Goal: Task Accomplishment & Management: Manage account settings

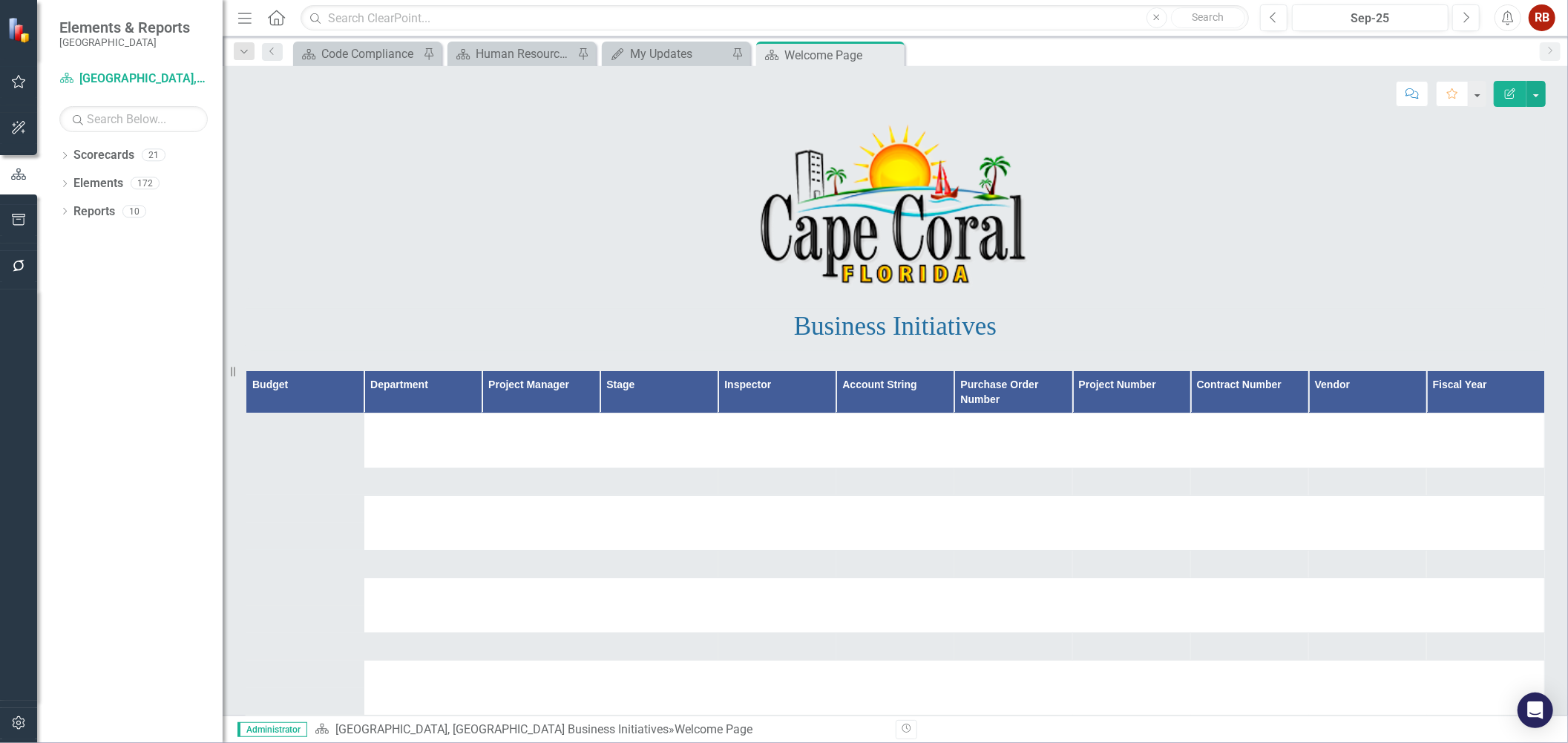
click at [16, 710] on button "button" at bounding box center [18, 723] width 34 height 31
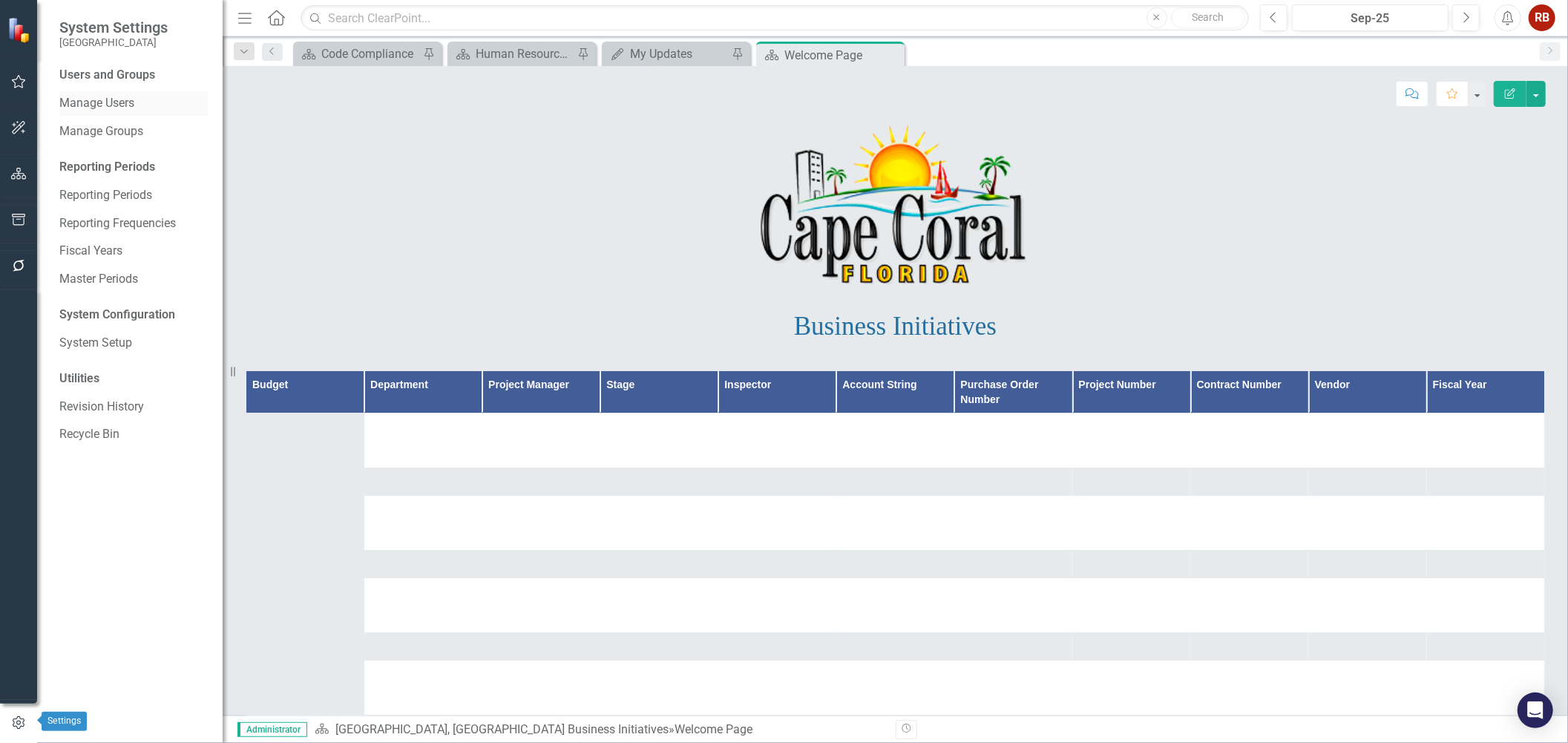
click at [84, 86] on div "Users and Groups Manage Users Manage Groups Reporting Periods Reporting Periods…" at bounding box center [130, 405] width 186 height 676
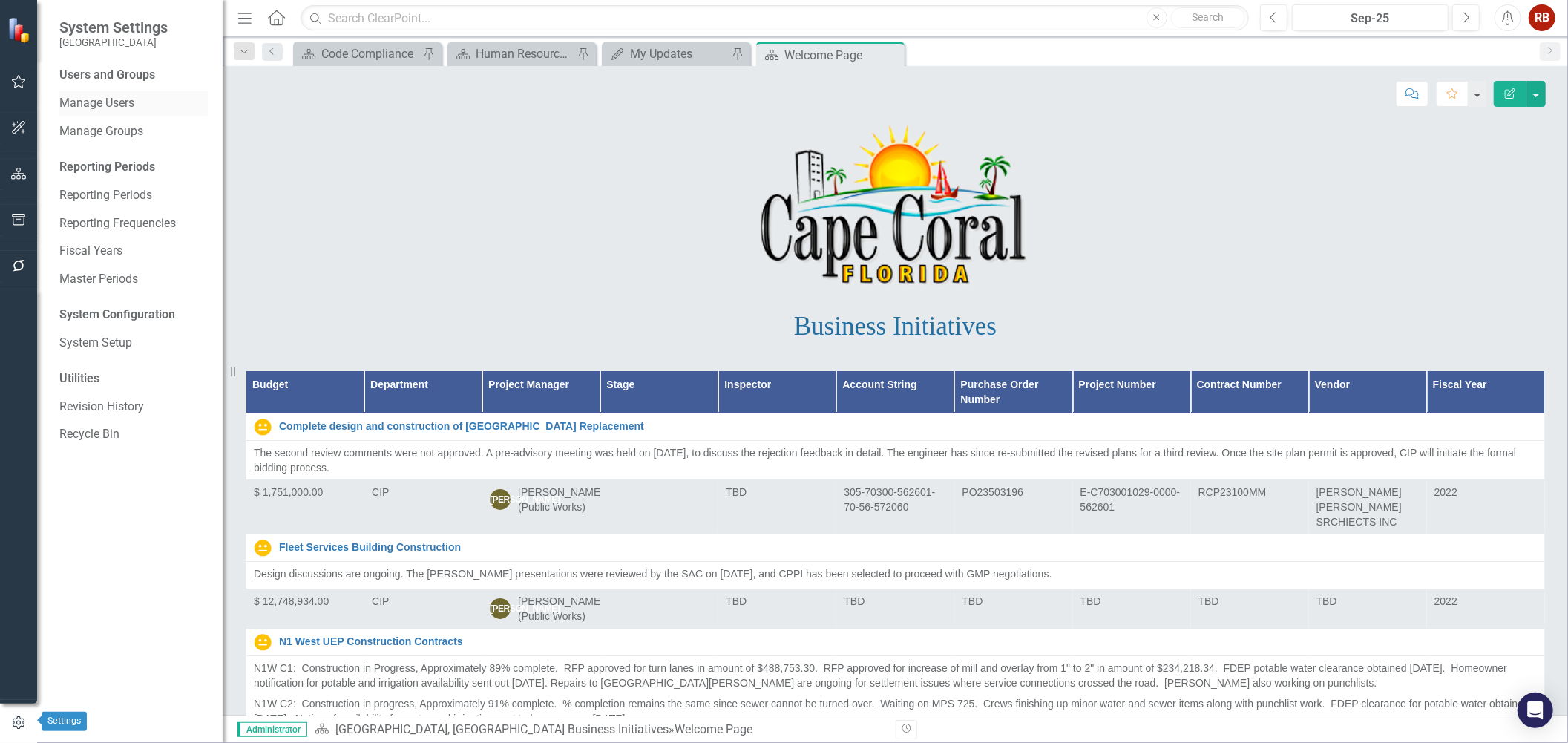
click at [87, 101] on link "Manage Users" at bounding box center [134, 103] width 149 height 17
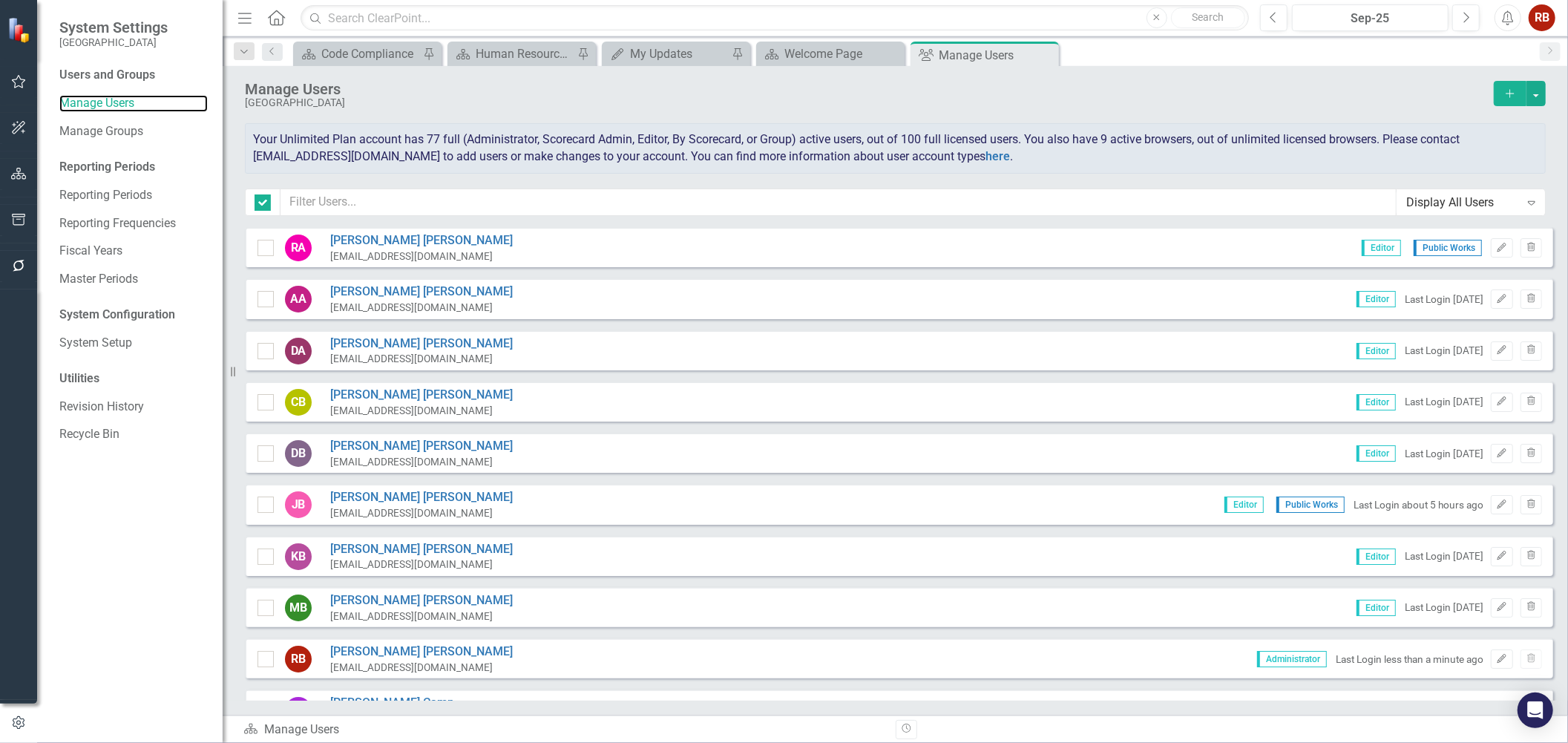
checkbox input "false"
click at [491, 208] on input "text" at bounding box center [837, 202] width 1116 height 27
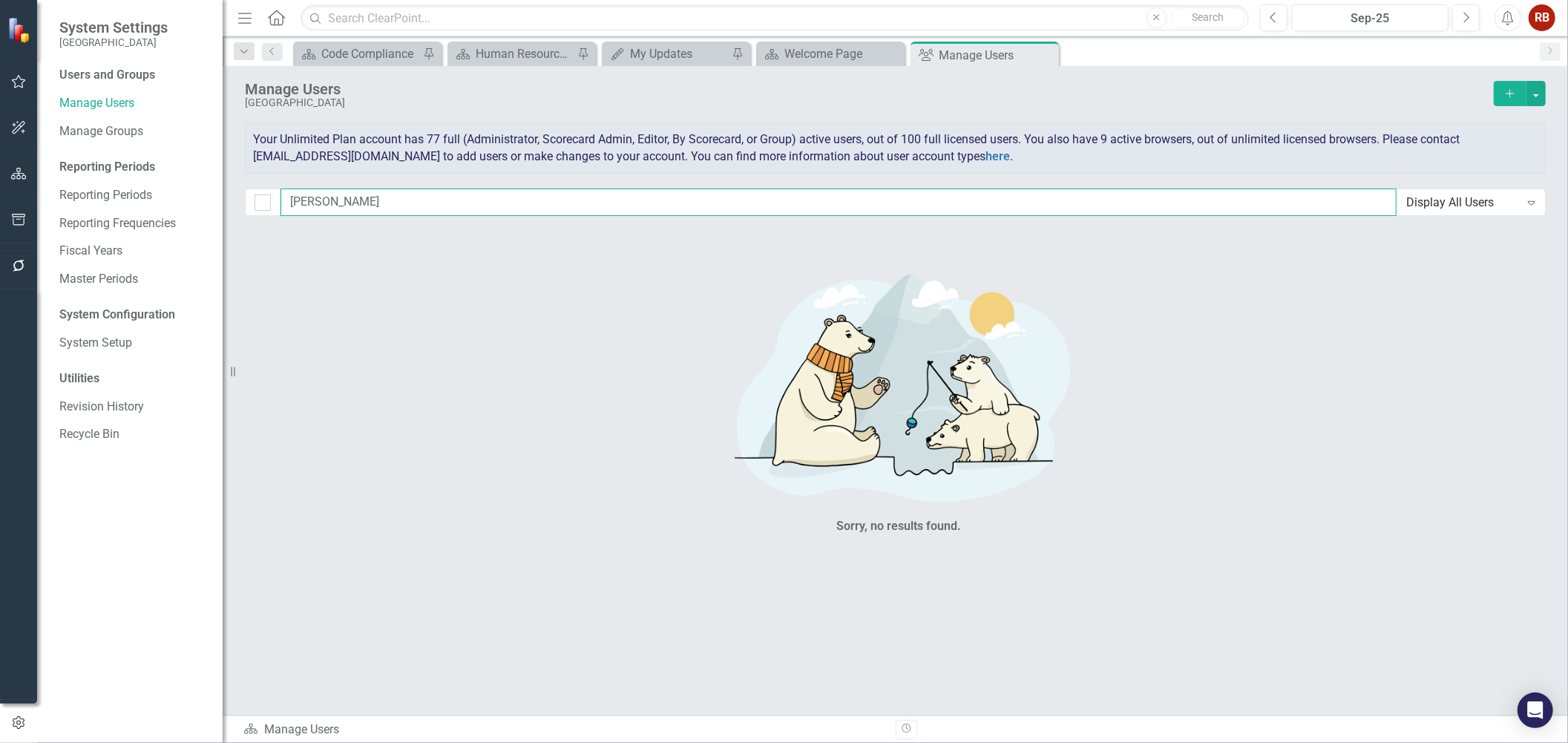
type input "[PERSON_NAME]"
click at [1041, 50] on icon "Close" at bounding box center [1045, 54] width 15 height 12
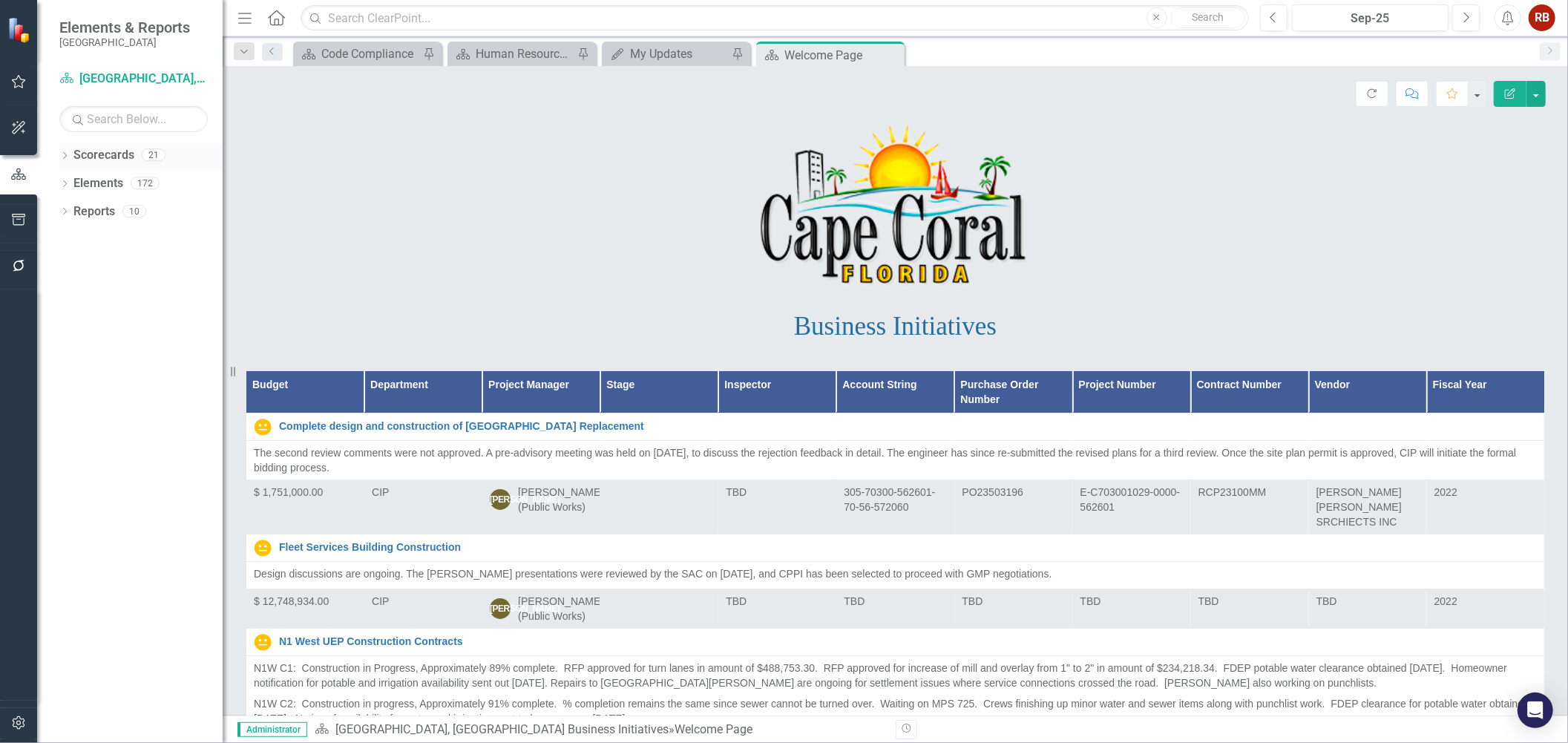
click at [63, 156] on icon "Dropdown" at bounding box center [64, 157] width 10 height 8
click at [76, 212] on icon "Dropdown" at bounding box center [73, 211] width 11 height 9
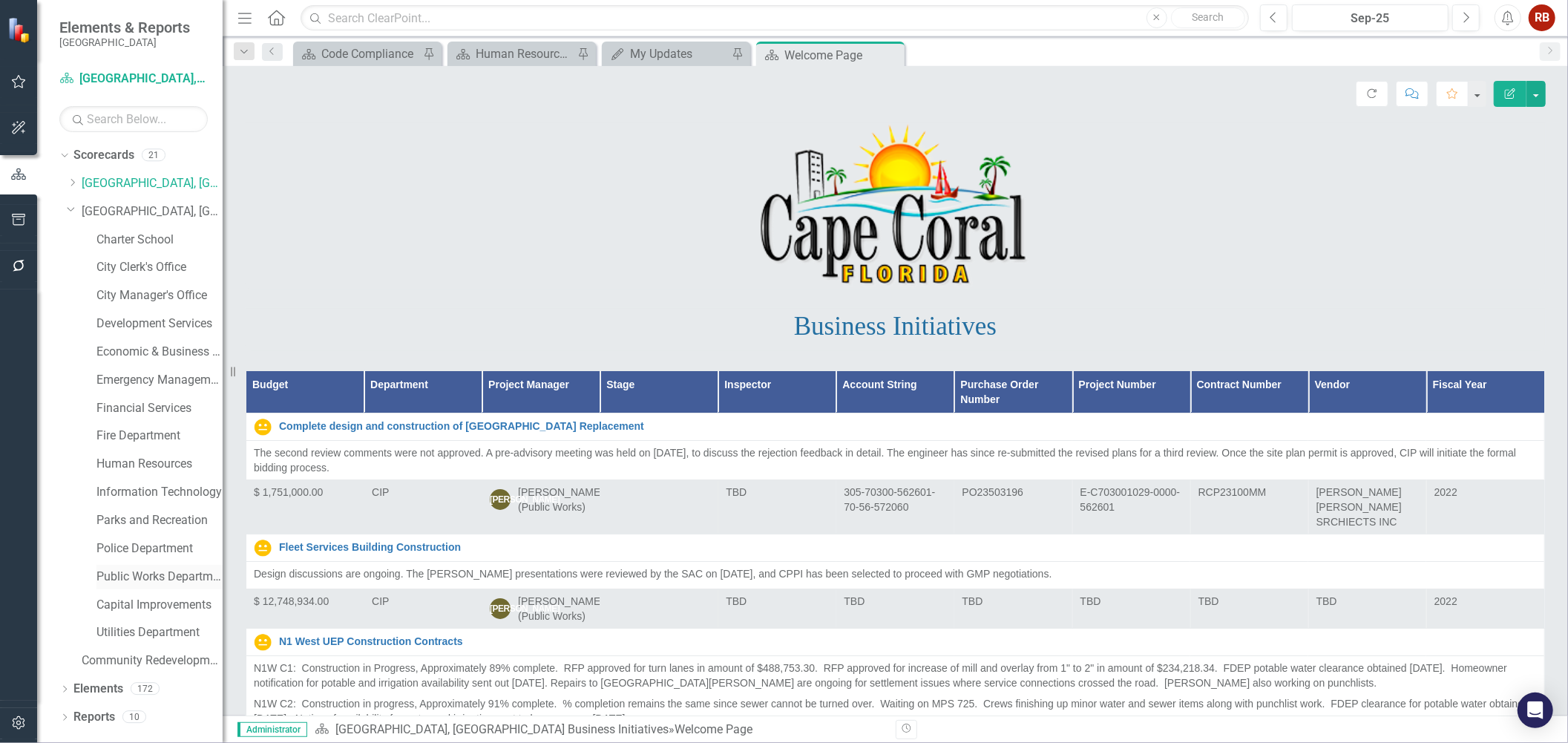
click at [143, 574] on link "Public Works Department" at bounding box center [159, 576] width 126 height 17
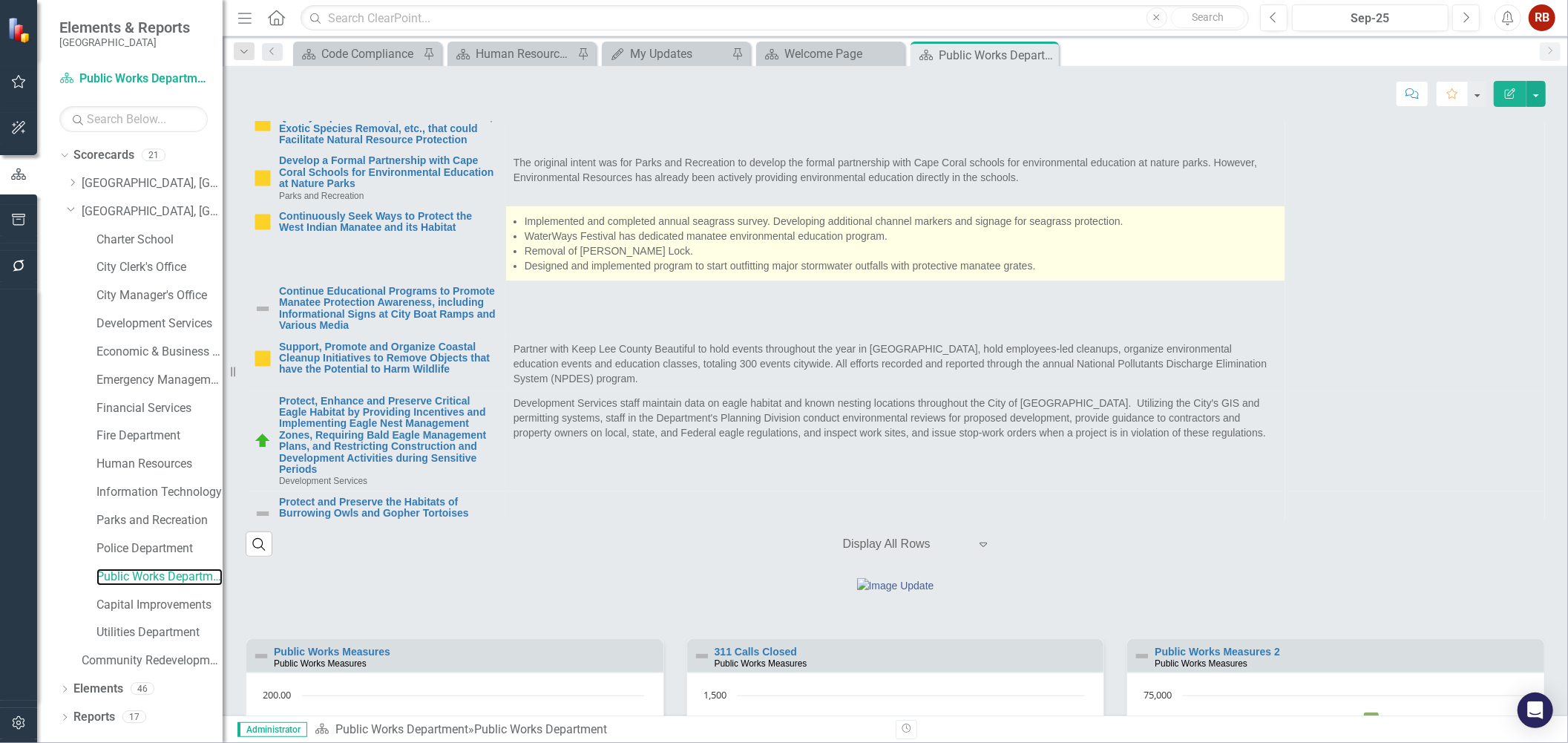
scroll to position [661, 0]
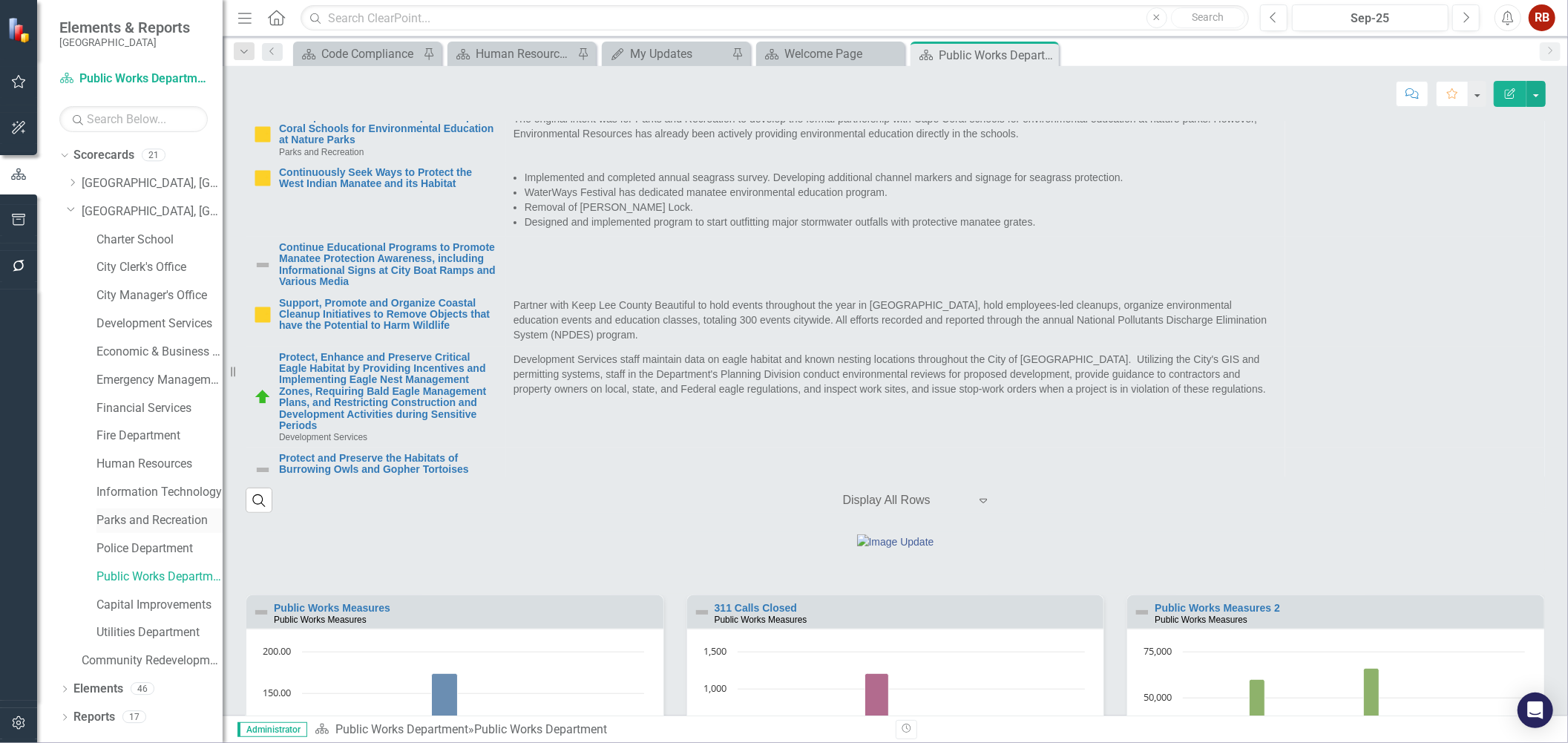
click at [163, 522] on link "Parks and Recreation" at bounding box center [159, 520] width 126 height 17
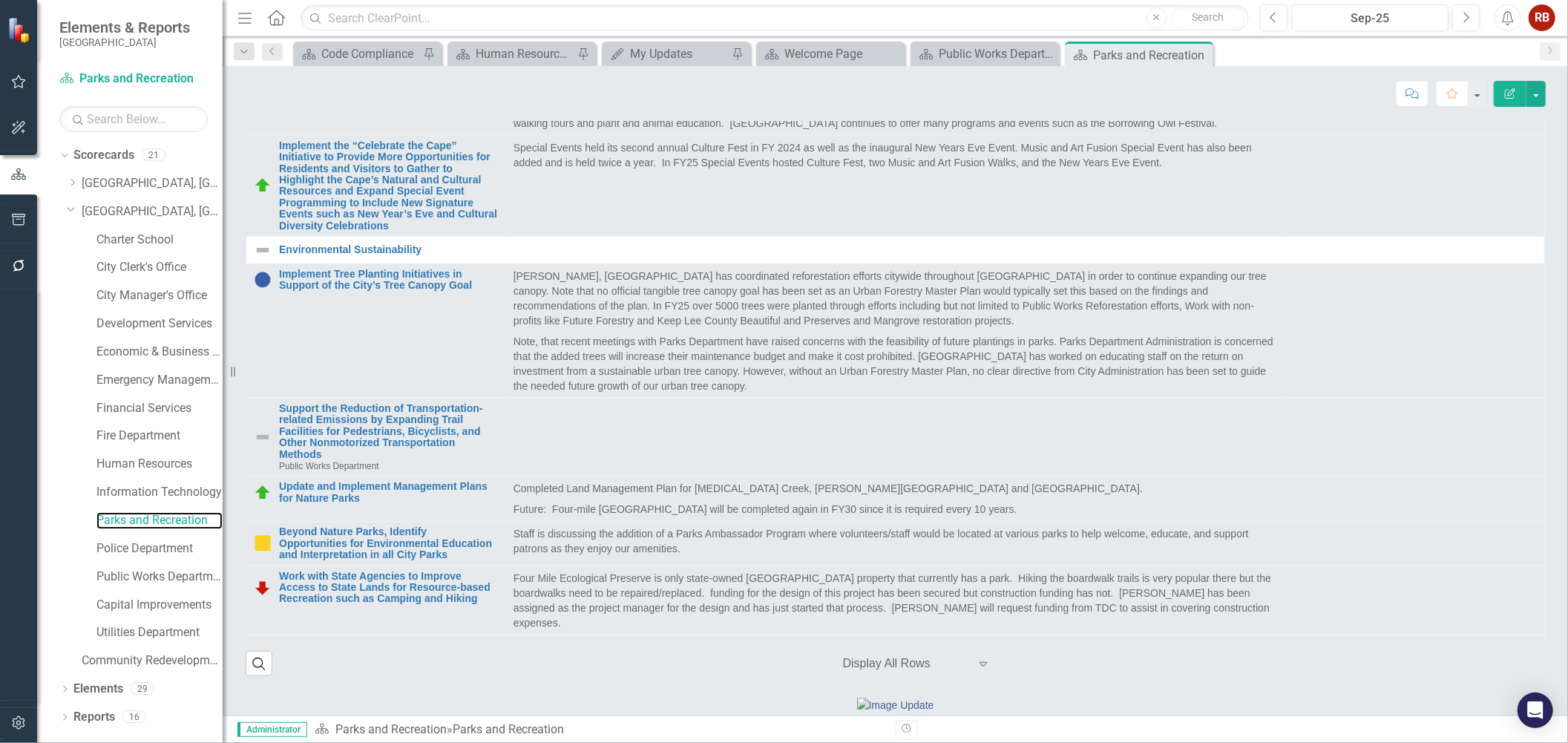
scroll to position [825, 0]
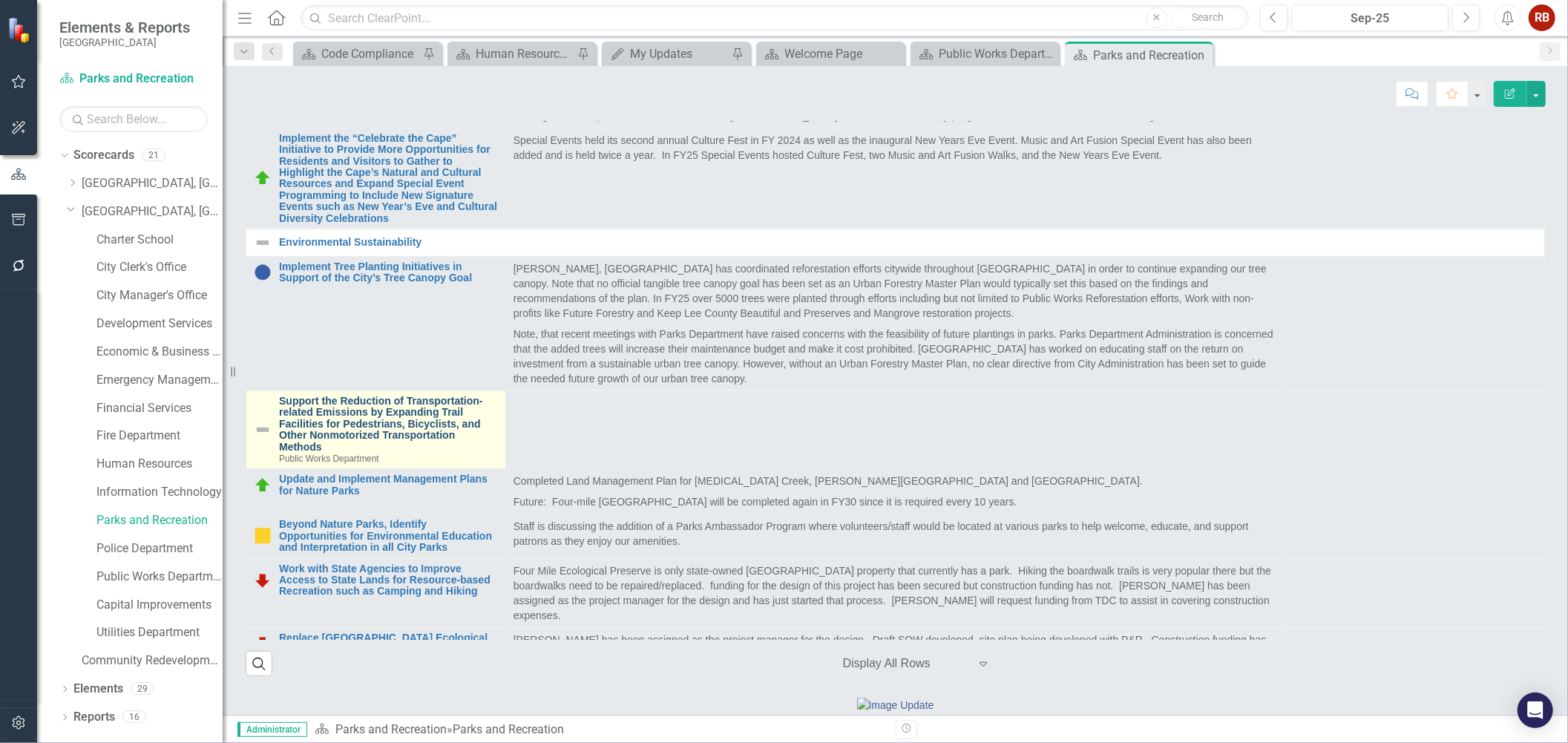
click at [376, 452] on link "Support the Reduction of Transportation-related Emissions by Expanding Trail Fa…" at bounding box center [389, 423] width 219 height 57
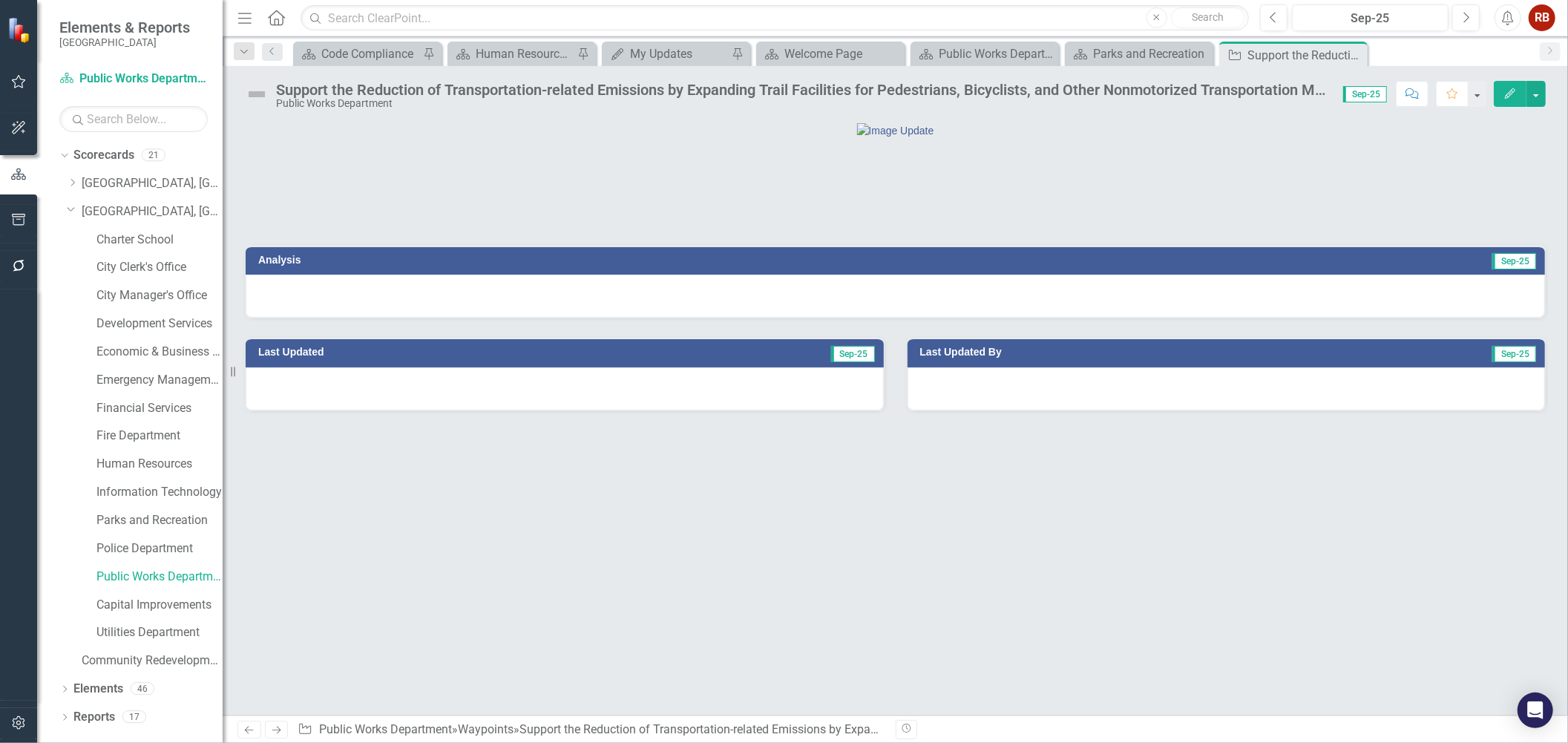
click at [1511, 100] on button "Edit" at bounding box center [1510, 93] width 33 height 26
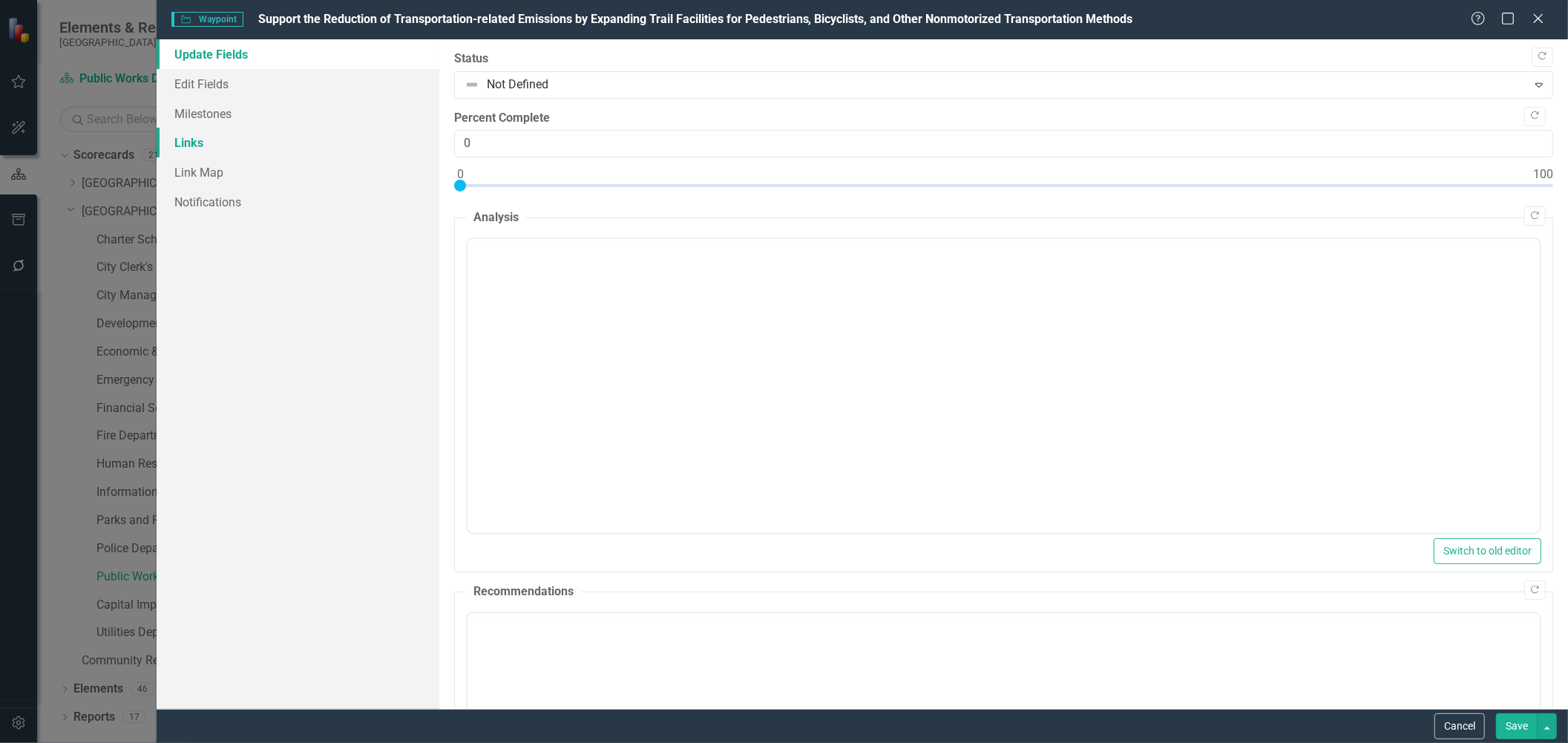
click at [190, 140] on link "Links" at bounding box center [297, 142] width 282 height 30
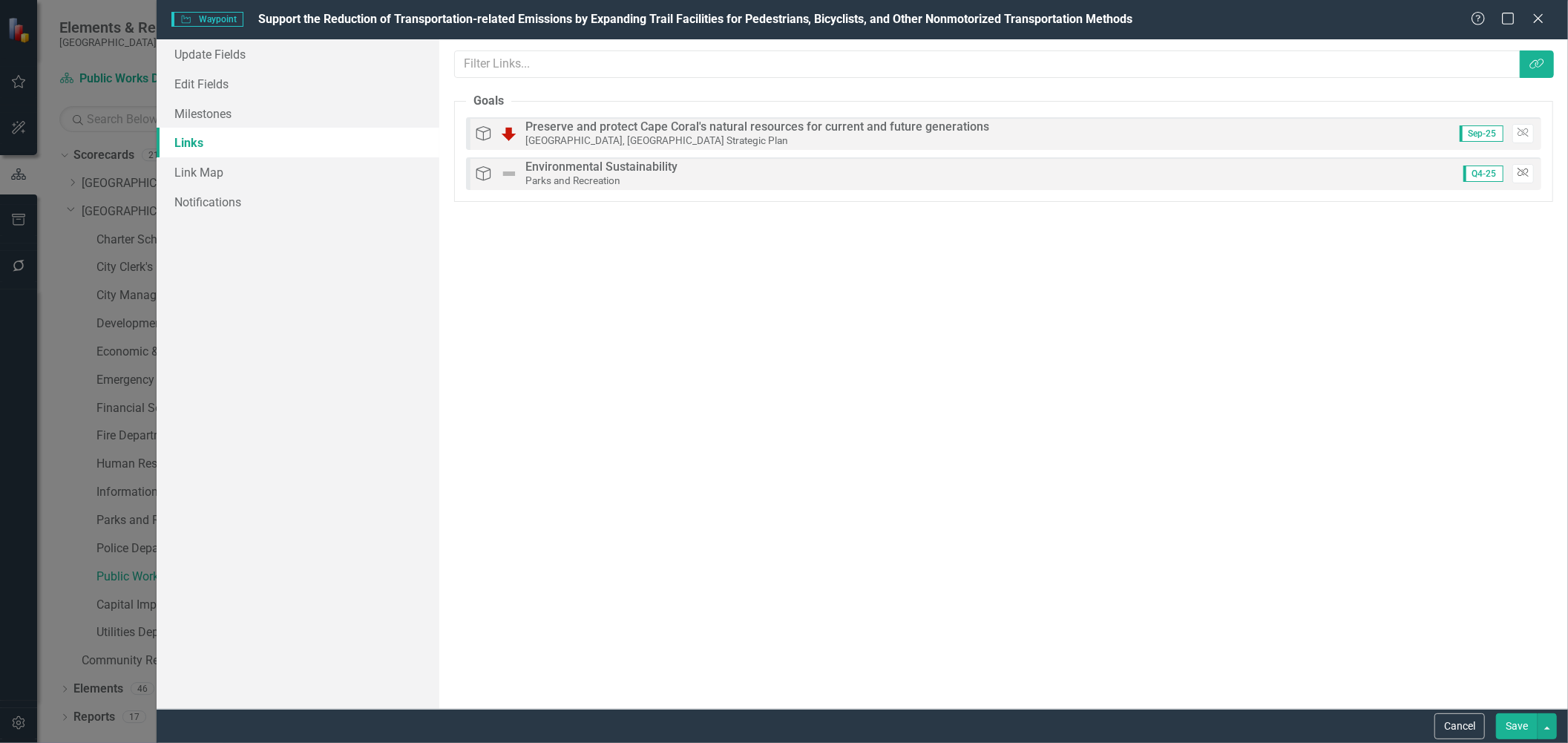
click at [1524, 175] on icon "Unlink" at bounding box center [1523, 173] width 11 height 9
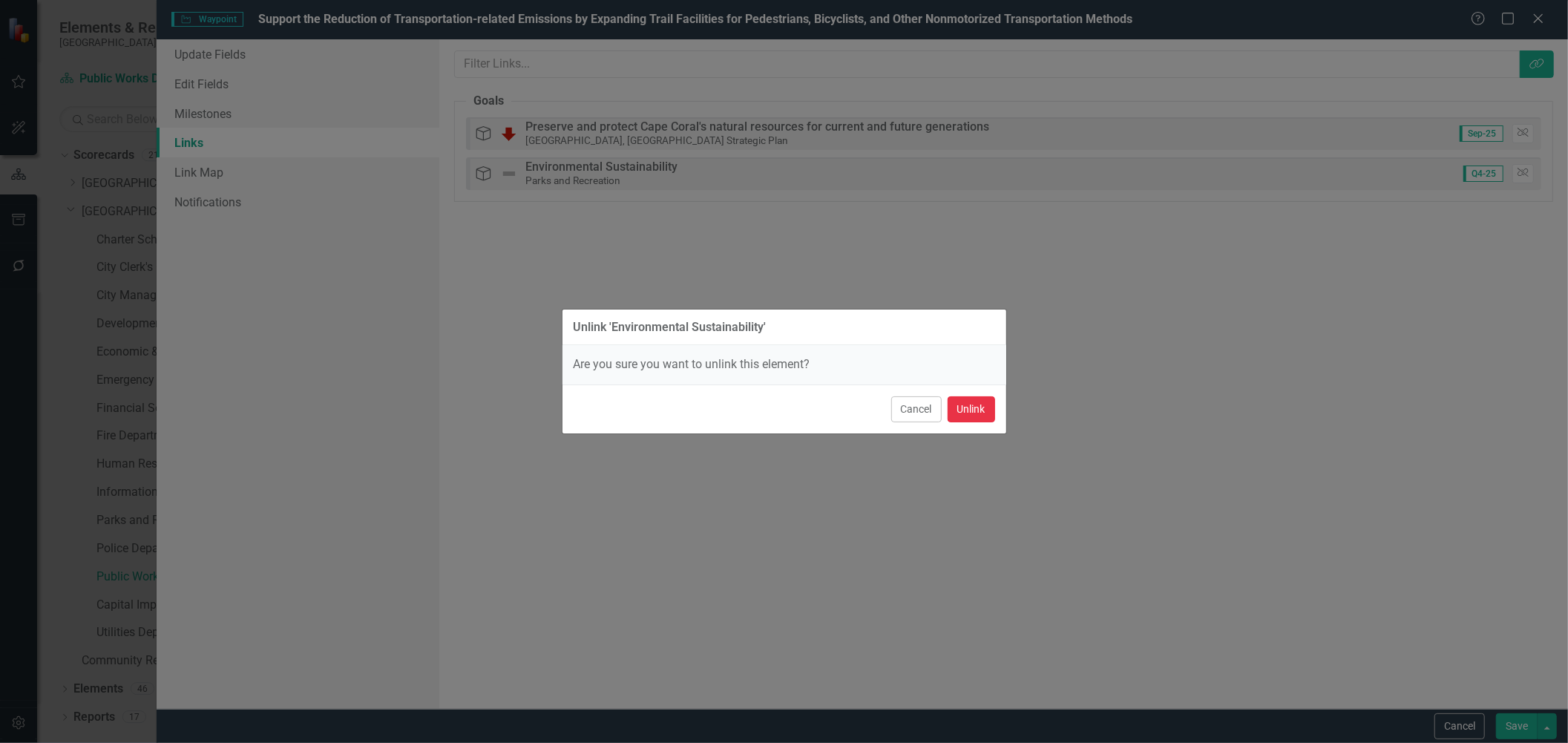
click at [973, 409] on button "Unlink" at bounding box center [972, 409] width 47 height 26
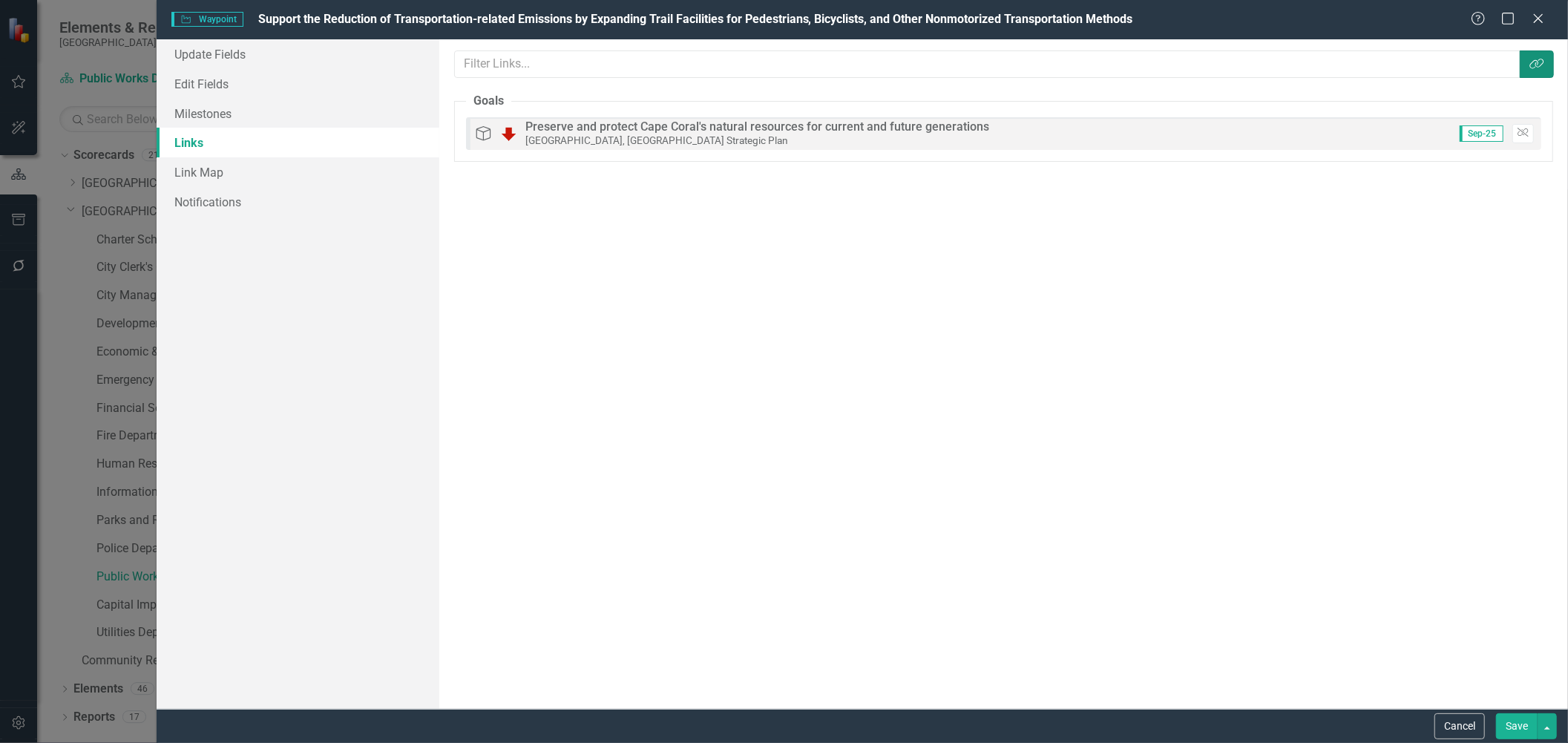
click at [1546, 55] on button "Link Tag" at bounding box center [1537, 64] width 34 height 27
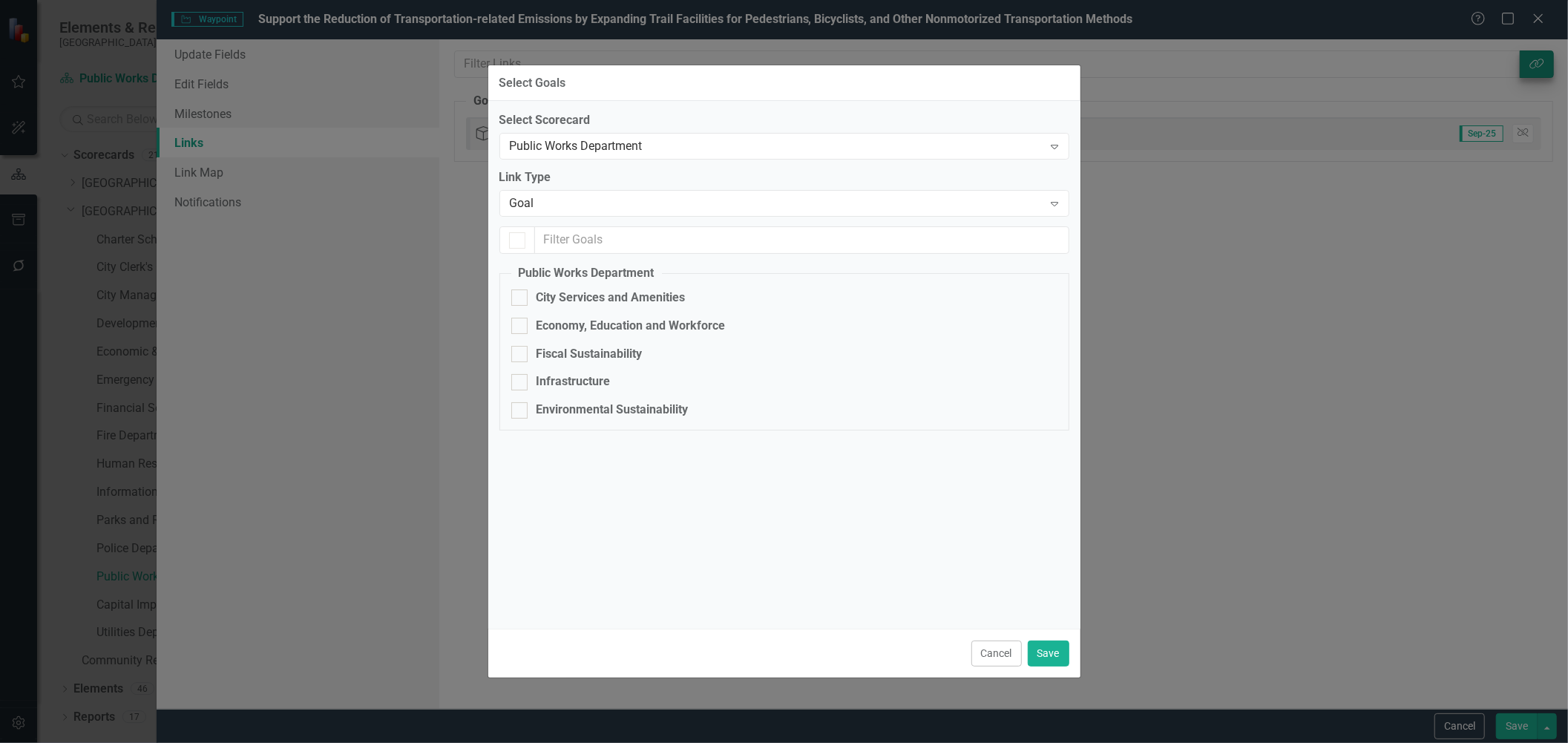
checkbox input "false"
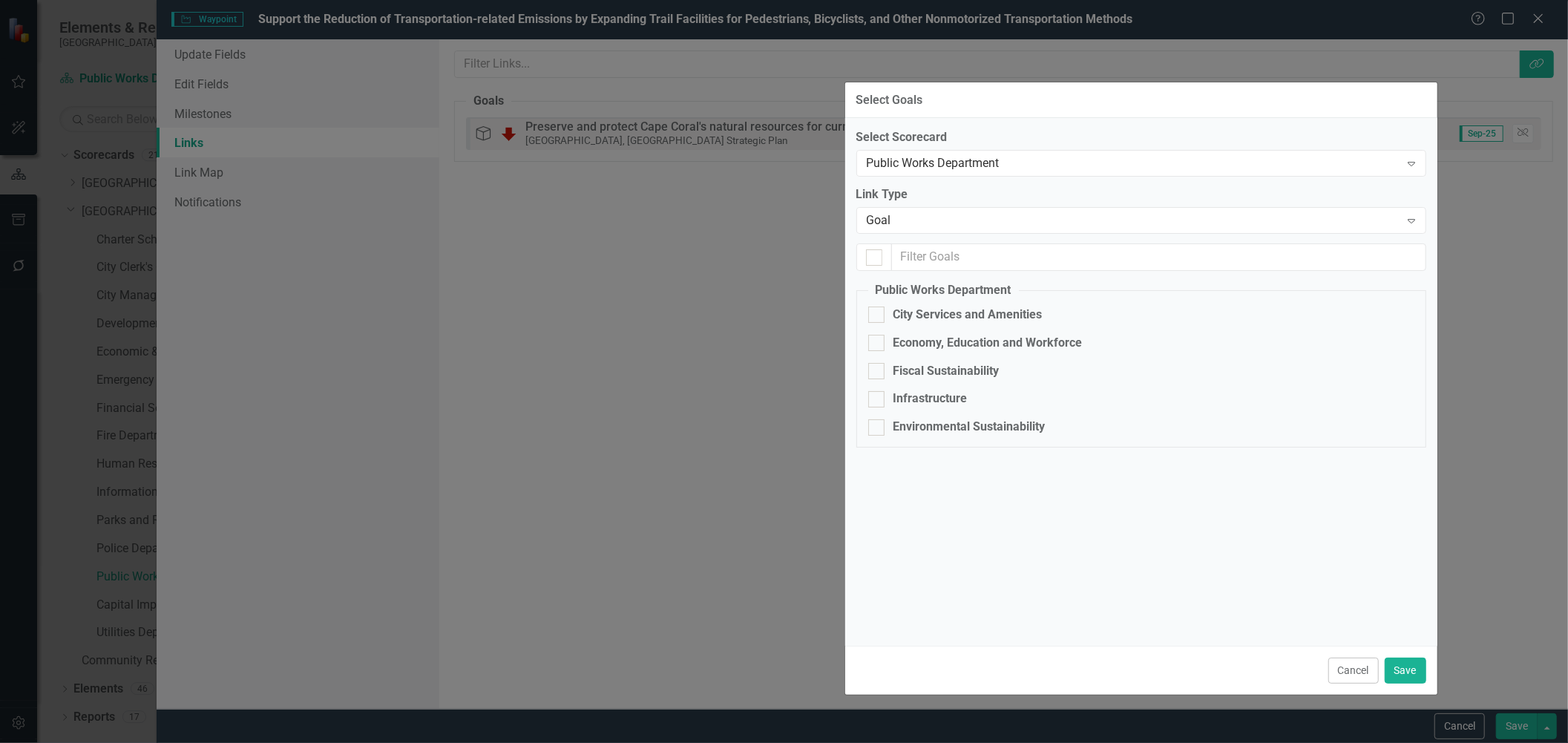
drag, startPoint x: 813, startPoint y: 98, endPoint x: 1169, endPoint y: 115, distance: 356.4
click at [1169, 115] on div "Select Goals" at bounding box center [1141, 101] width 592 height 36
click at [921, 420] on div "Environmental Sustainability" at bounding box center [970, 427] width 152 height 17
click at [878, 420] on input "Environmental Sustainability" at bounding box center [873, 424] width 10 height 10
checkbox input "true"
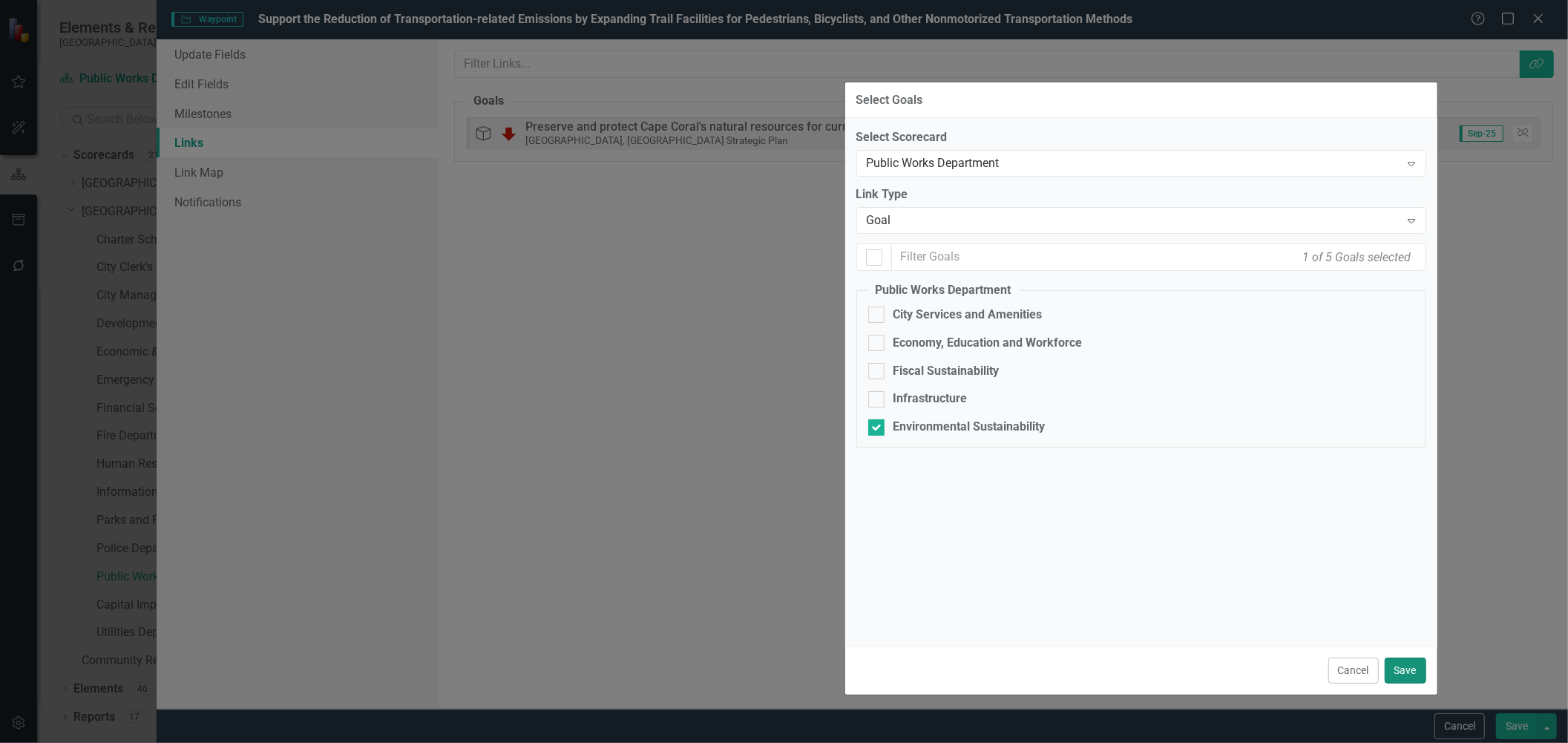
click at [1416, 662] on button "Save" at bounding box center [1406, 670] width 42 height 26
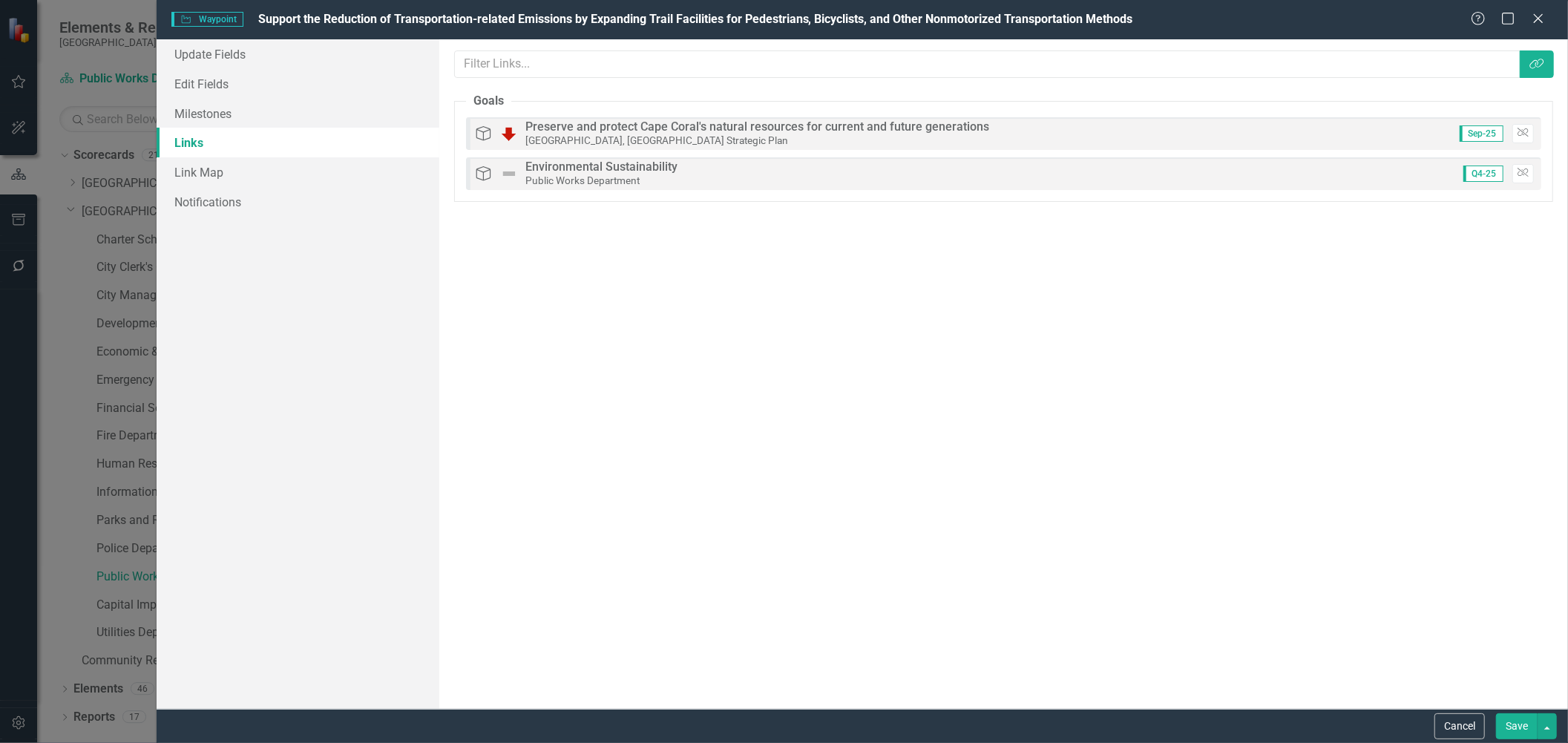
click at [1518, 717] on button "Save" at bounding box center [1517, 726] width 42 height 26
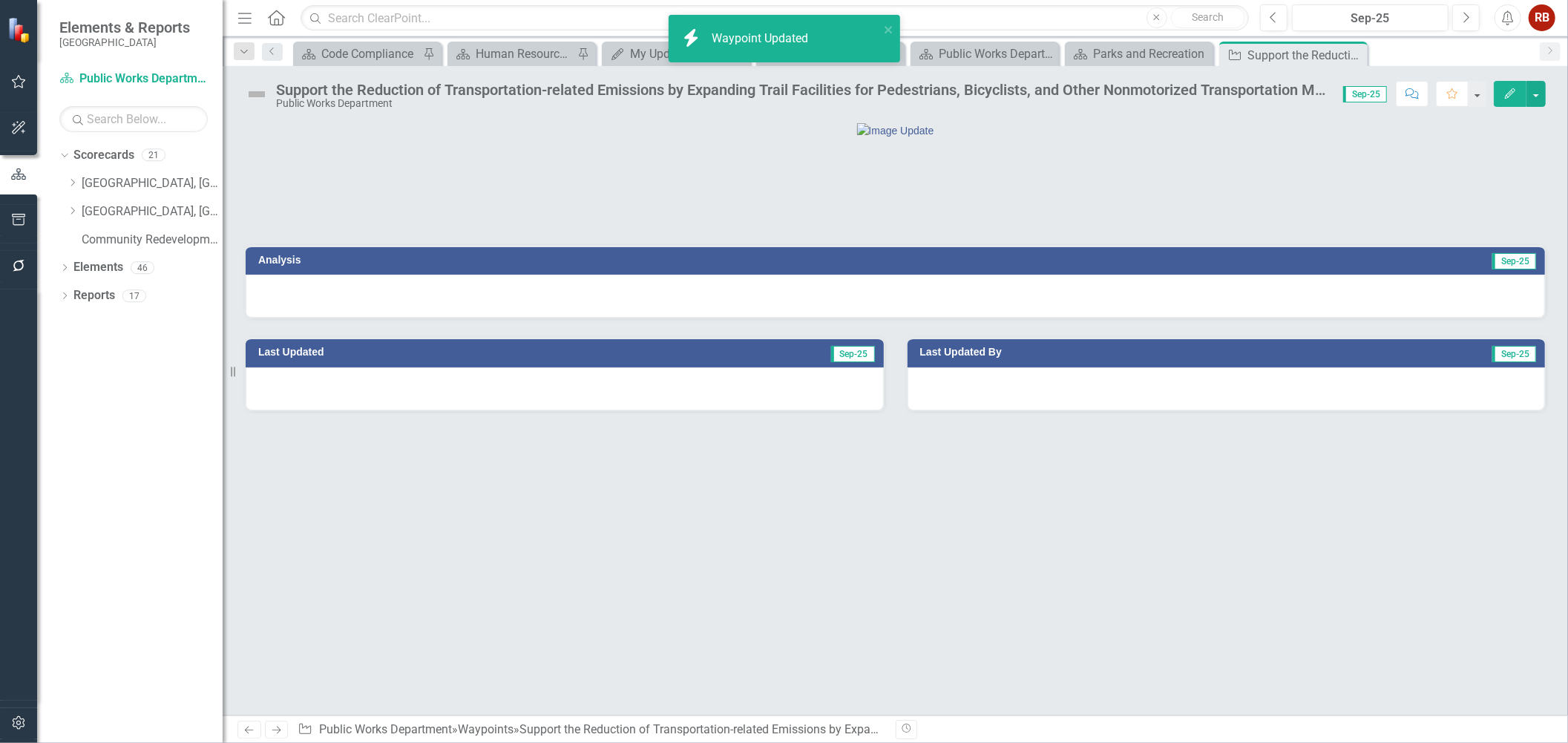
click at [1511, 89] on icon "Edit" at bounding box center [1510, 92] width 14 height 10
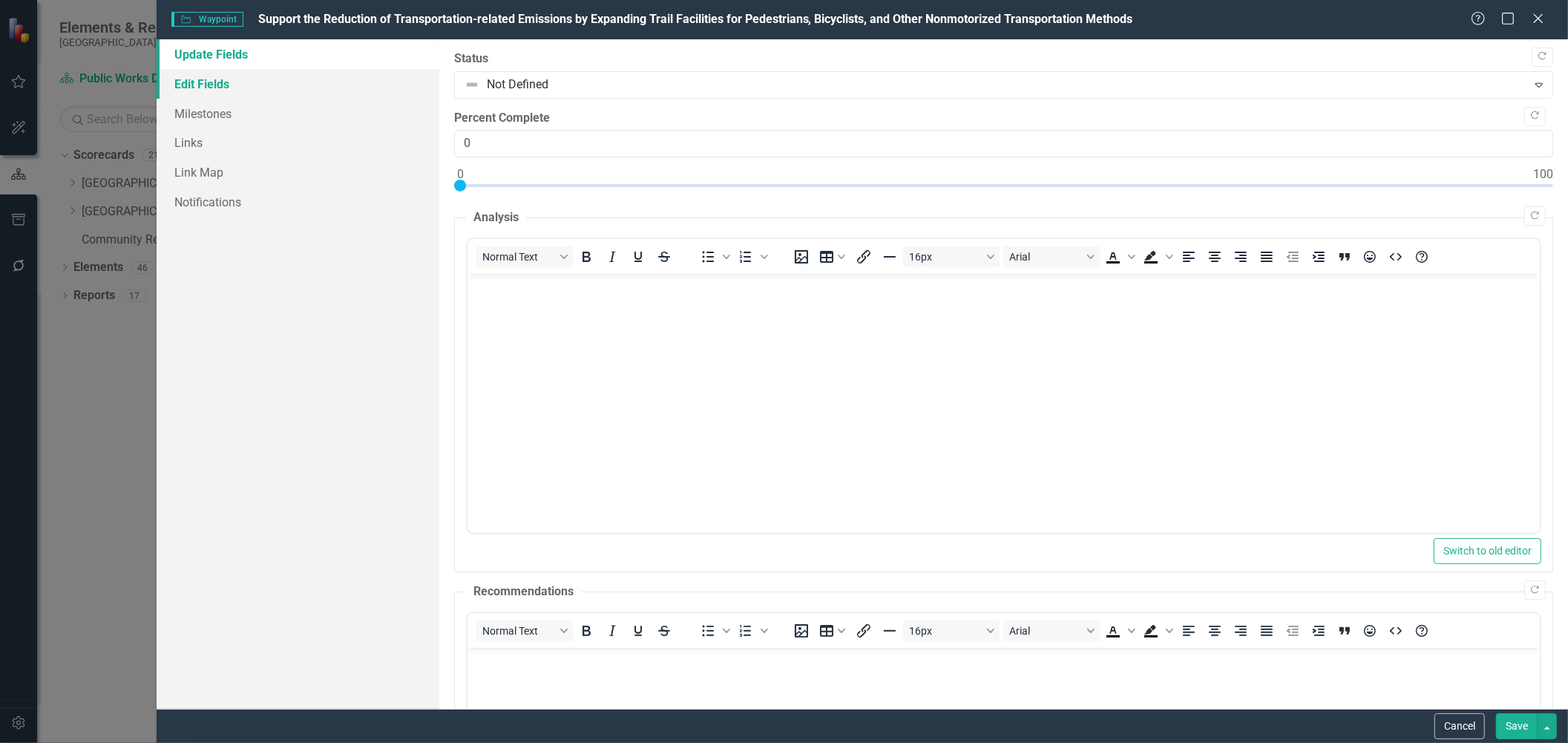
click at [197, 83] on link "Edit Fields" at bounding box center [297, 83] width 282 height 30
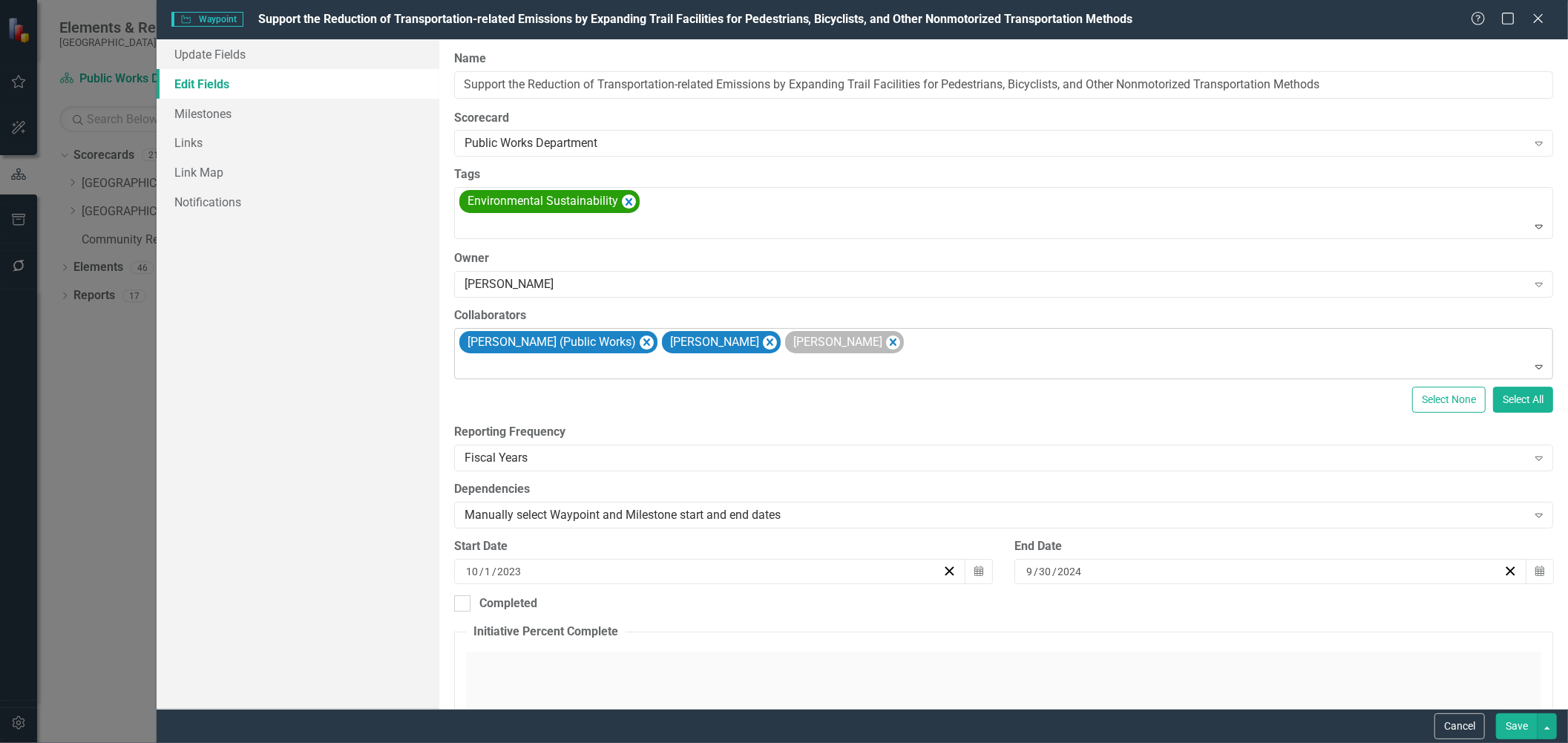
click at [849, 343] on div "[PERSON_NAME]" at bounding box center [844, 342] width 119 height 23
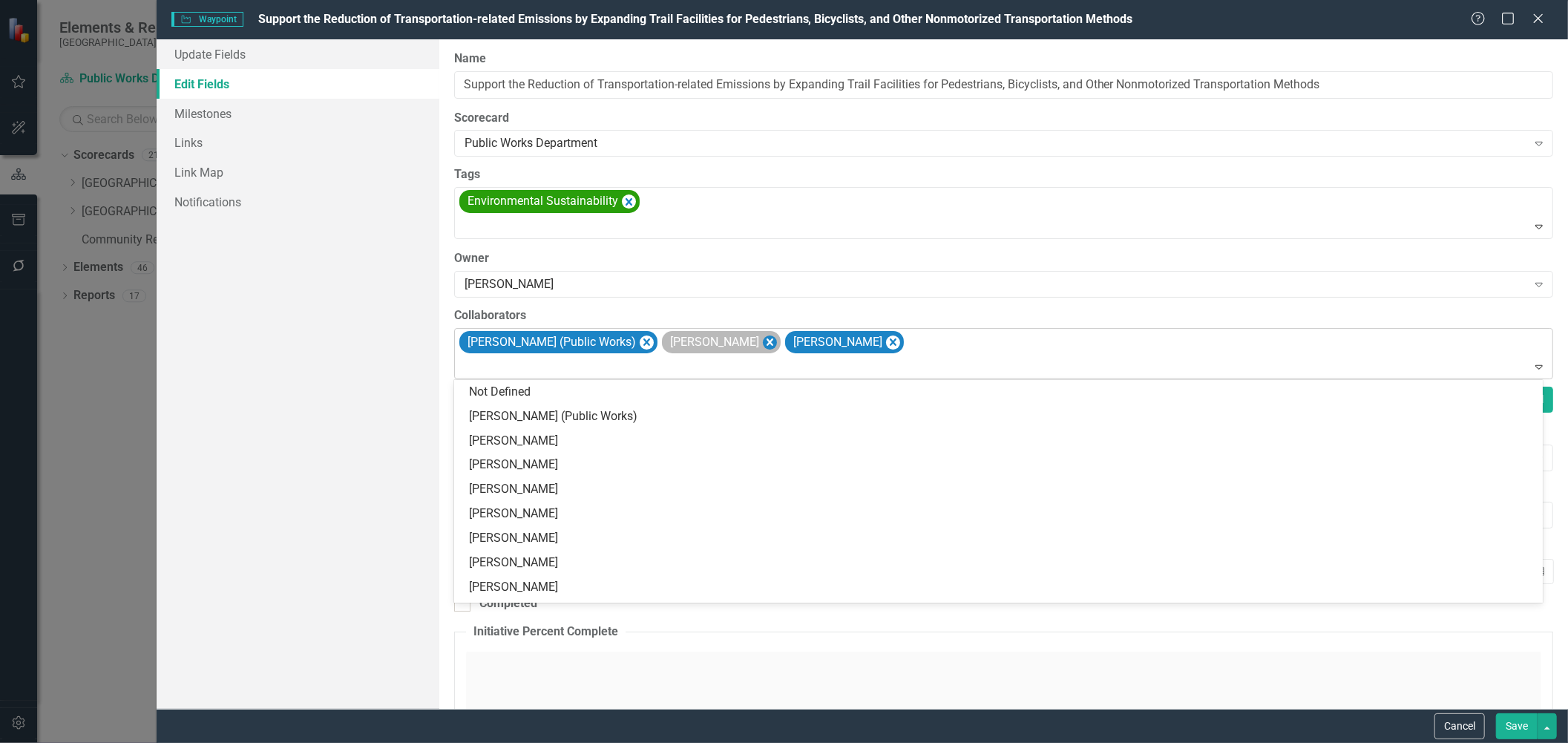
click at [763, 342] on icon "Remove Maya Robert" at bounding box center [770, 343] width 15 height 18
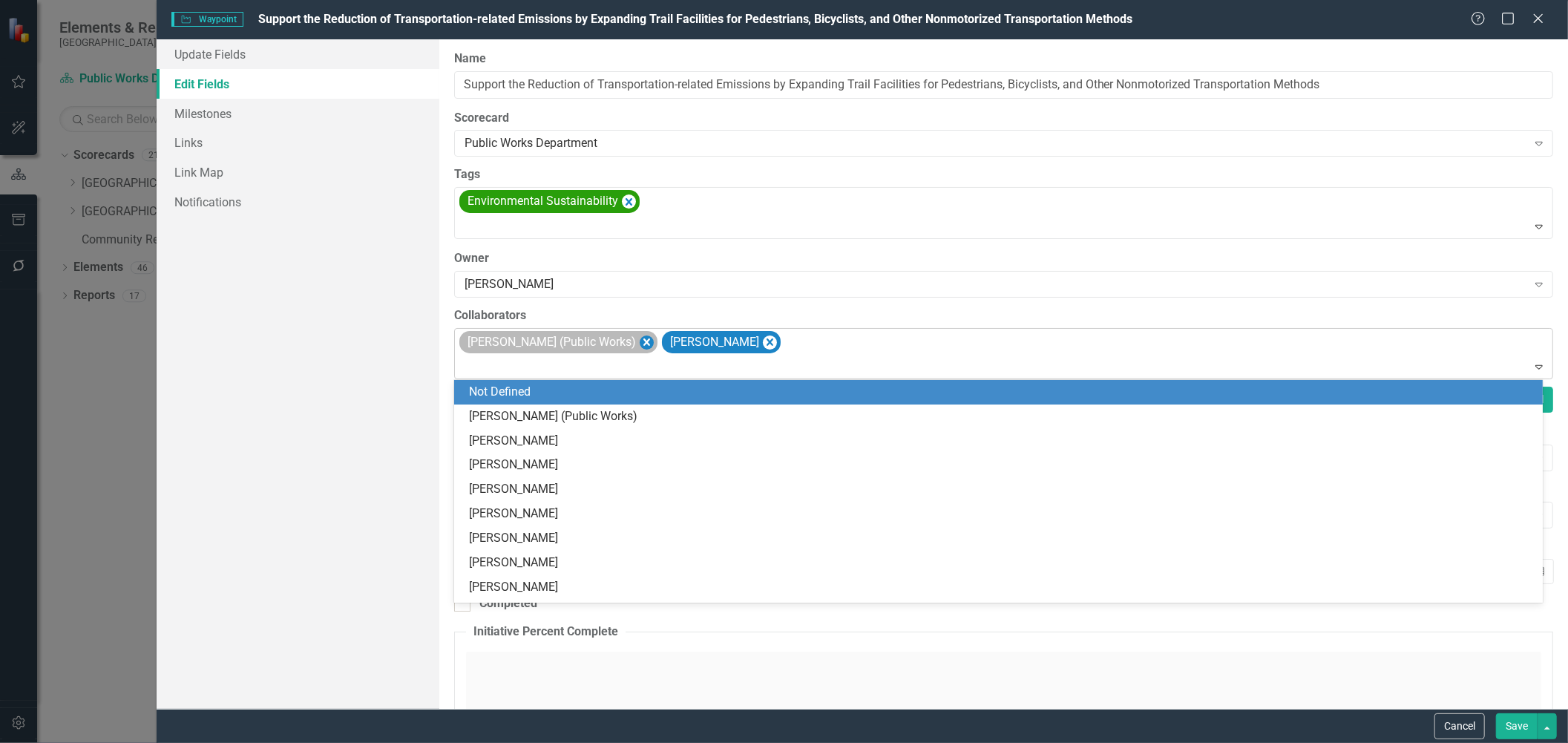
click at [645, 338] on icon "Remove James Breakfield (Public Works)" at bounding box center [647, 343] width 15 height 18
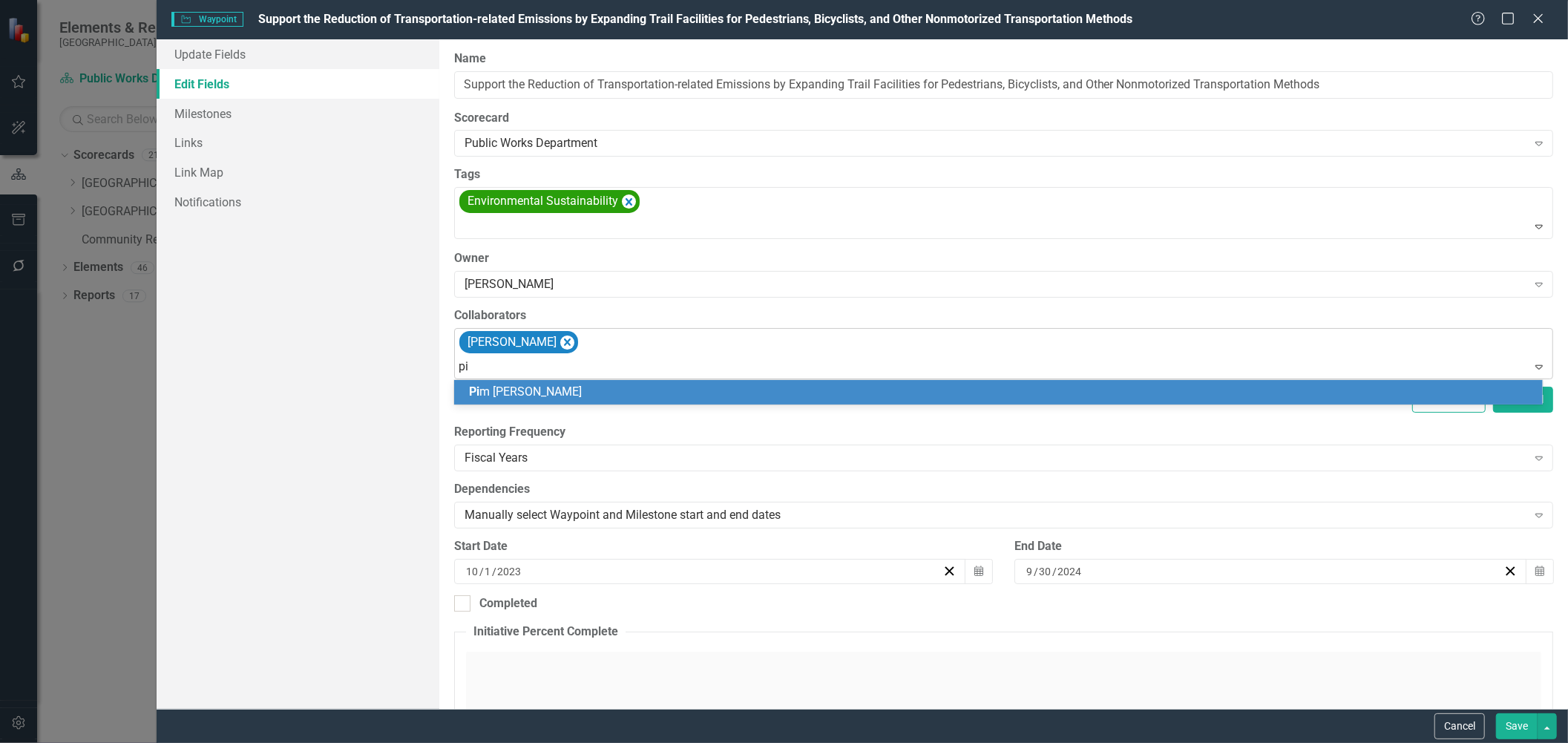
type input "pim"
type input "bil"
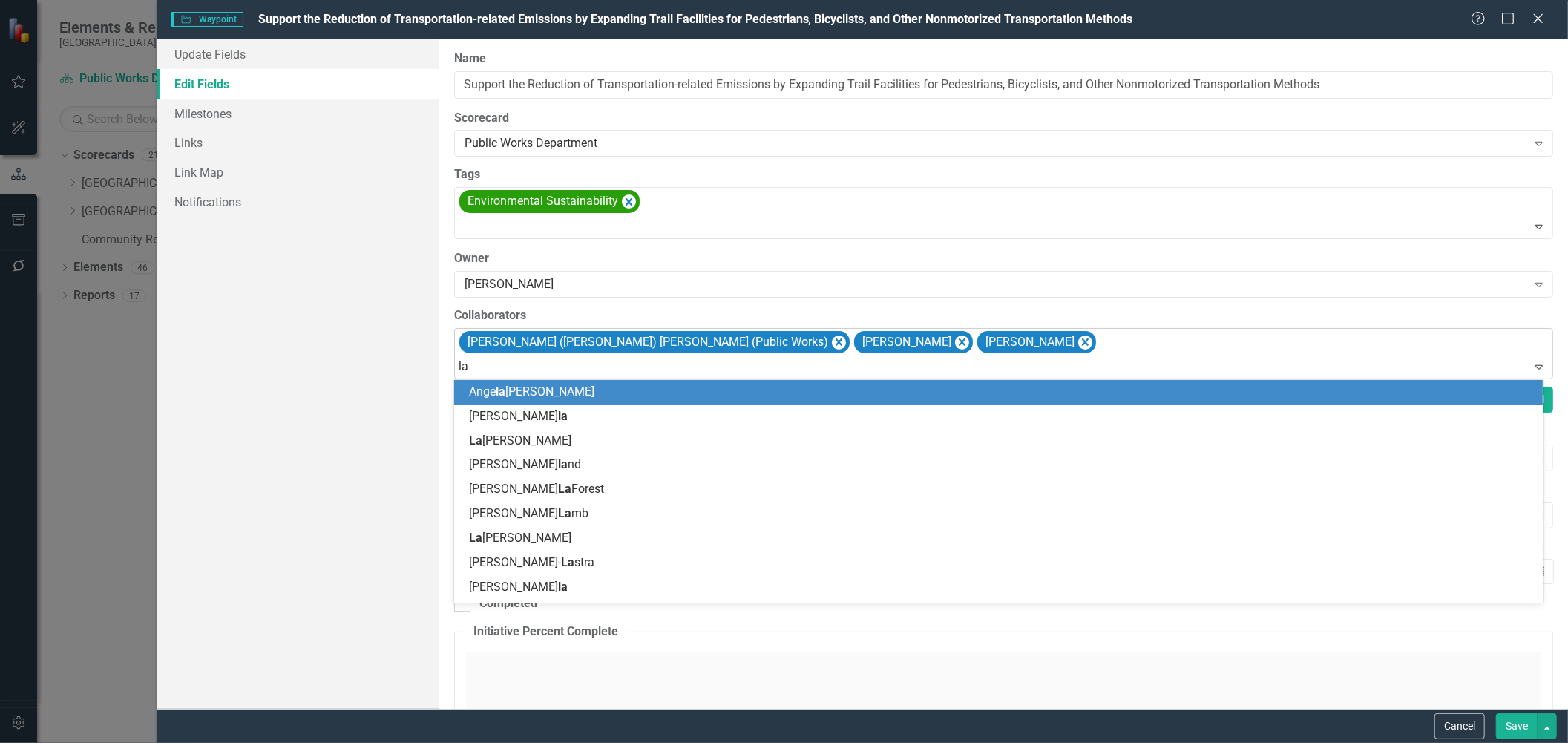
type input "[PERSON_NAME]"
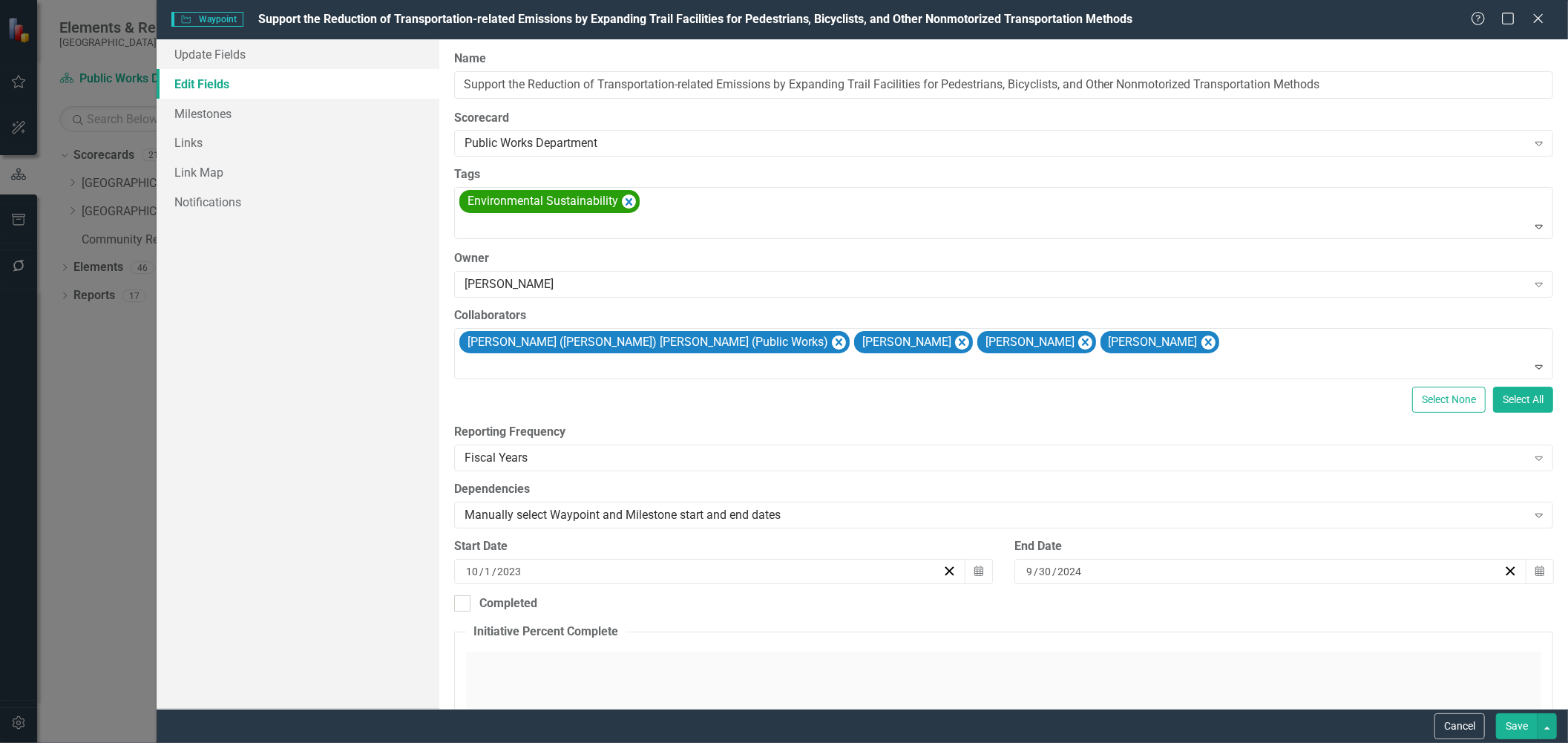
click at [1519, 719] on button "Save" at bounding box center [1517, 726] width 42 height 26
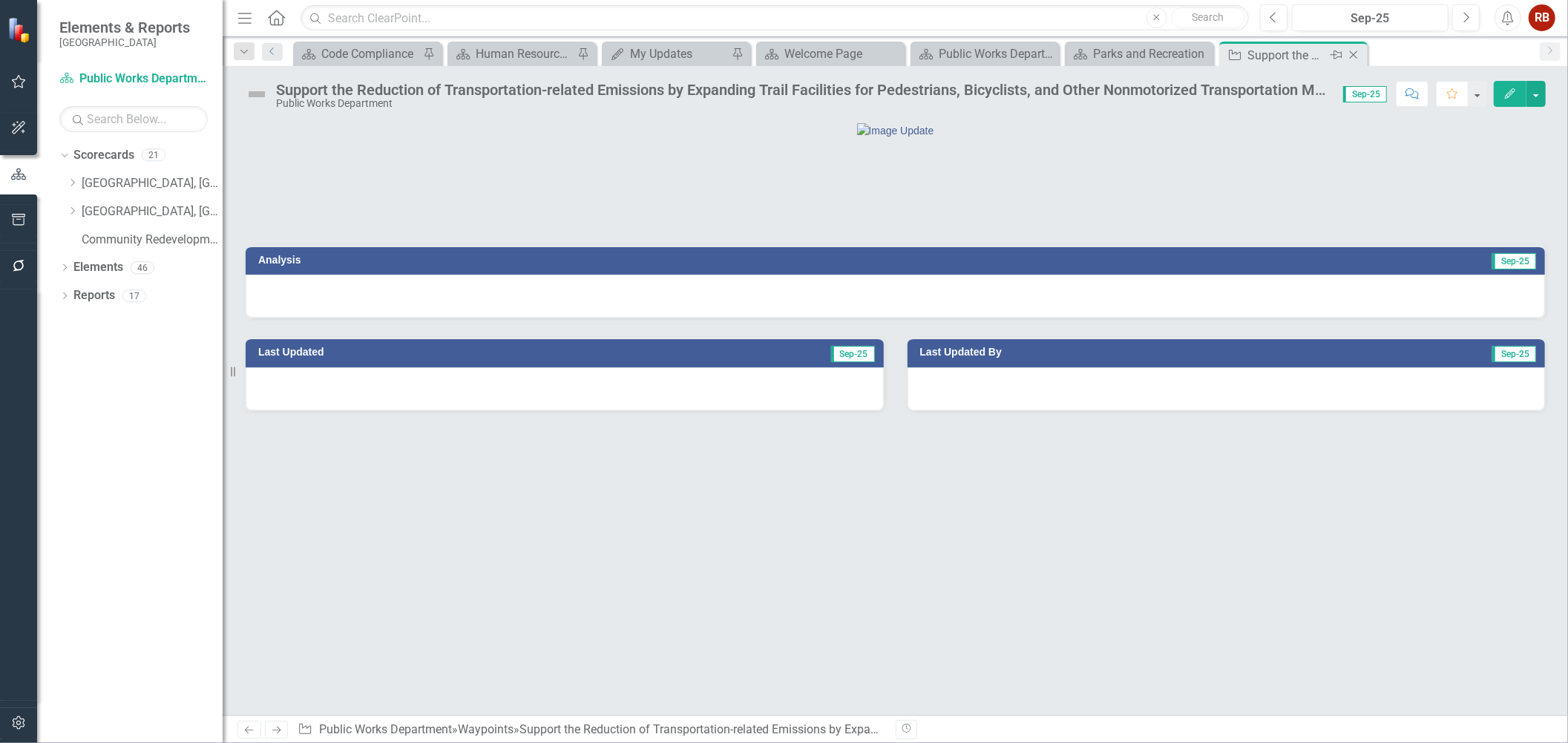
click at [1354, 55] on icon "Close" at bounding box center [1353, 54] width 15 height 12
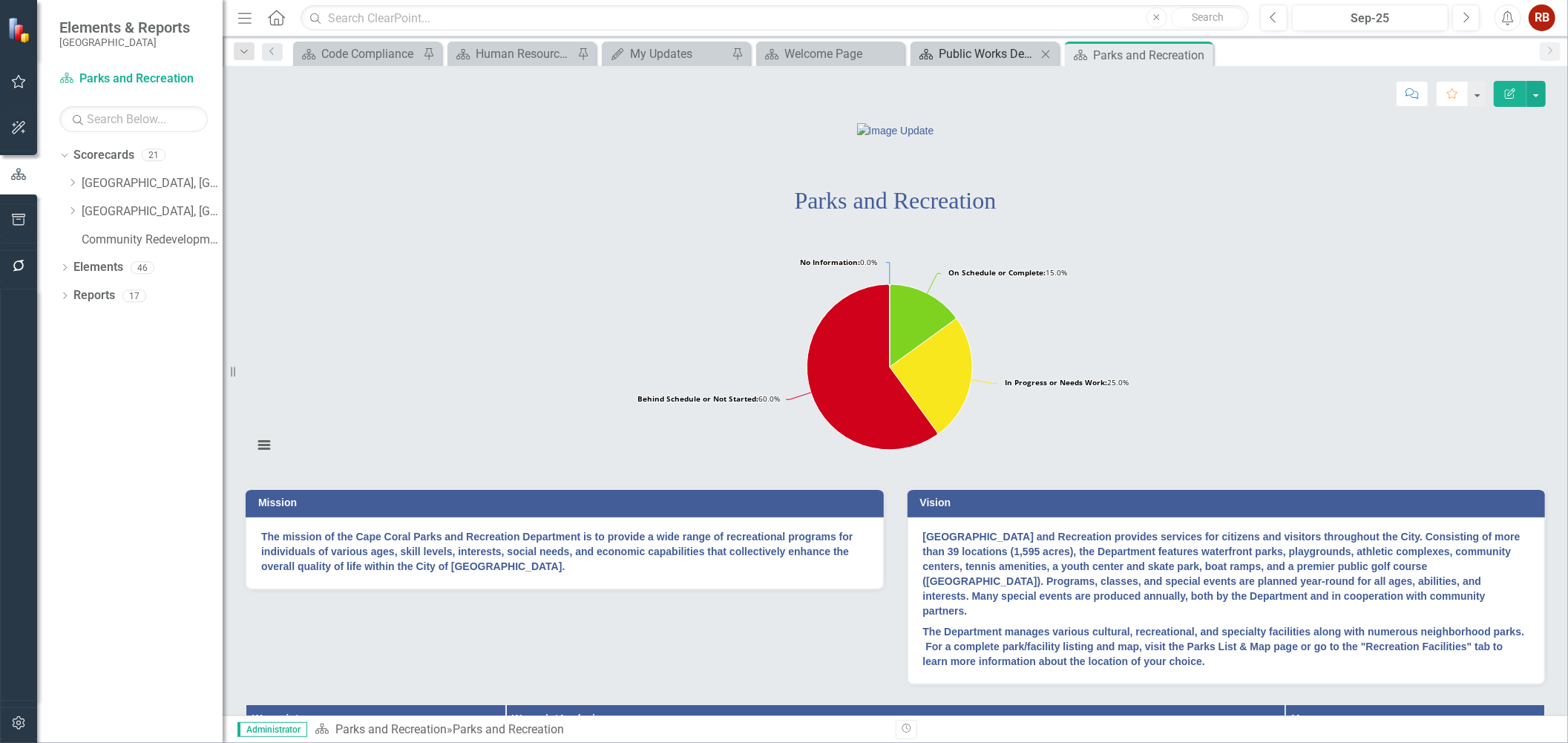
click at [1005, 52] on div "Public Works Department" at bounding box center [988, 53] width 98 height 18
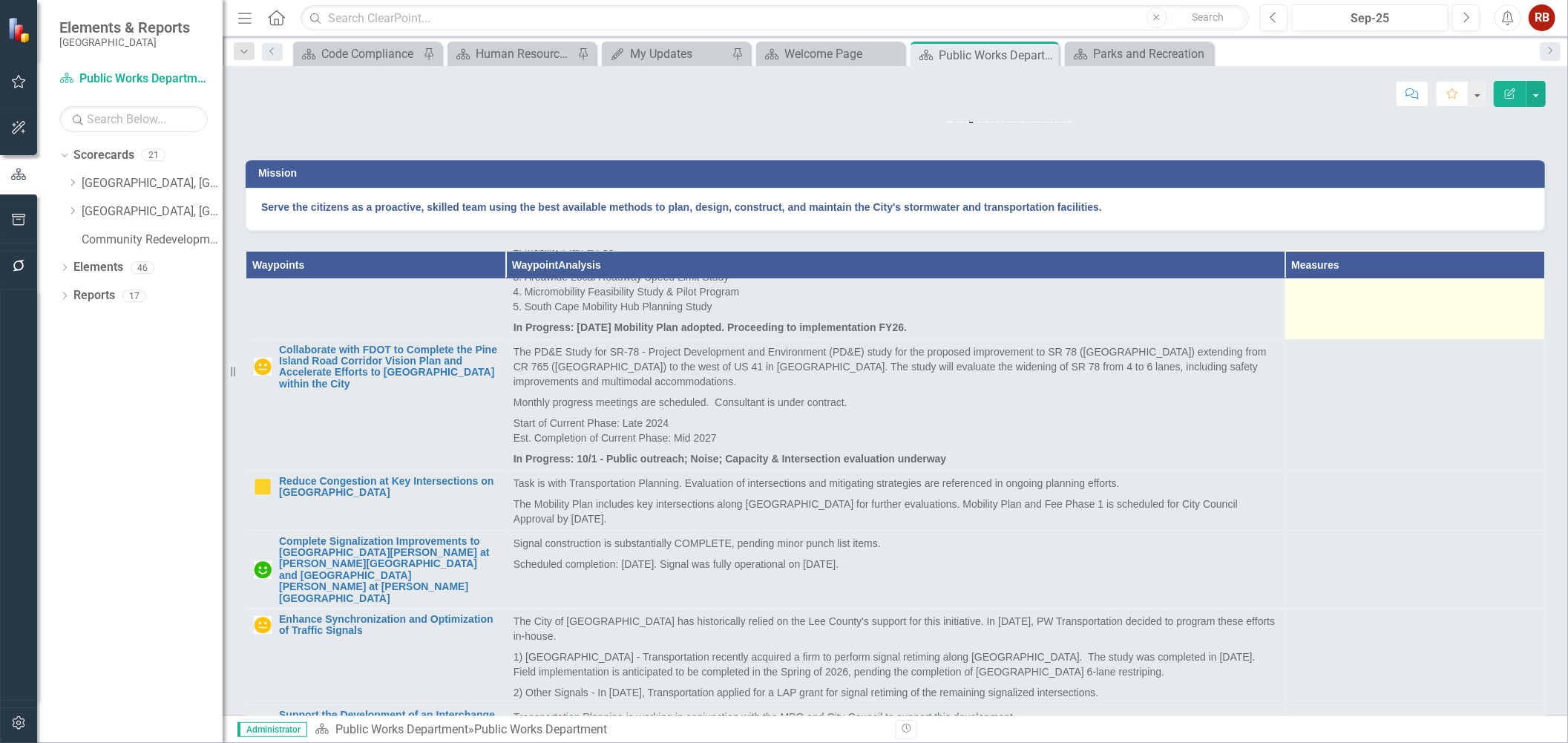
scroll to position [330, 0]
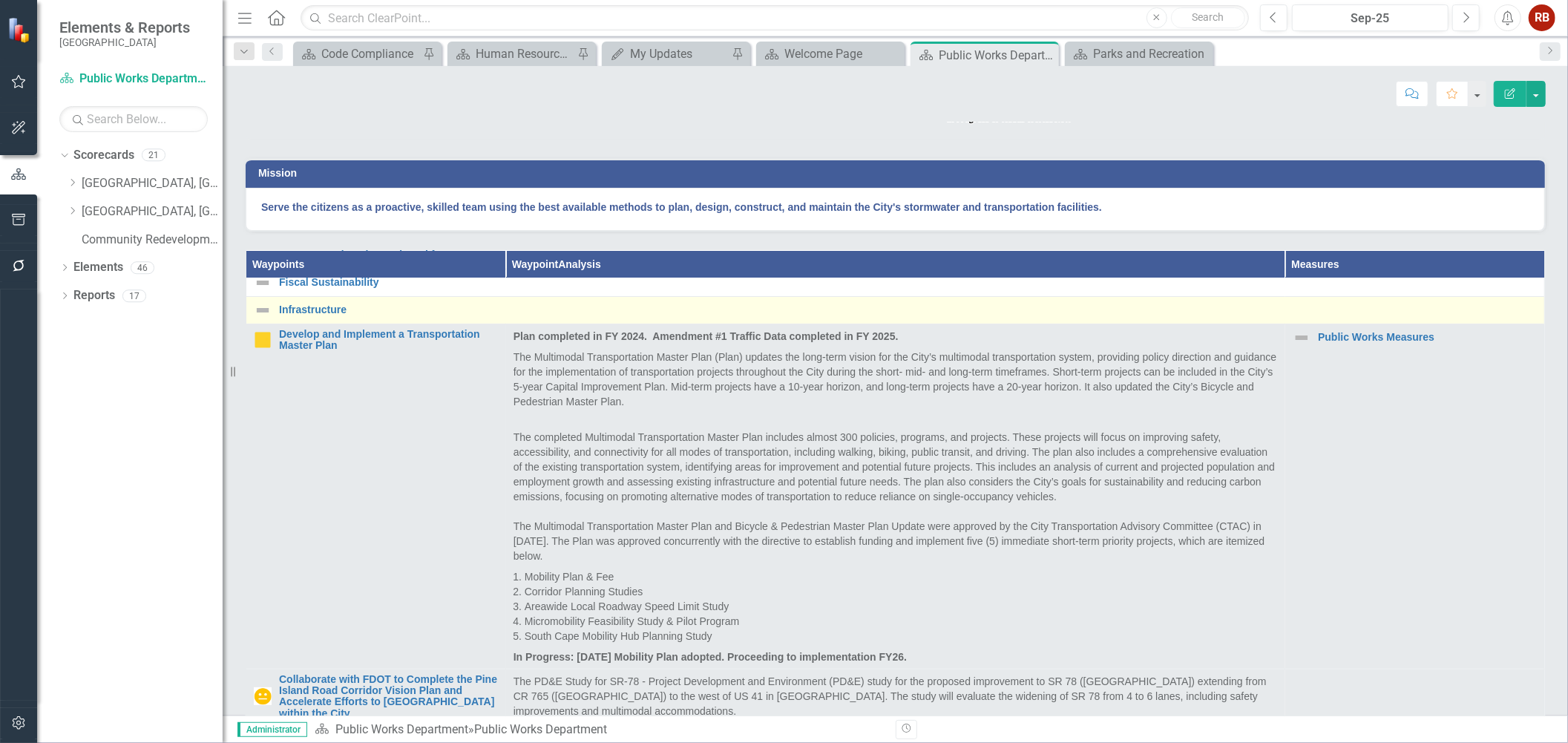
click at [268, 319] on img at bounding box center [263, 310] width 18 height 18
click at [261, 319] on img at bounding box center [263, 310] width 18 height 18
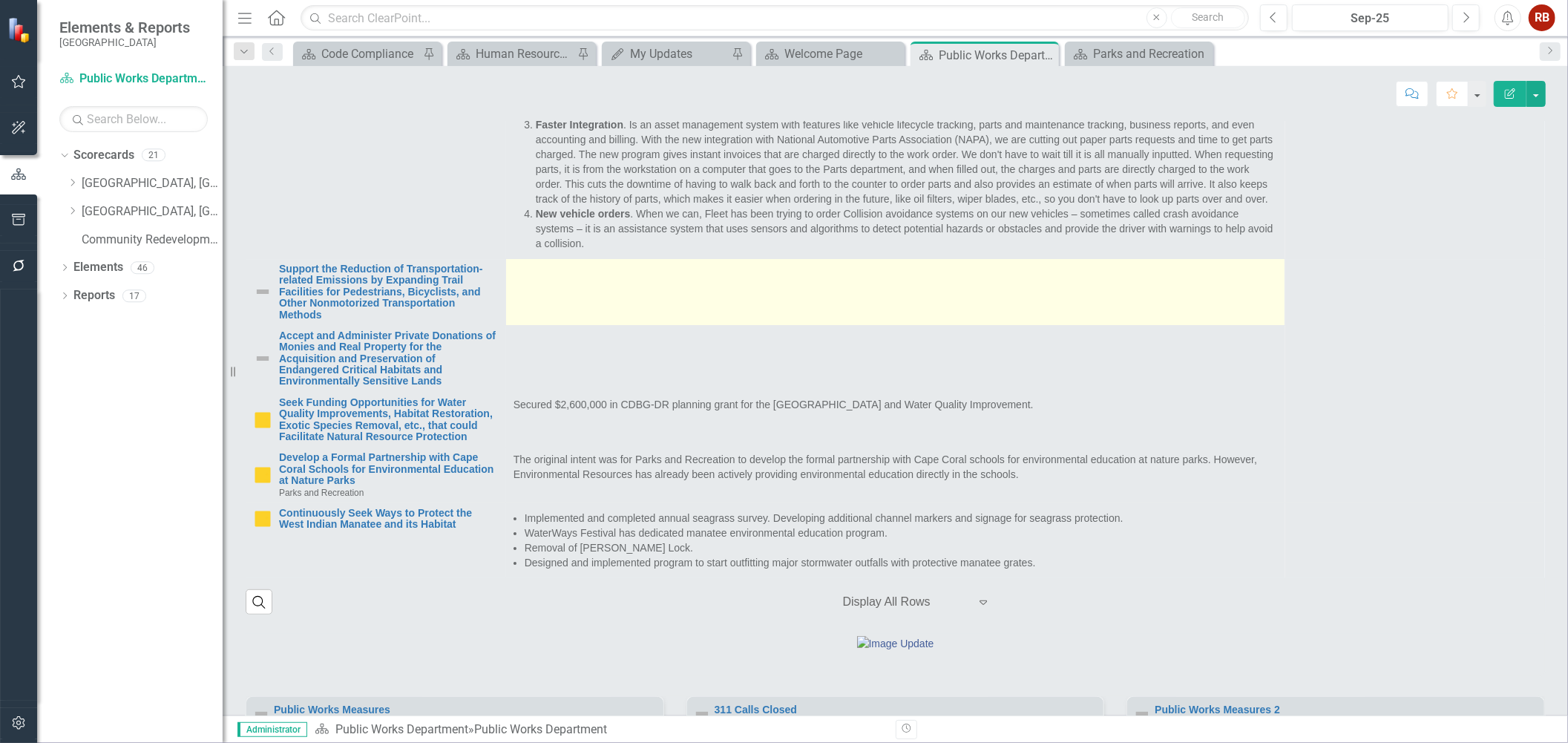
scroll to position [4368, 0]
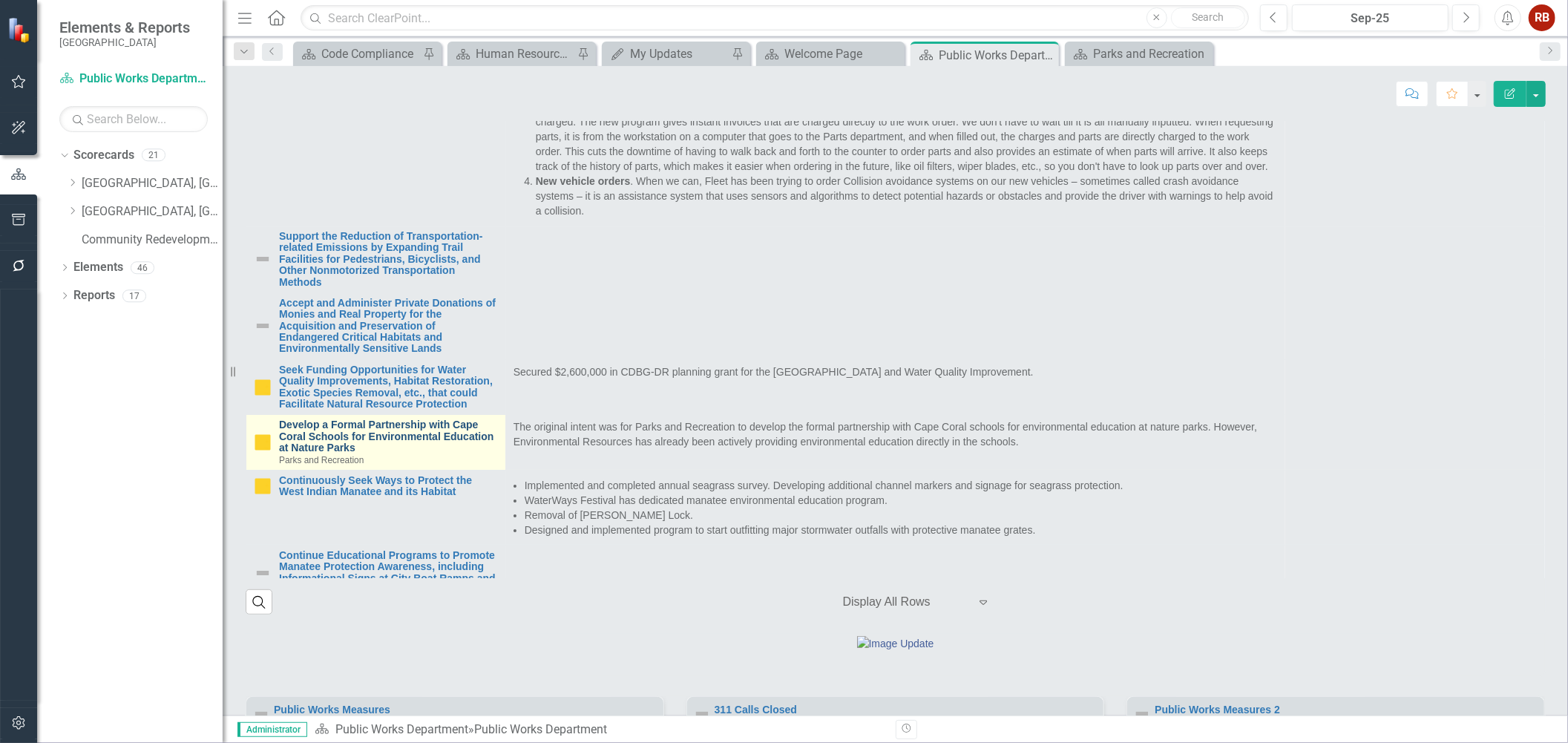
click at [379, 445] on link "Develop a Formal Partnership with Cape Coral Schools for Environmental Educatio…" at bounding box center [389, 437] width 219 height 34
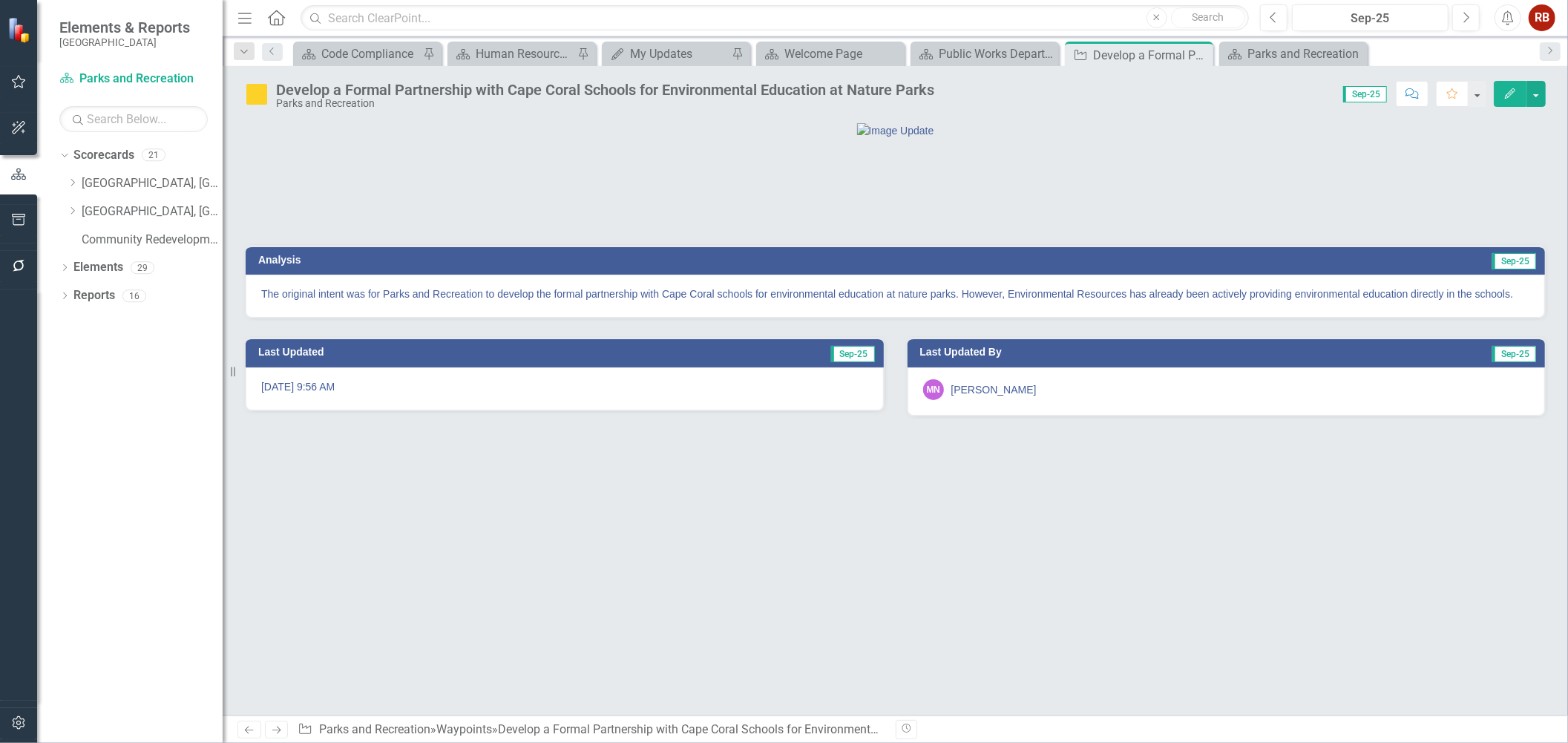
click at [1499, 92] on button "Edit" at bounding box center [1510, 93] width 33 height 26
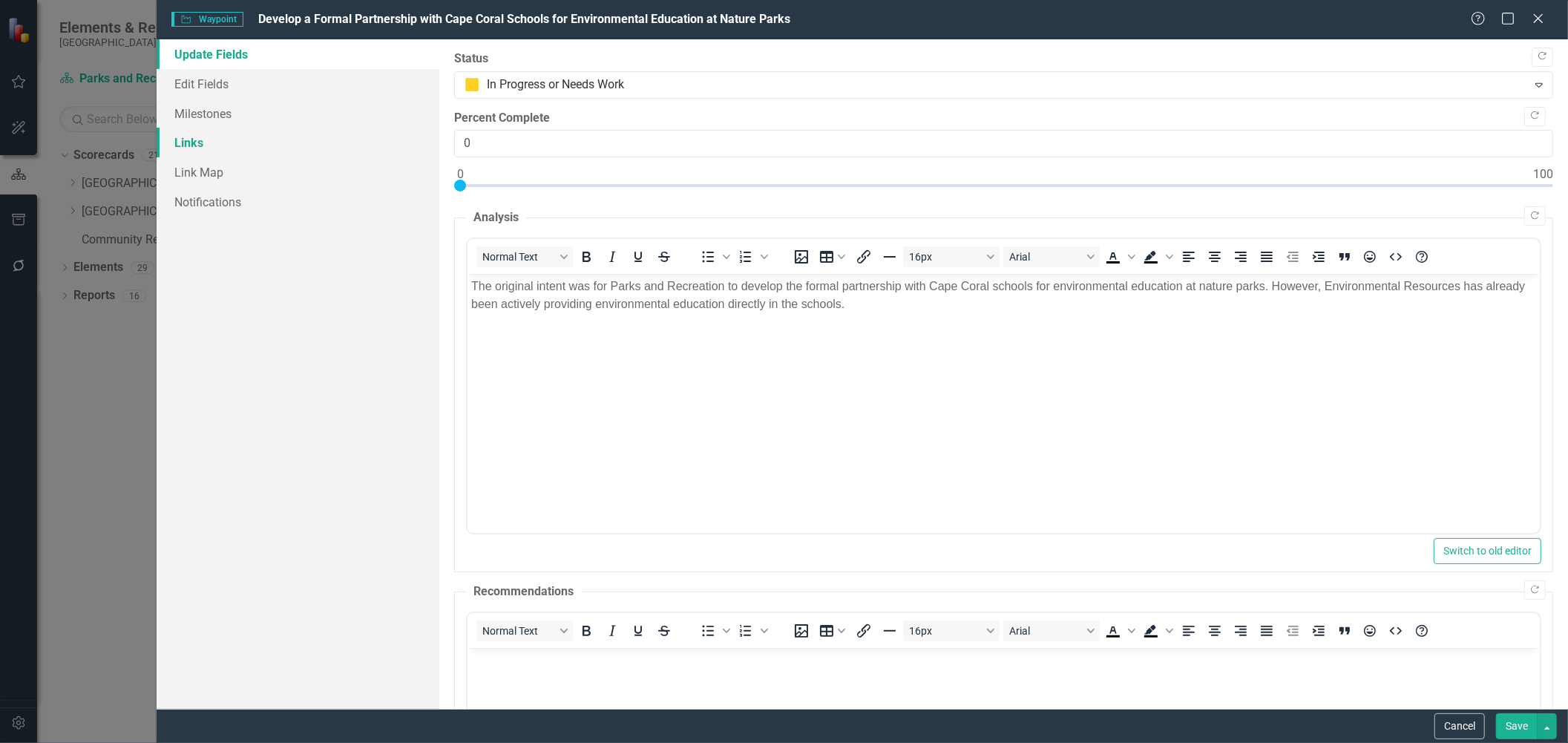
click at [196, 141] on link "Links" at bounding box center [297, 142] width 282 height 30
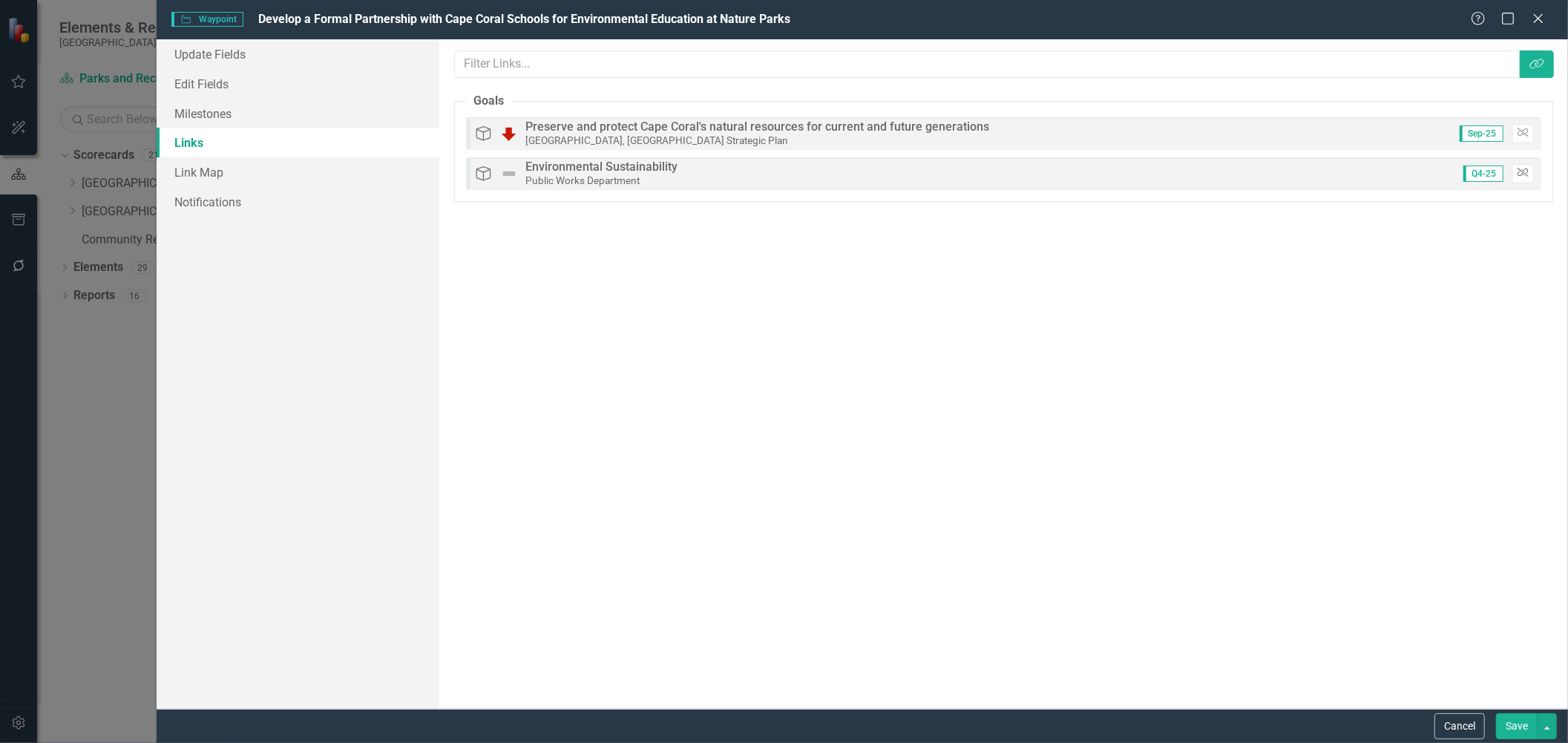
click at [1525, 173] on icon "Unlink" at bounding box center [1523, 173] width 11 height 9
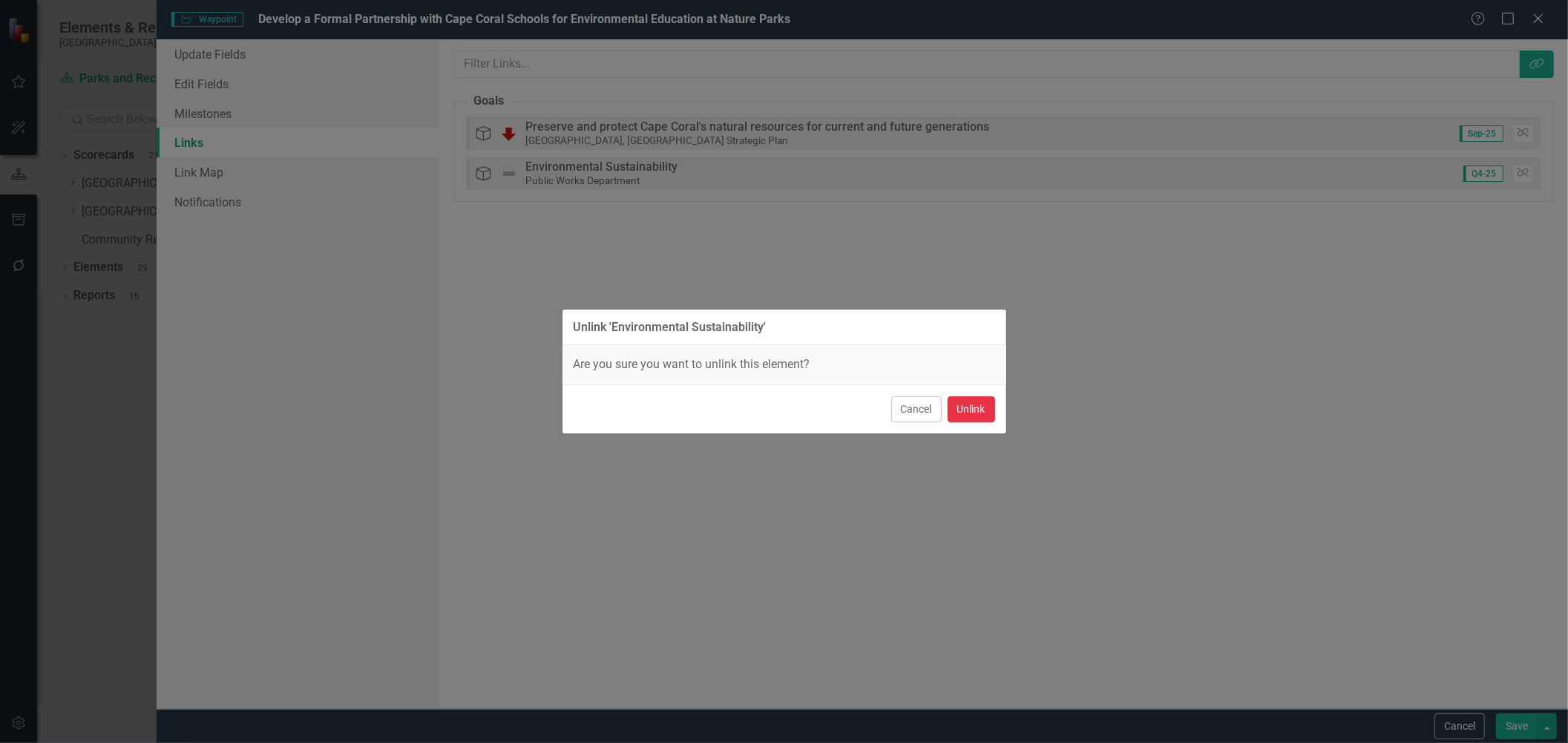
click at [970, 400] on button "Unlink" at bounding box center [972, 409] width 47 height 26
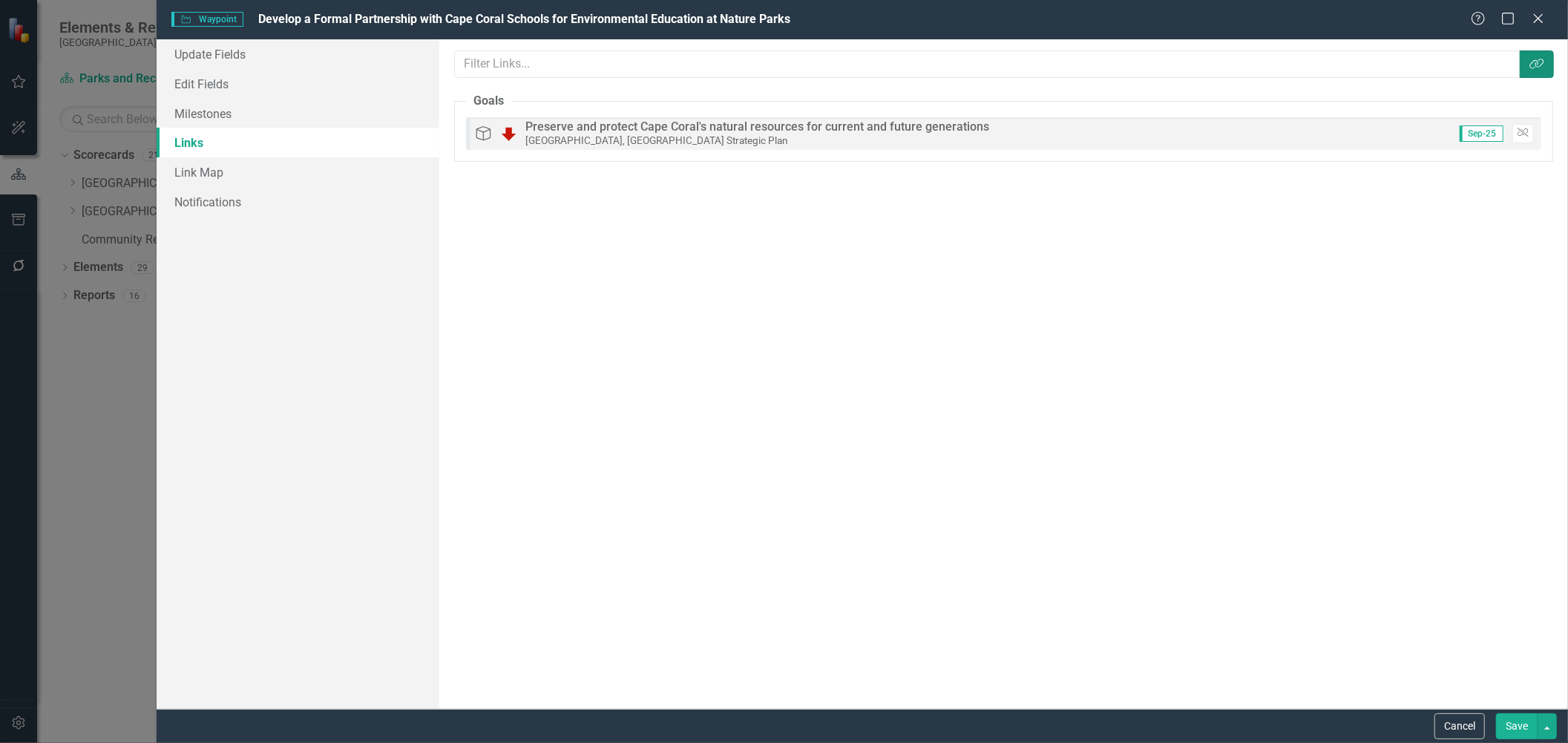
click at [1542, 55] on button "Link Tag" at bounding box center [1537, 64] width 34 height 27
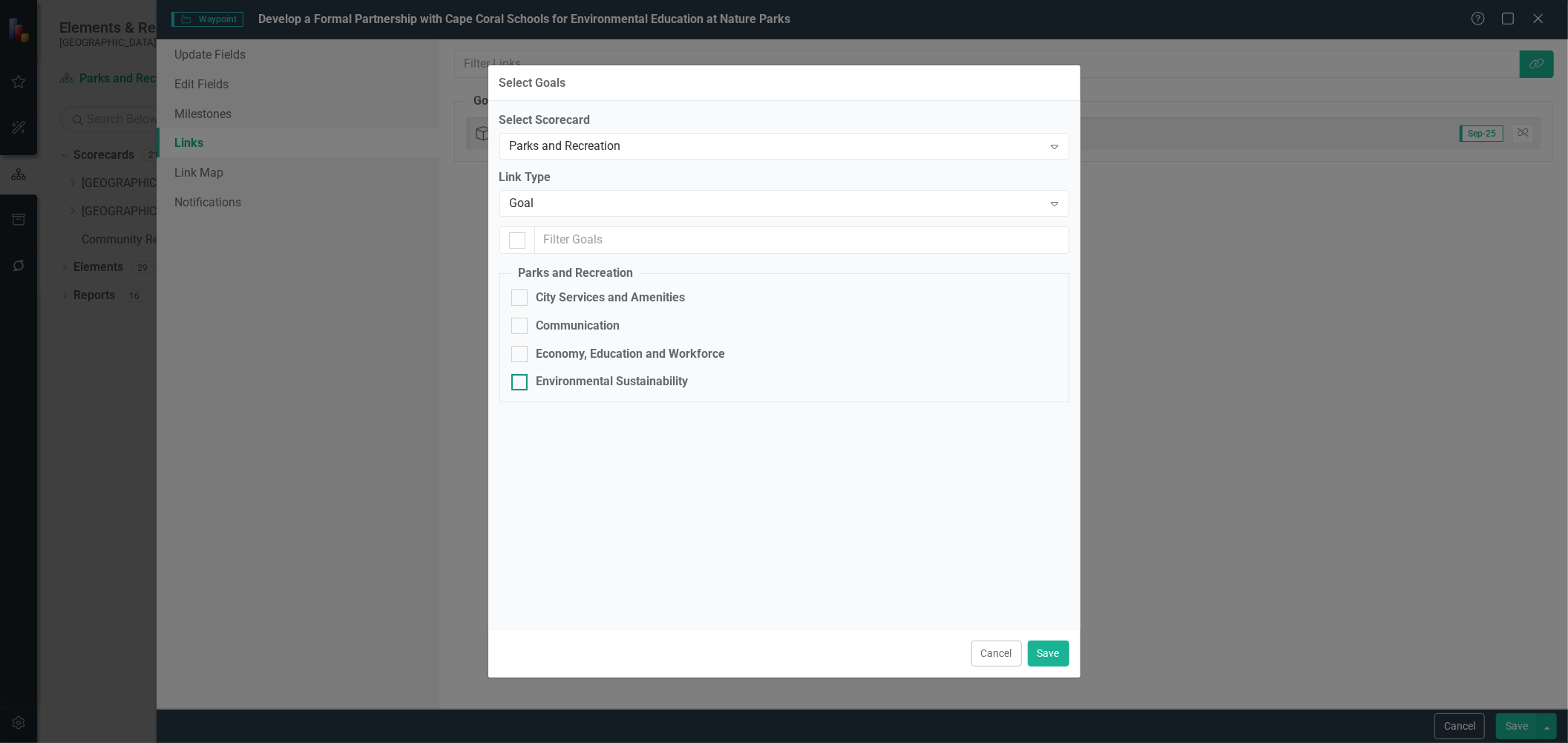
click at [528, 374] on div "Environmental Sustainability" at bounding box center [784, 381] width 547 height 17
click at [521, 374] on input "Environmental Sustainability" at bounding box center [516, 379] width 10 height 10
checkbox input "true"
click at [1048, 655] on button "Save" at bounding box center [1049, 653] width 42 height 26
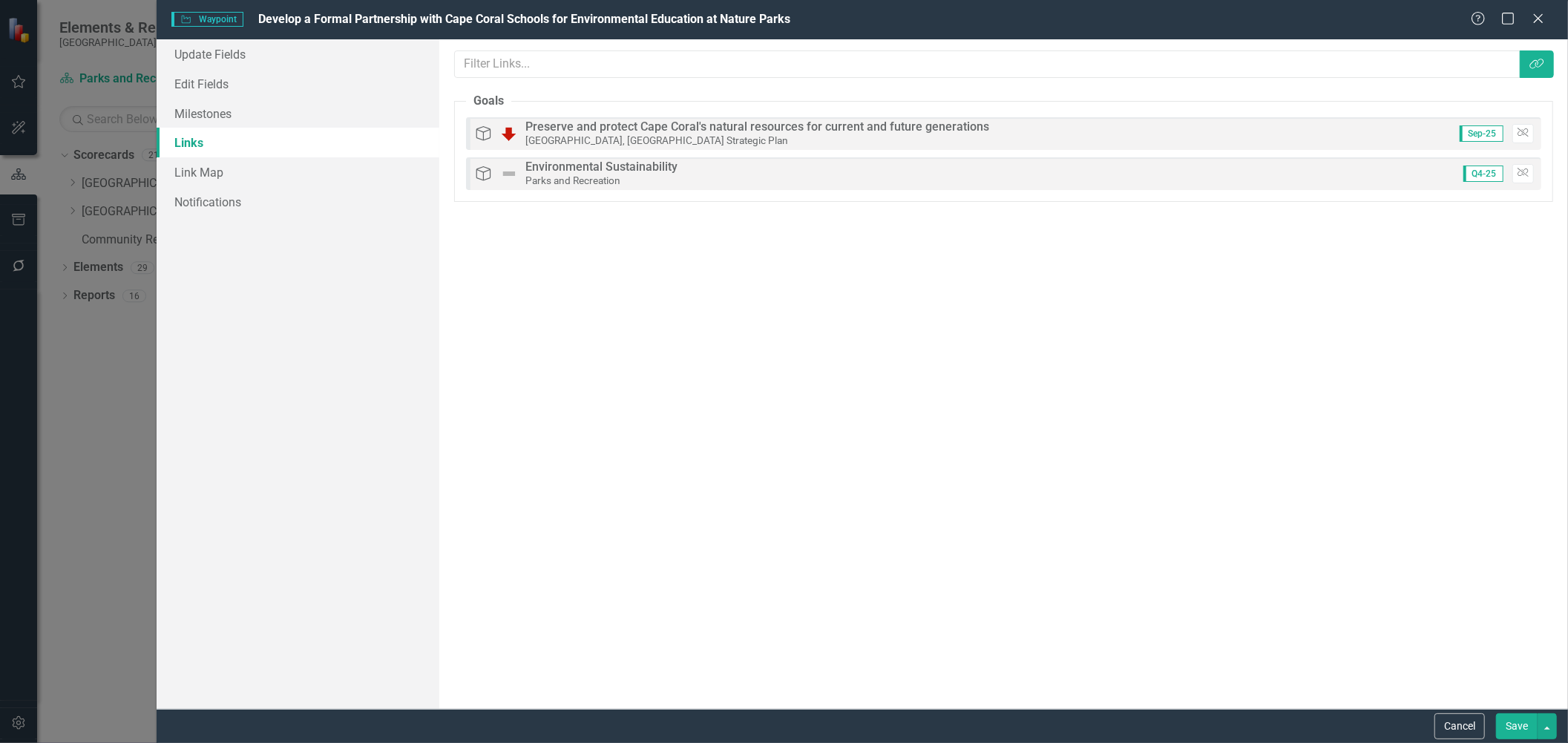
click at [1527, 729] on button "Save" at bounding box center [1517, 726] width 42 height 26
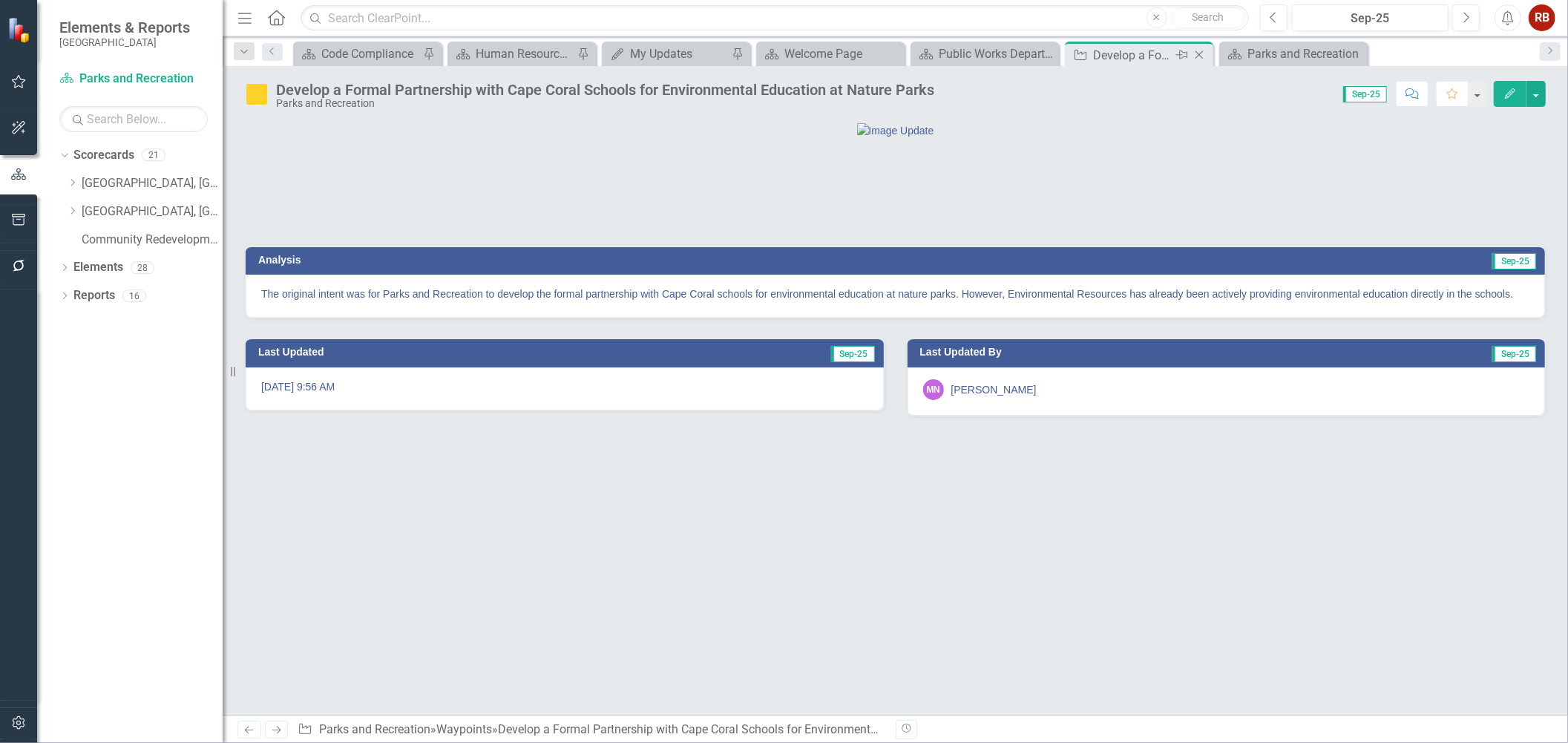
click at [1198, 56] on icon "Close" at bounding box center [1199, 54] width 15 height 12
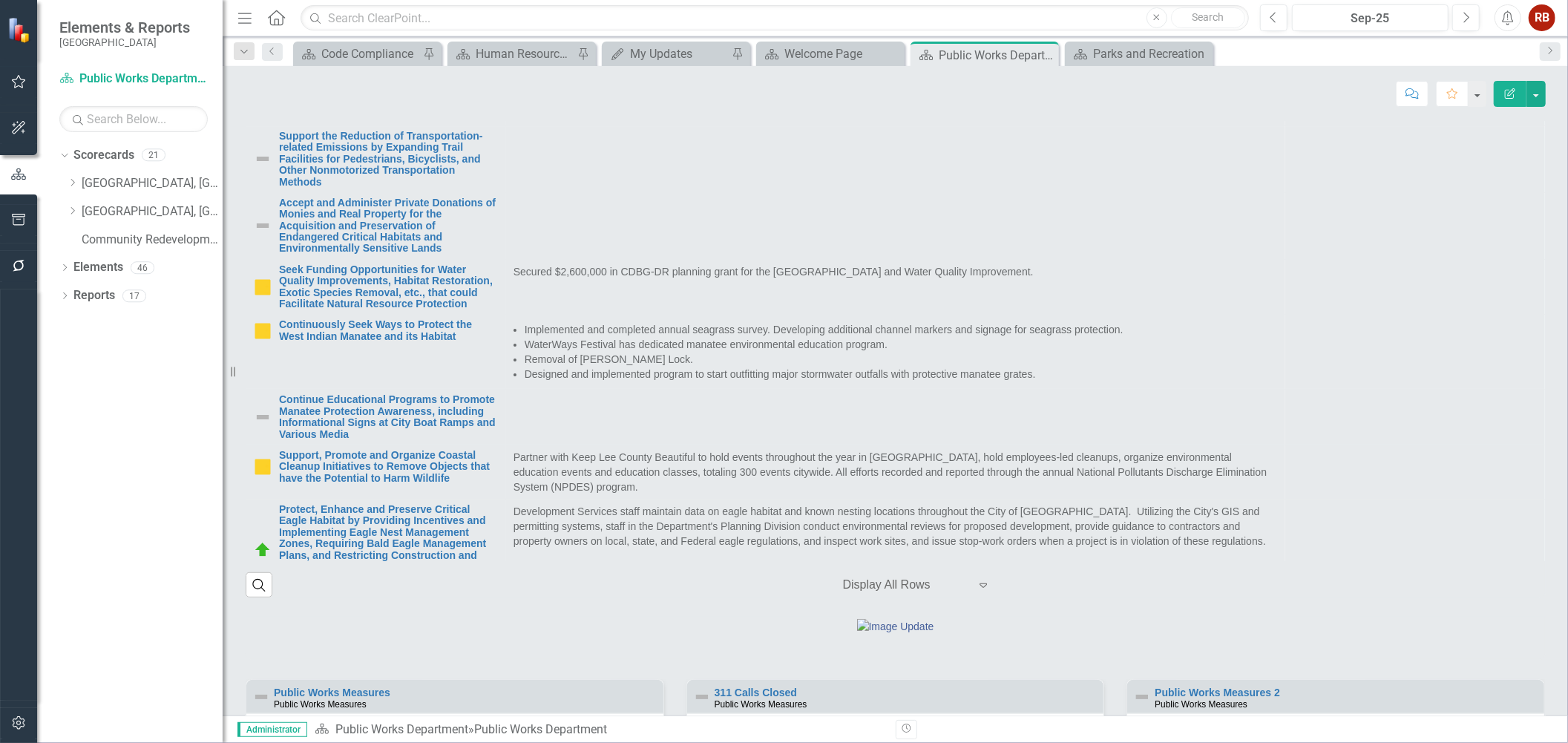
scroll to position [4520, 0]
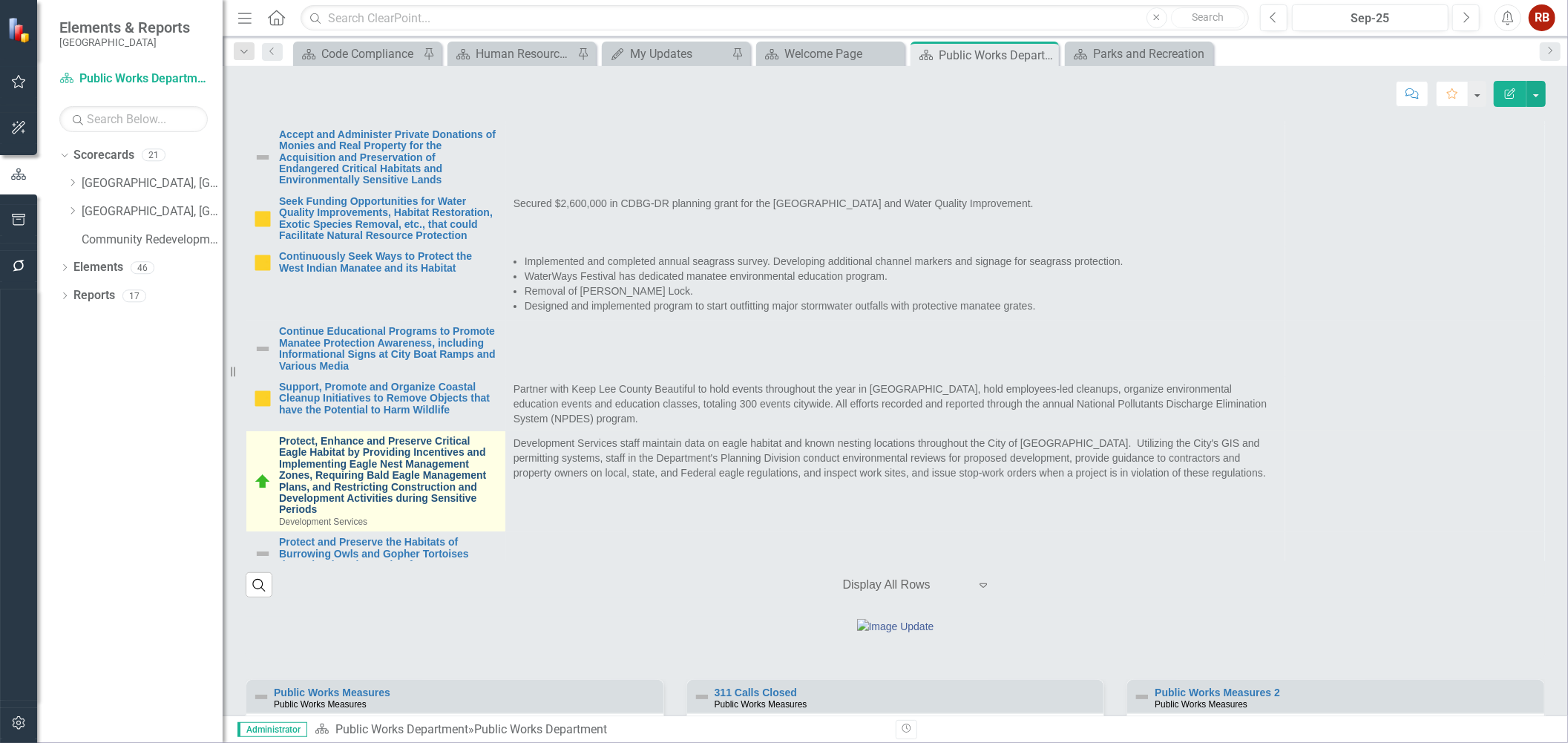
click at [417, 465] on link "Protect, Enhance and Preserve Critical Eagle Habitat by Providing Incentives an…" at bounding box center [389, 476] width 219 height 80
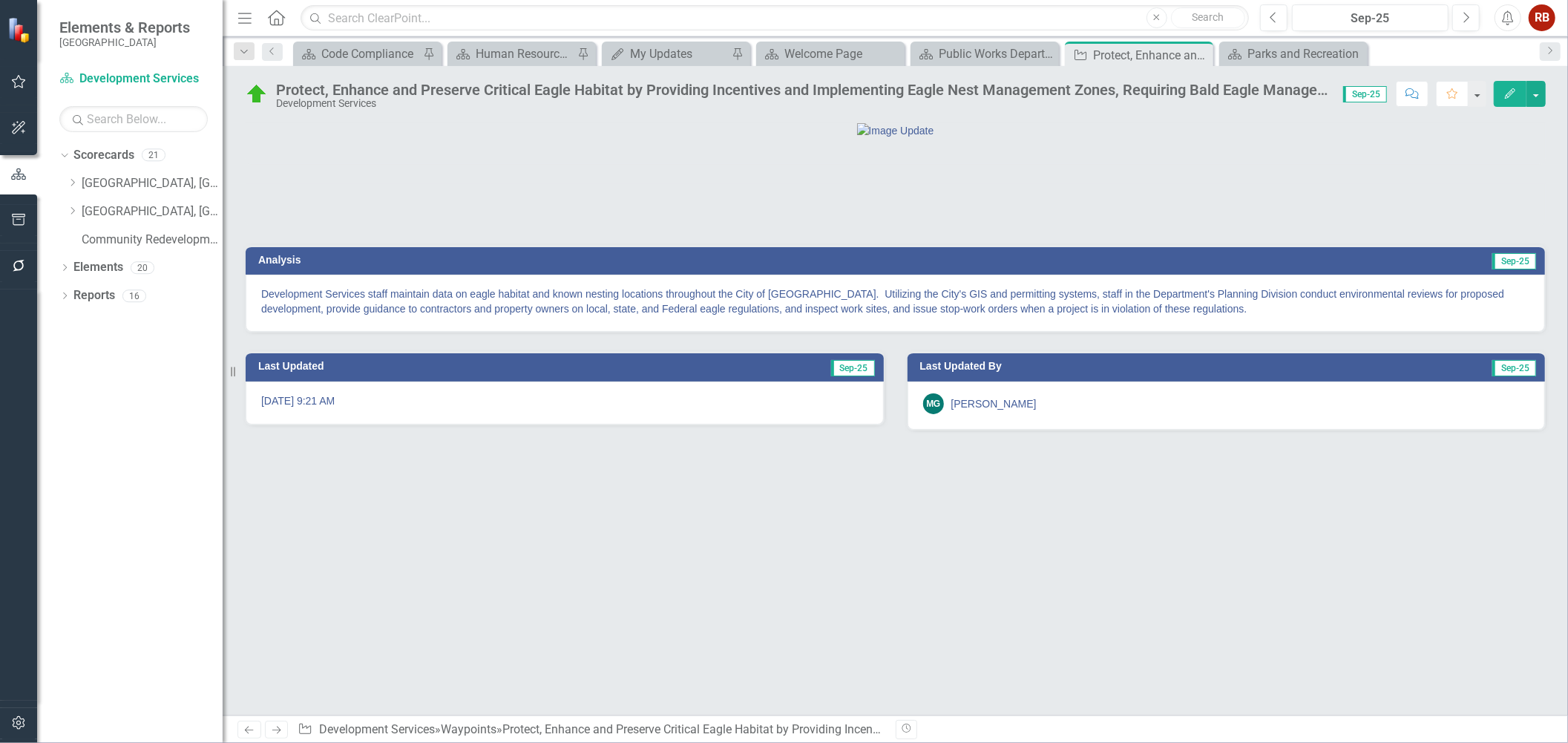
click at [1510, 99] on button "Edit" at bounding box center [1510, 93] width 33 height 26
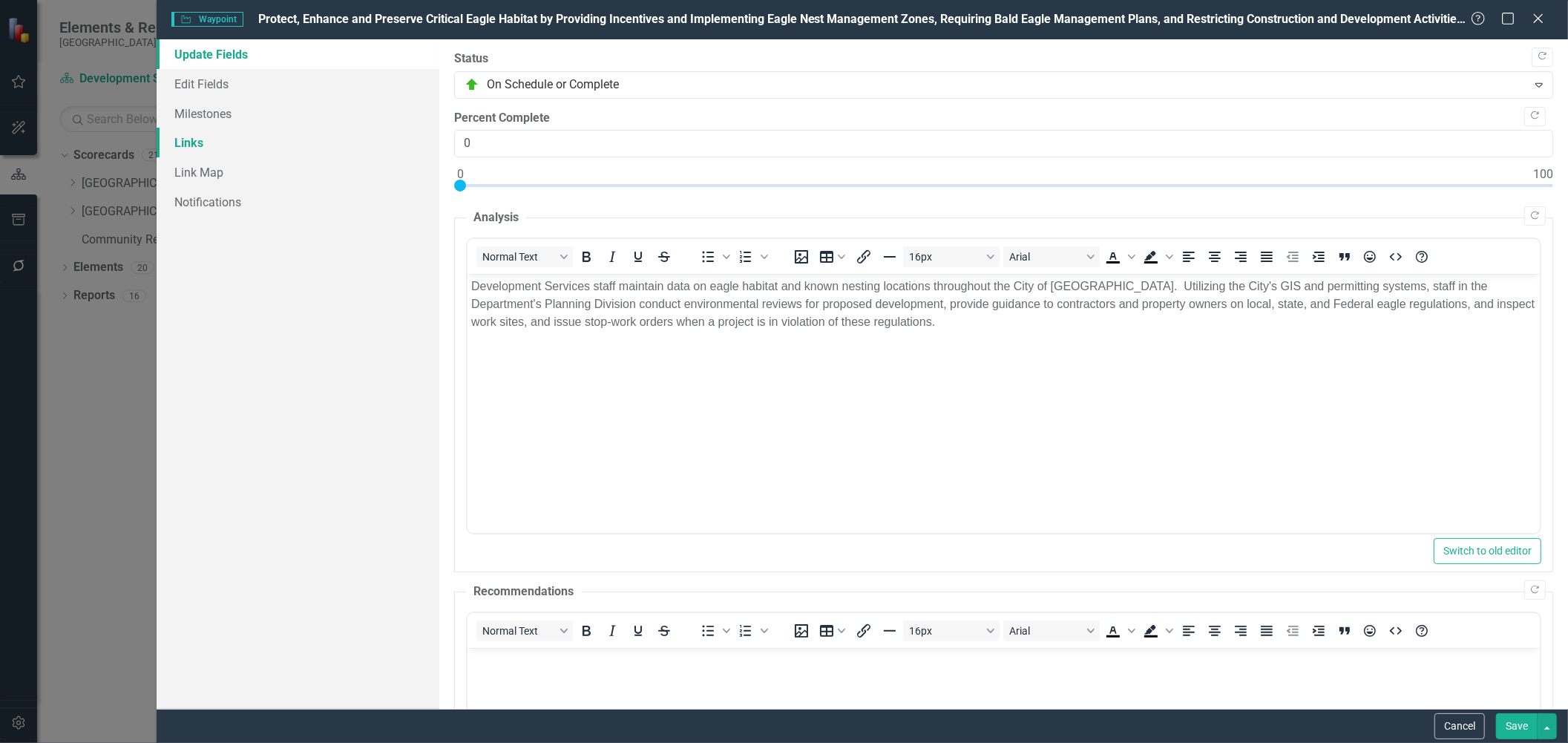
click at [198, 146] on link "Links" at bounding box center [297, 142] width 282 height 30
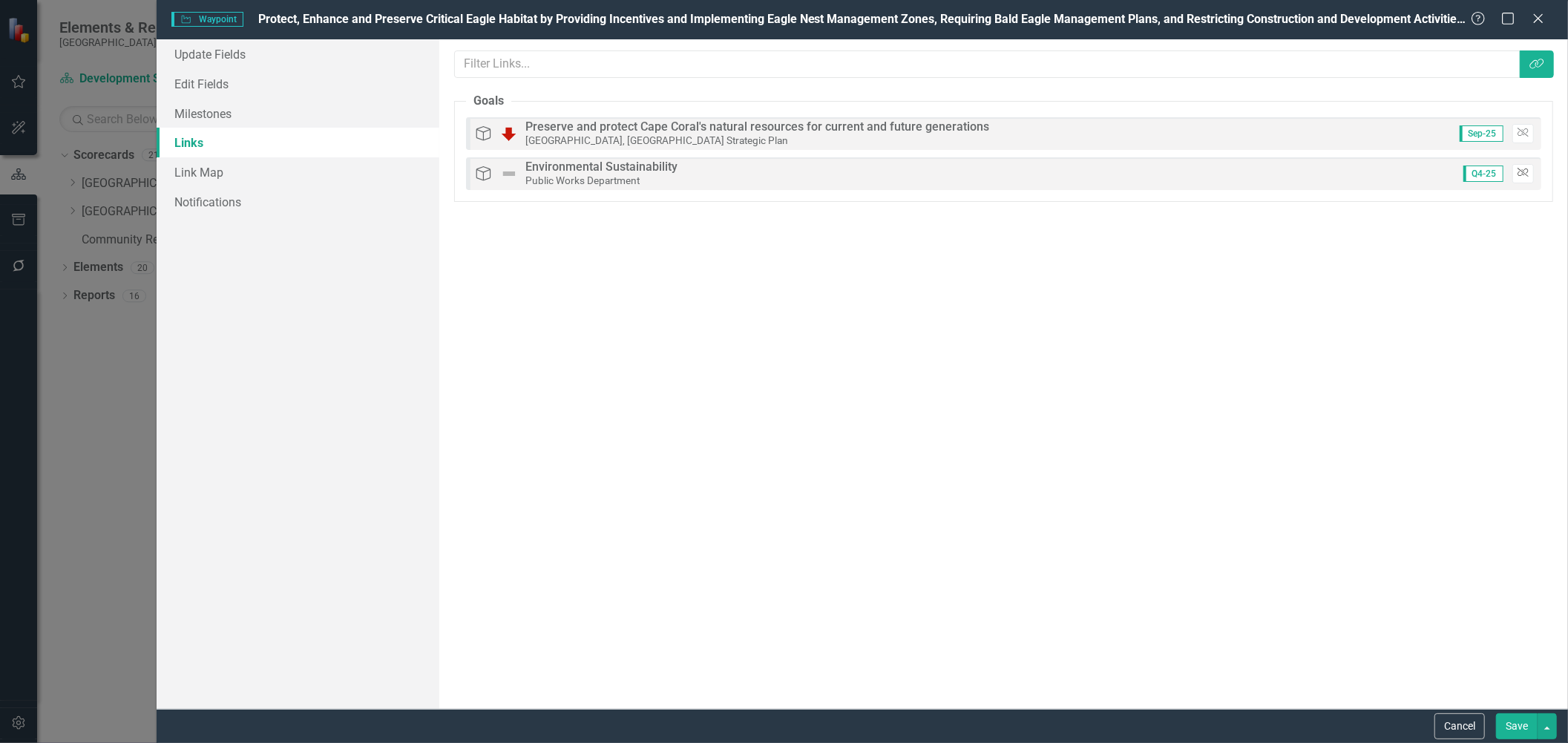
click at [1522, 173] on icon "button" at bounding box center [1523, 173] width 11 height 9
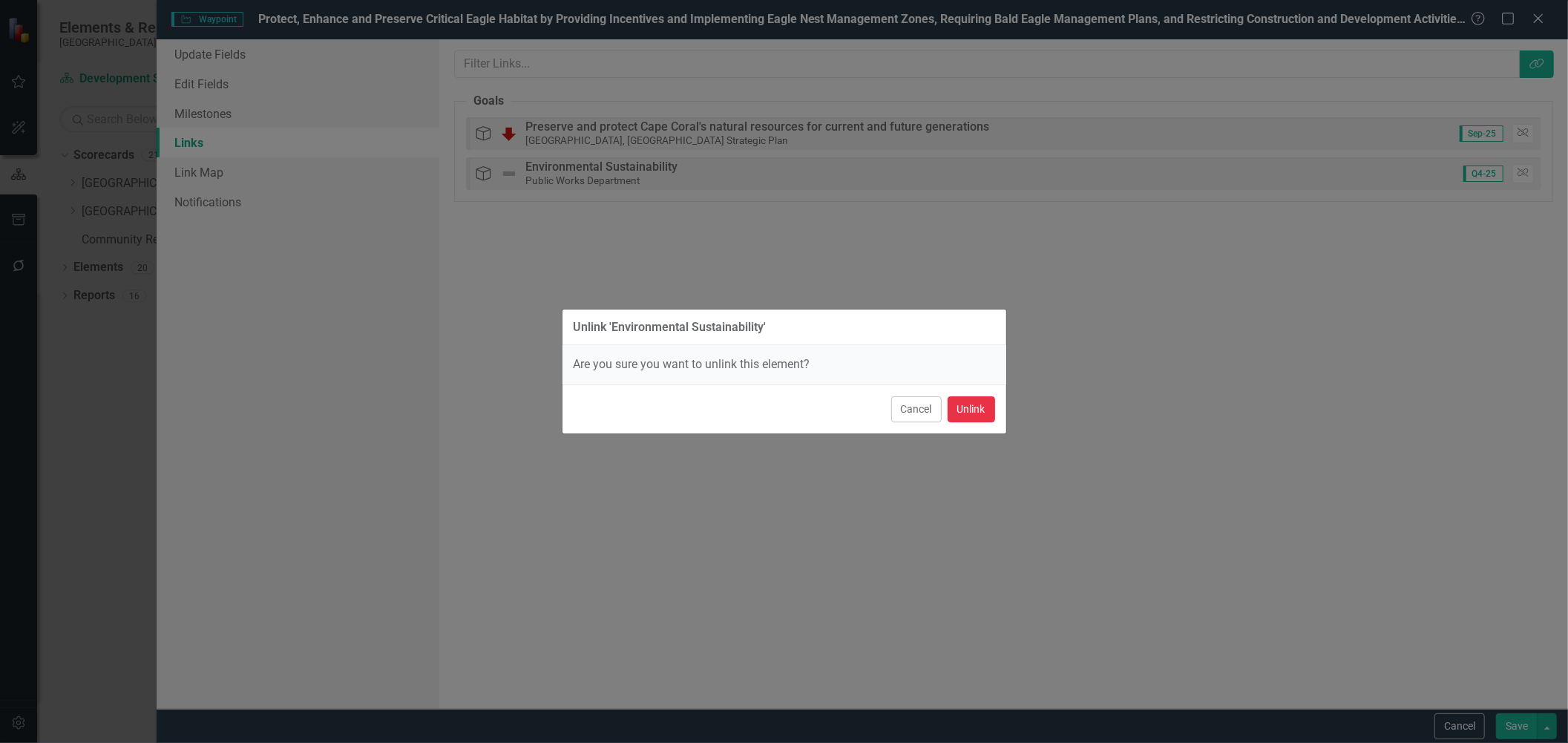
click at [973, 406] on button "Unlink" at bounding box center [972, 409] width 47 height 26
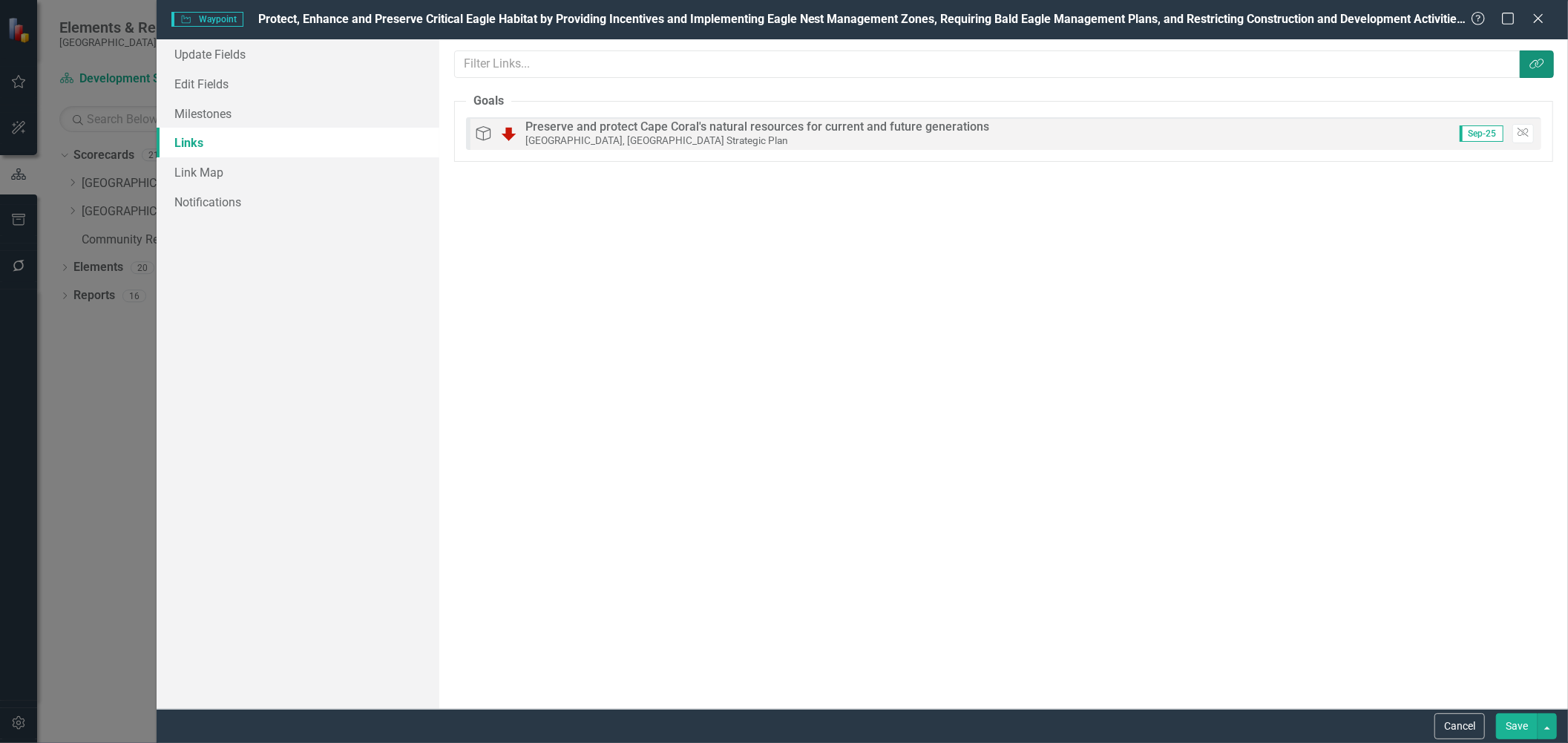
click at [1545, 57] on button "Link Tag" at bounding box center [1537, 64] width 34 height 27
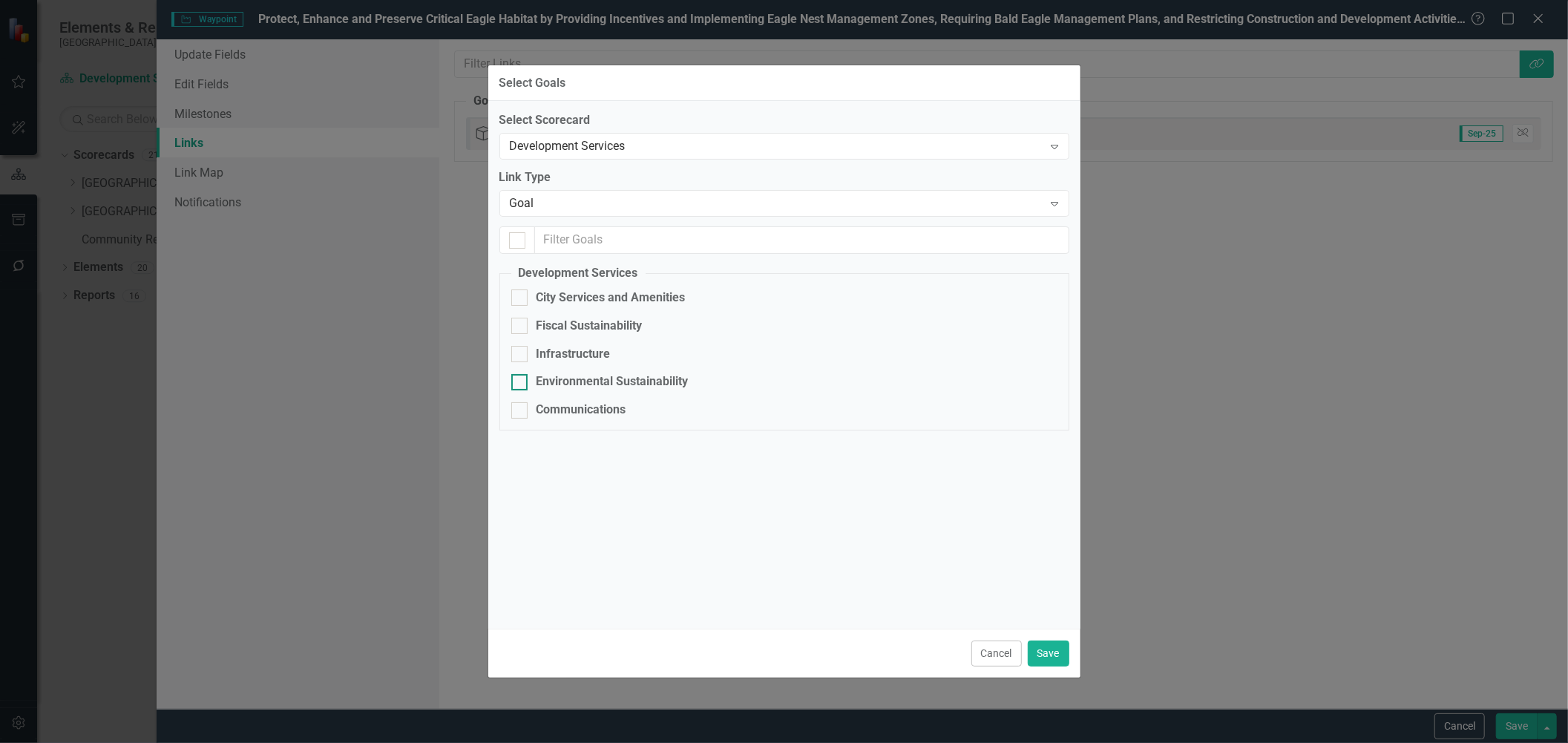
click at [522, 387] on div at bounding box center [519, 382] width 16 height 16
click at [521, 383] on input "Environmental Sustainability" at bounding box center [516, 379] width 10 height 10
checkbox input "true"
click at [1056, 654] on button "Save" at bounding box center [1049, 653] width 42 height 26
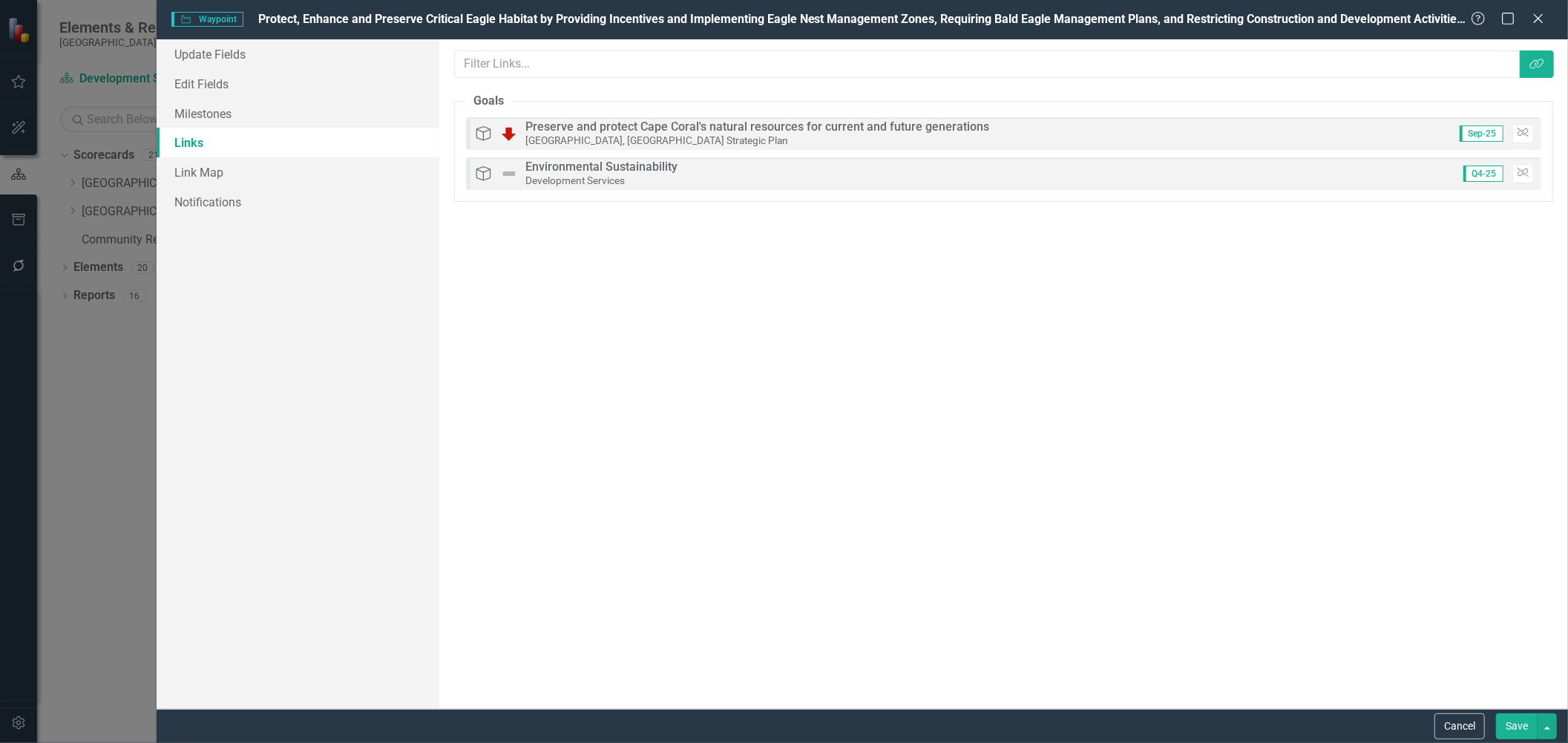
click at [1518, 719] on button "Save" at bounding box center [1517, 726] width 42 height 26
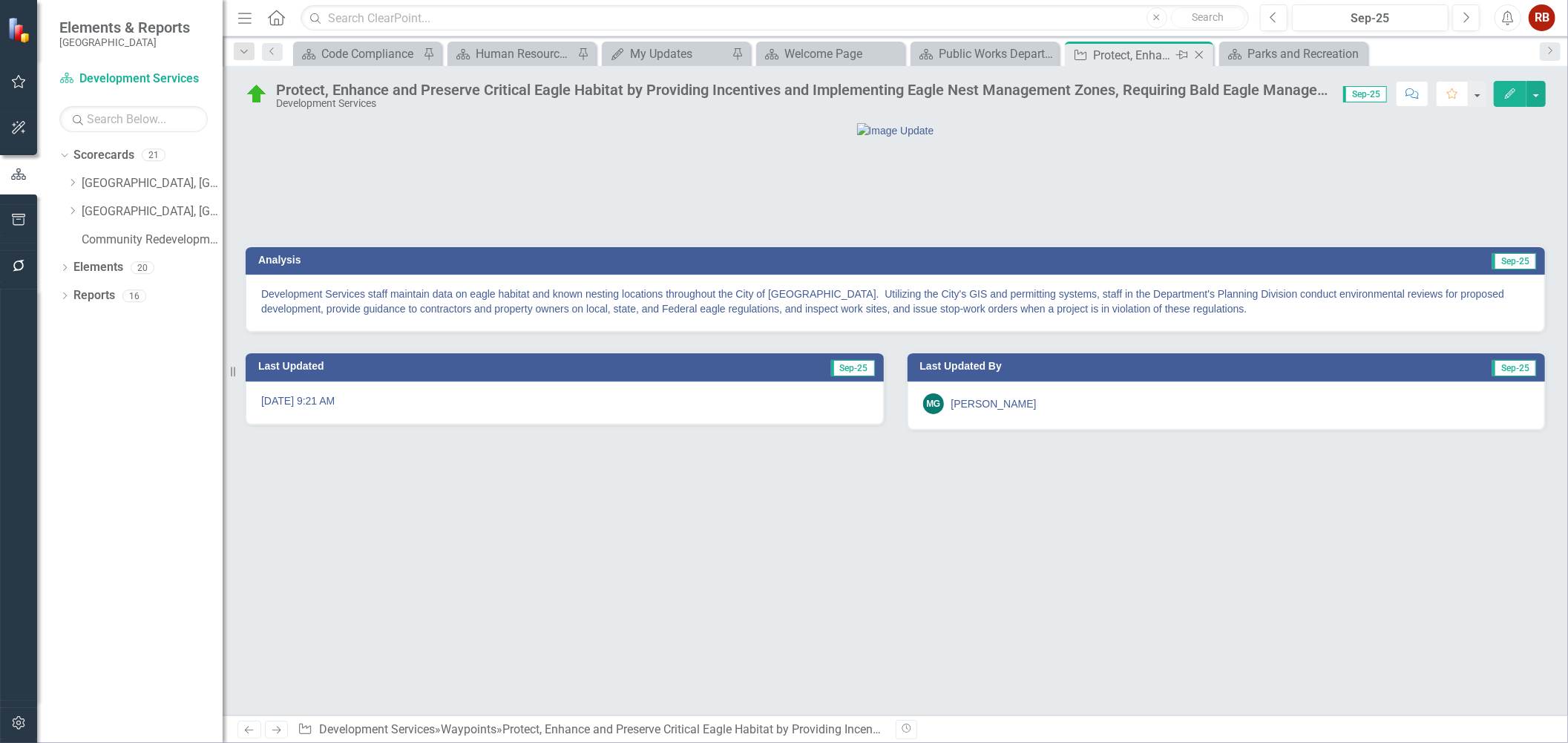
click at [1202, 54] on icon "Close" at bounding box center [1199, 54] width 15 height 12
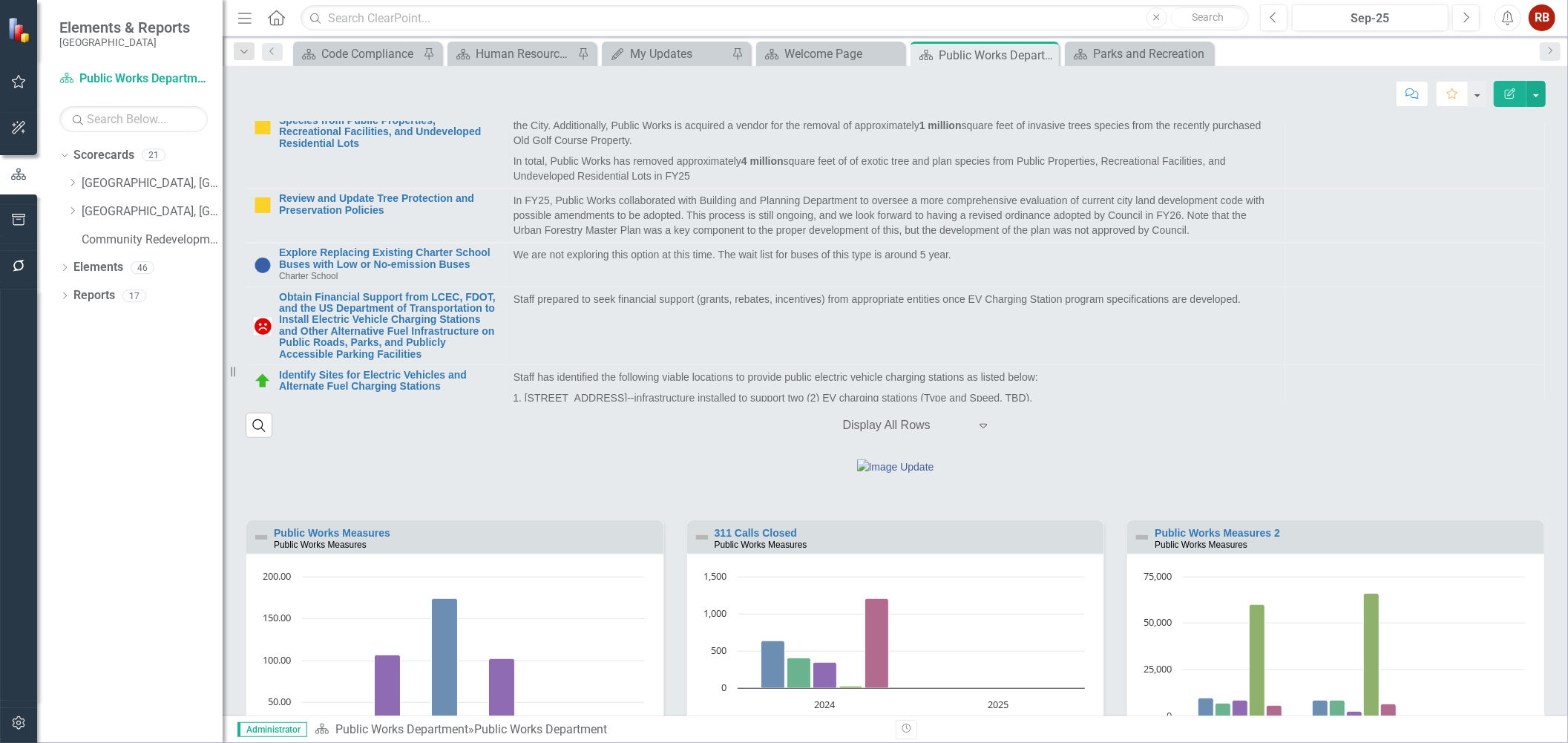
scroll to position [2967, 0]
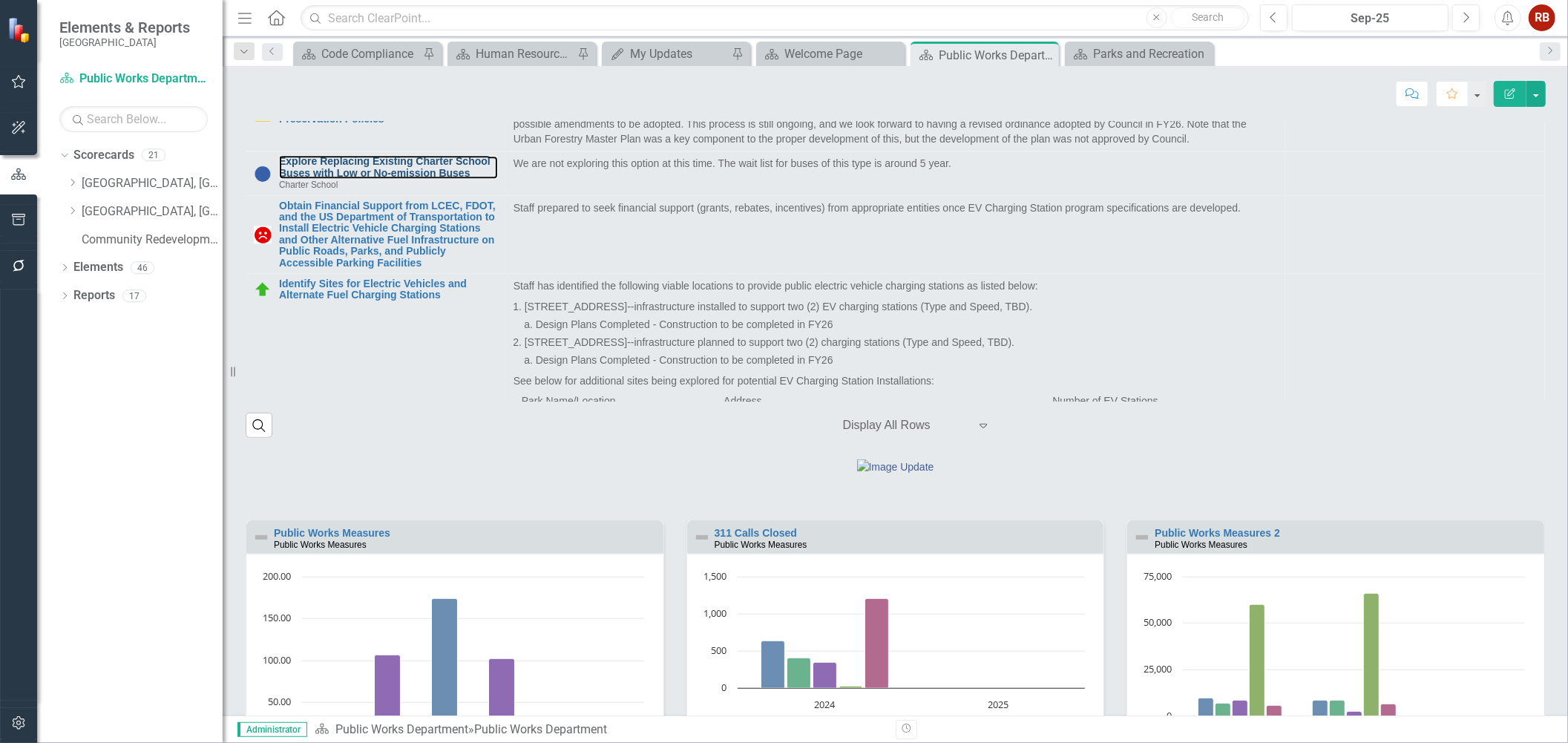
drag, startPoint x: 421, startPoint y: 190, endPoint x: 1437, endPoint y: 33, distance: 1028.1
click at [421, 179] on link "Explore Replacing Existing Charter School Buses with Low or No-emission Buses" at bounding box center [389, 167] width 219 height 23
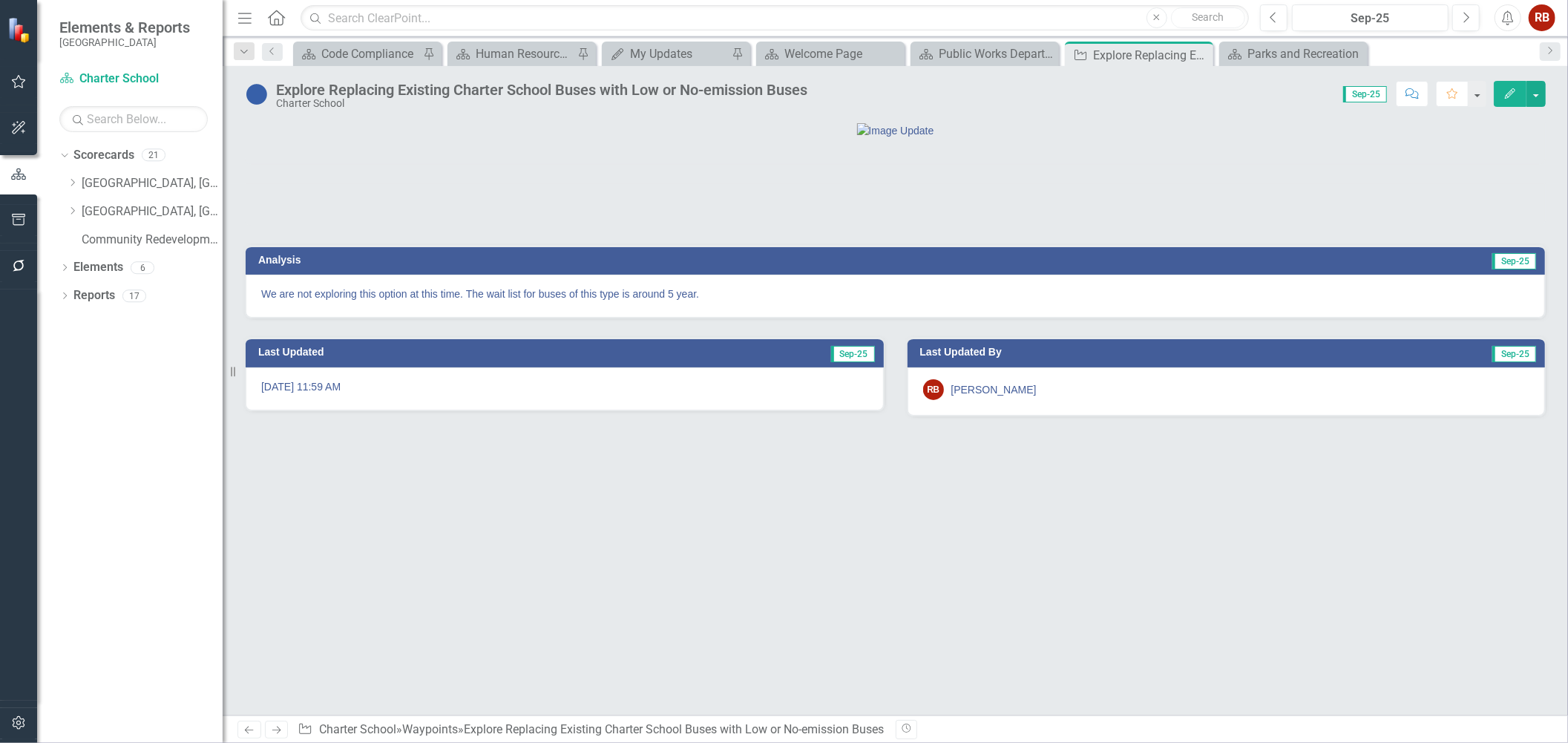
click at [1506, 92] on icon "Edit" at bounding box center [1510, 92] width 14 height 10
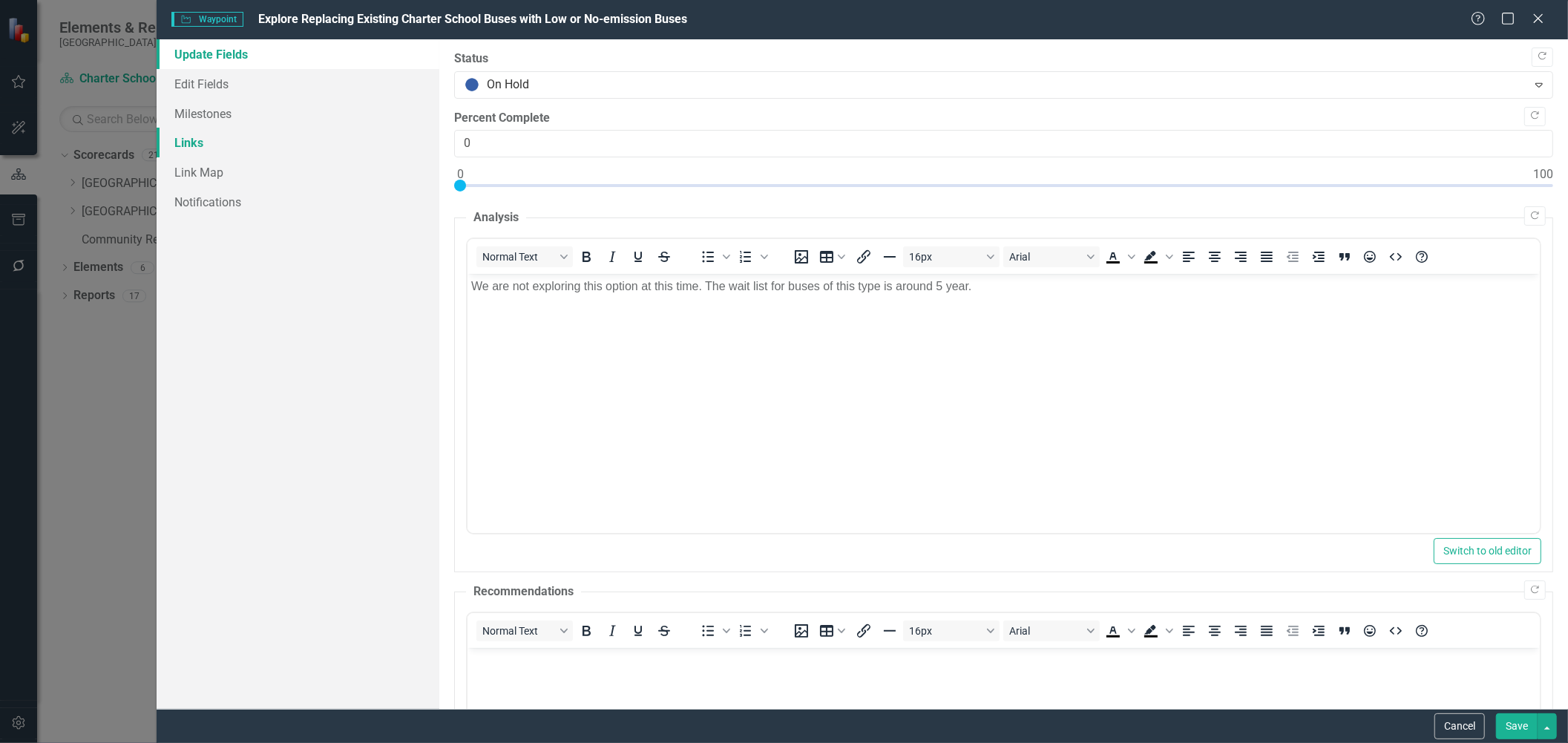
click at [179, 137] on link "Links" at bounding box center [297, 142] width 282 height 30
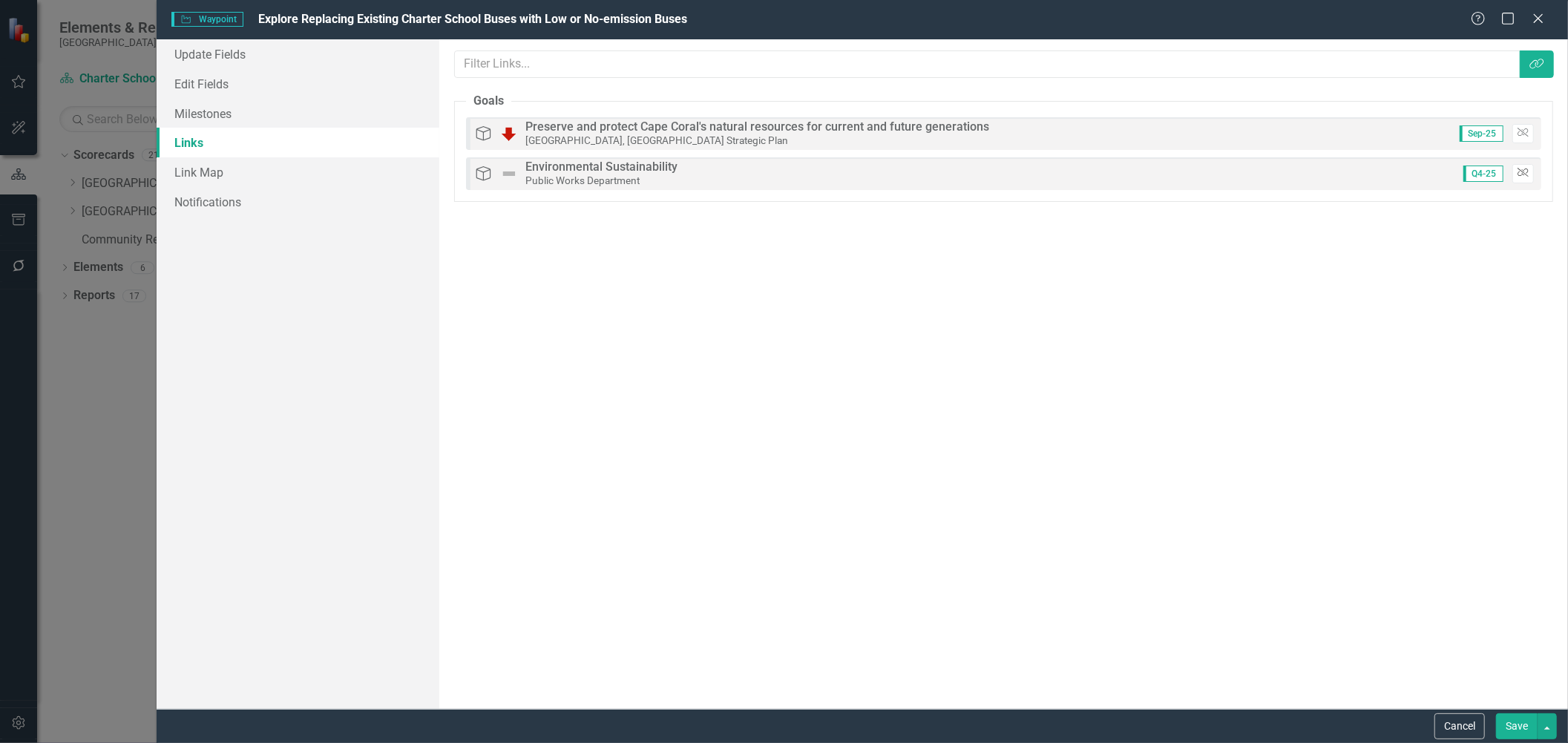
click at [1529, 174] on button "Unlink" at bounding box center [1524, 173] width 22 height 19
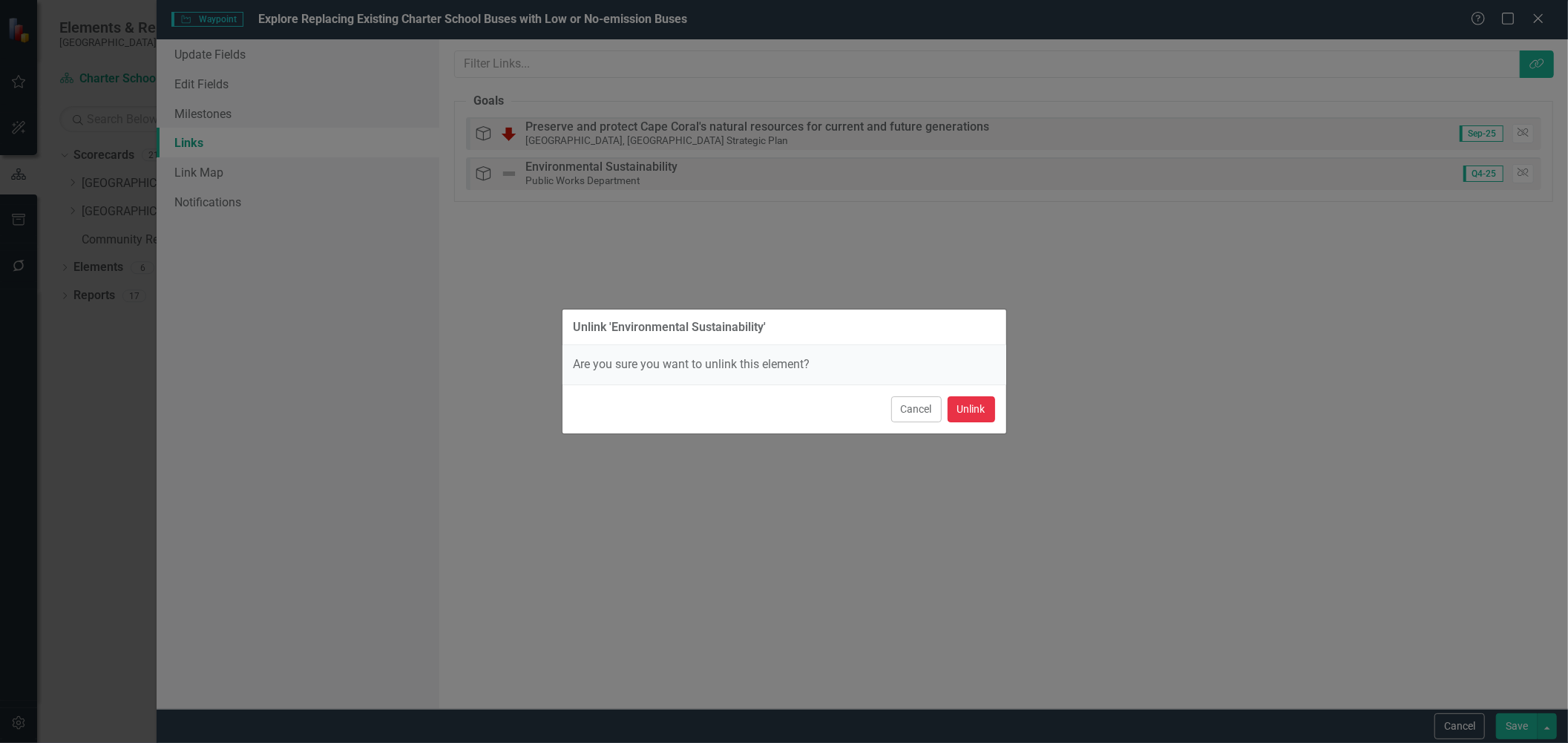
click at [981, 409] on button "Unlink" at bounding box center [972, 409] width 47 height 26
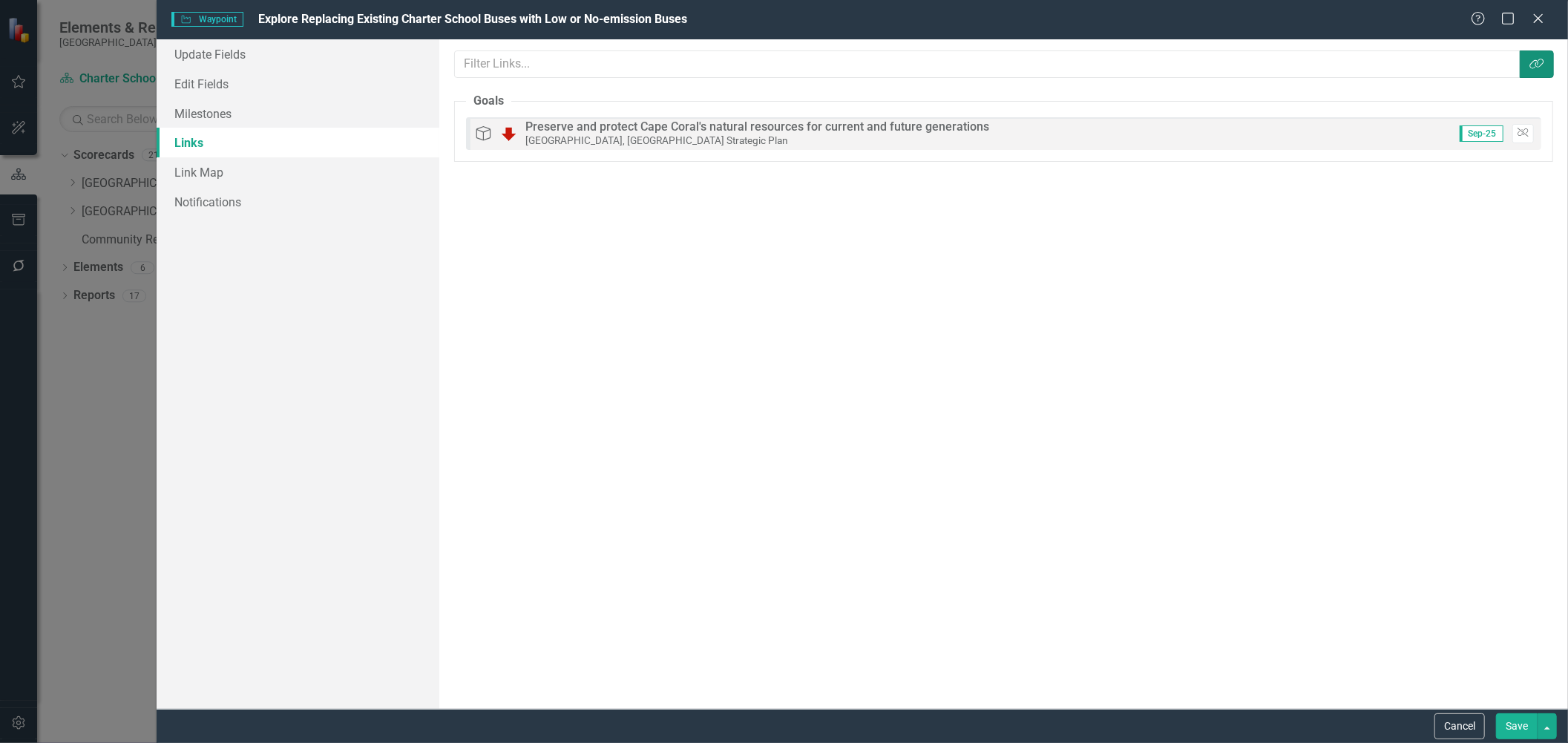
click at [1549, 65] on button "Link Tag" at bounding box center [1537, 64] width 34 height 27
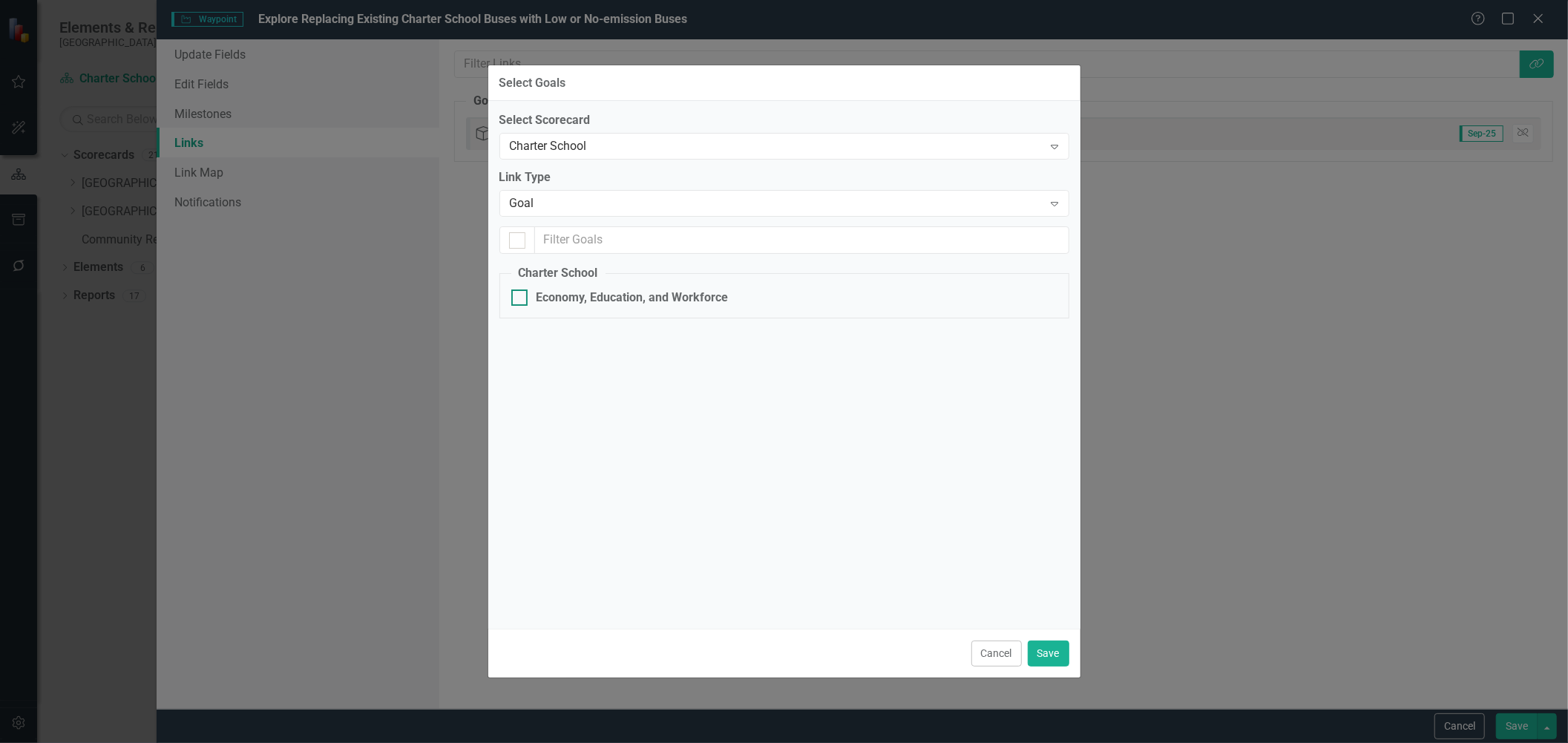
click at [524, 289] on div at bounding box center [519, 297] width 16 height 16
click at [521, 289] on input "Economy, Education, and Workforce" at bounding box center [516, 294] width 10 height 10
checkbox input "true"
click at [516, 239] on input "checkbox" at bounding box center [514, 236] width 10 height 10
checkbox input "false"
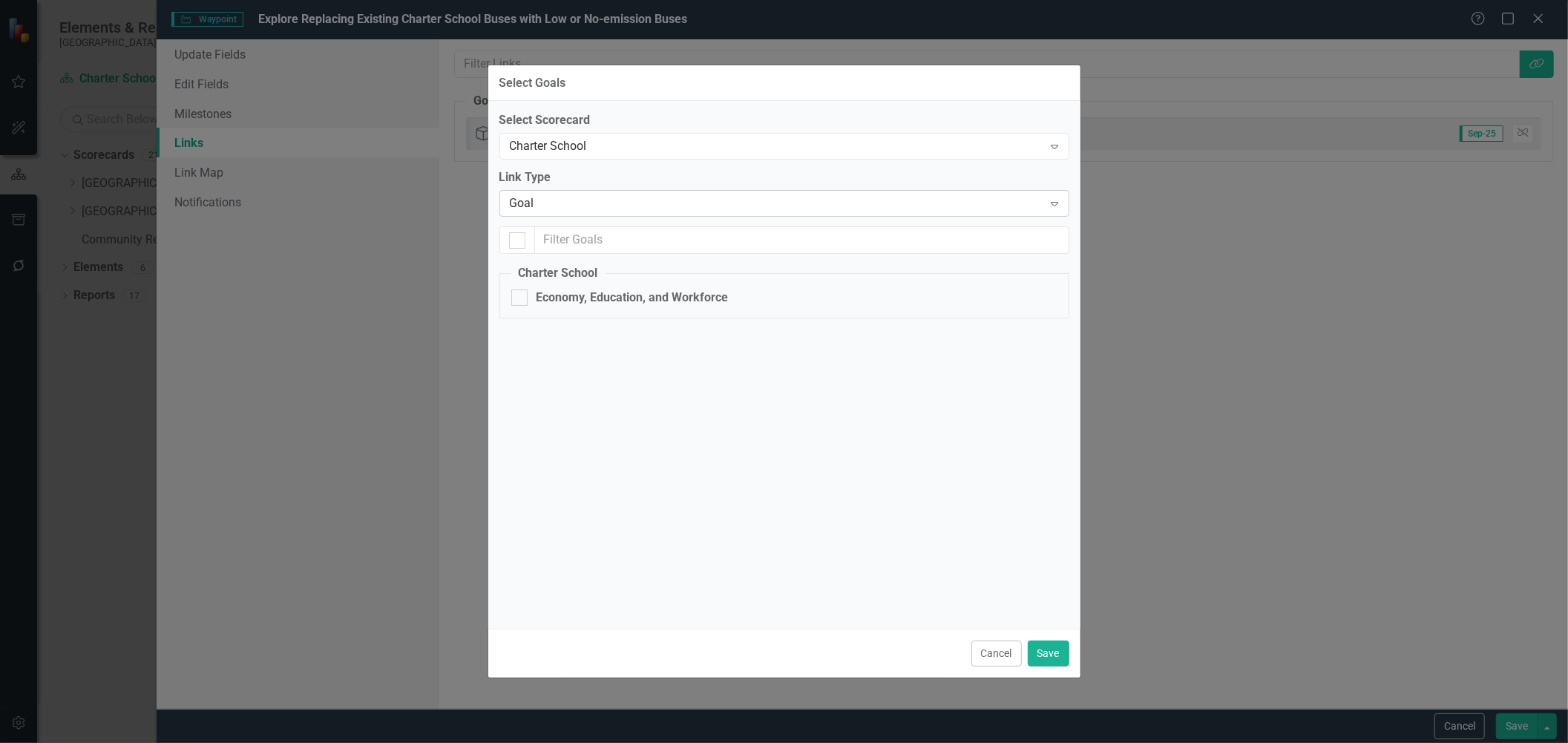
click at [1057, 203] on icon "Expand" at bounding box center [1054, 203] width 15 height 12
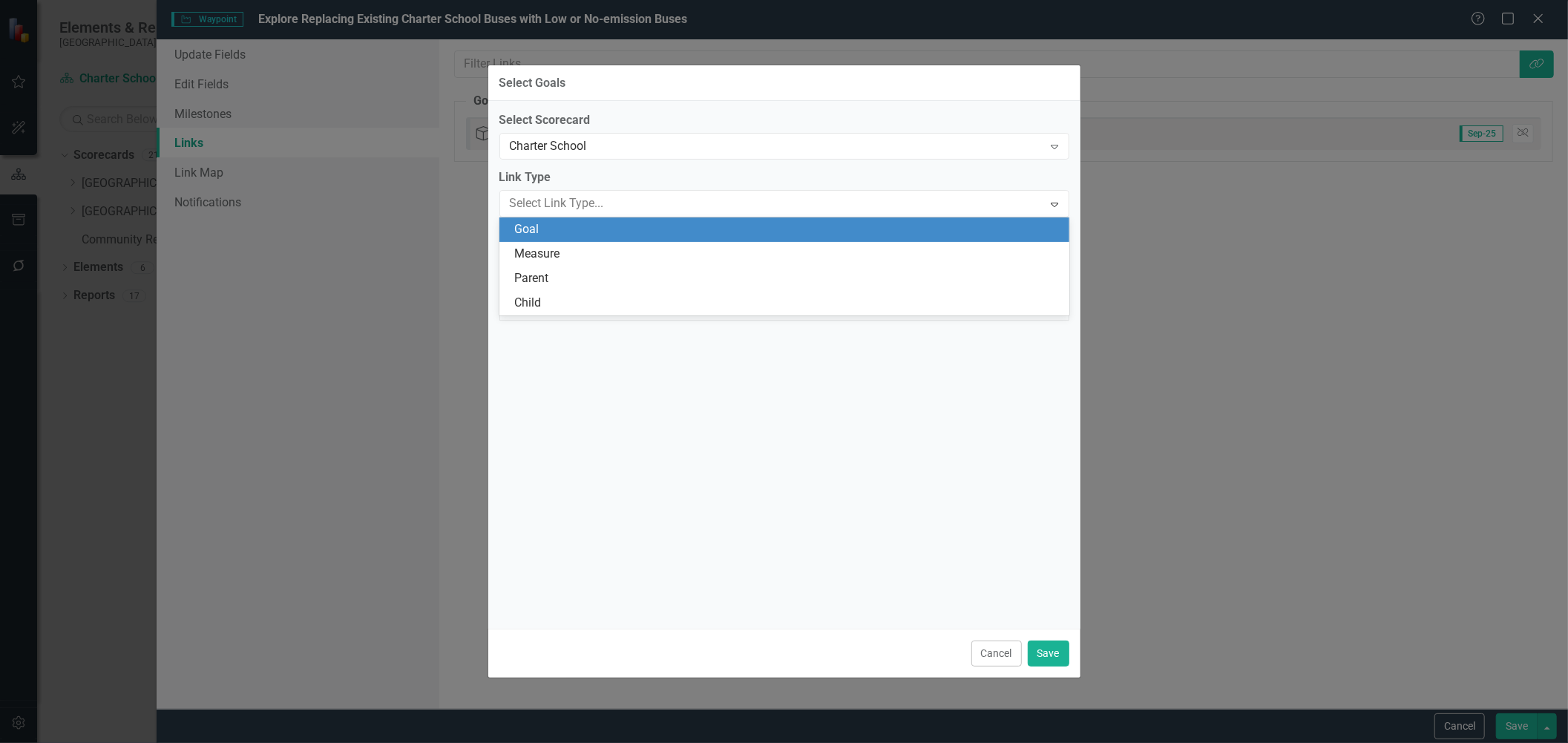
click at [543, 237] on div "Goal" at bounding box center [787, 229] width 547 height 17
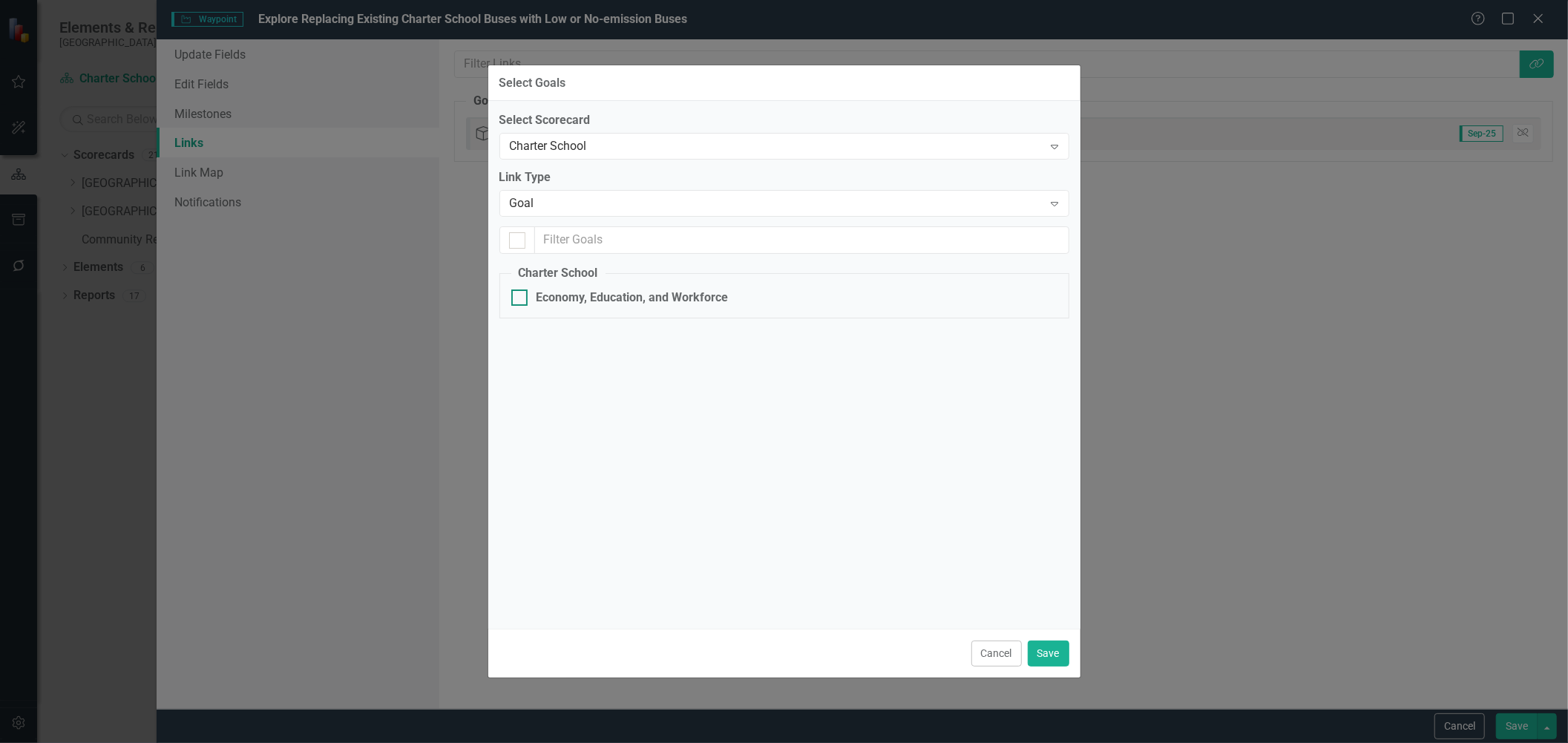
click at [671, 302] on div "Economy, Education, and Workforce" at bounding box center [633, 297] width 192 height 17
click at [521, 299] on input "Economy, Education, and Workforce" at bounding box center [516, 294] width 10 height 10
checkbox input "true"
click at [1050, 655] on button "Save" at bounding box center [1049, 653] width 42 height 26
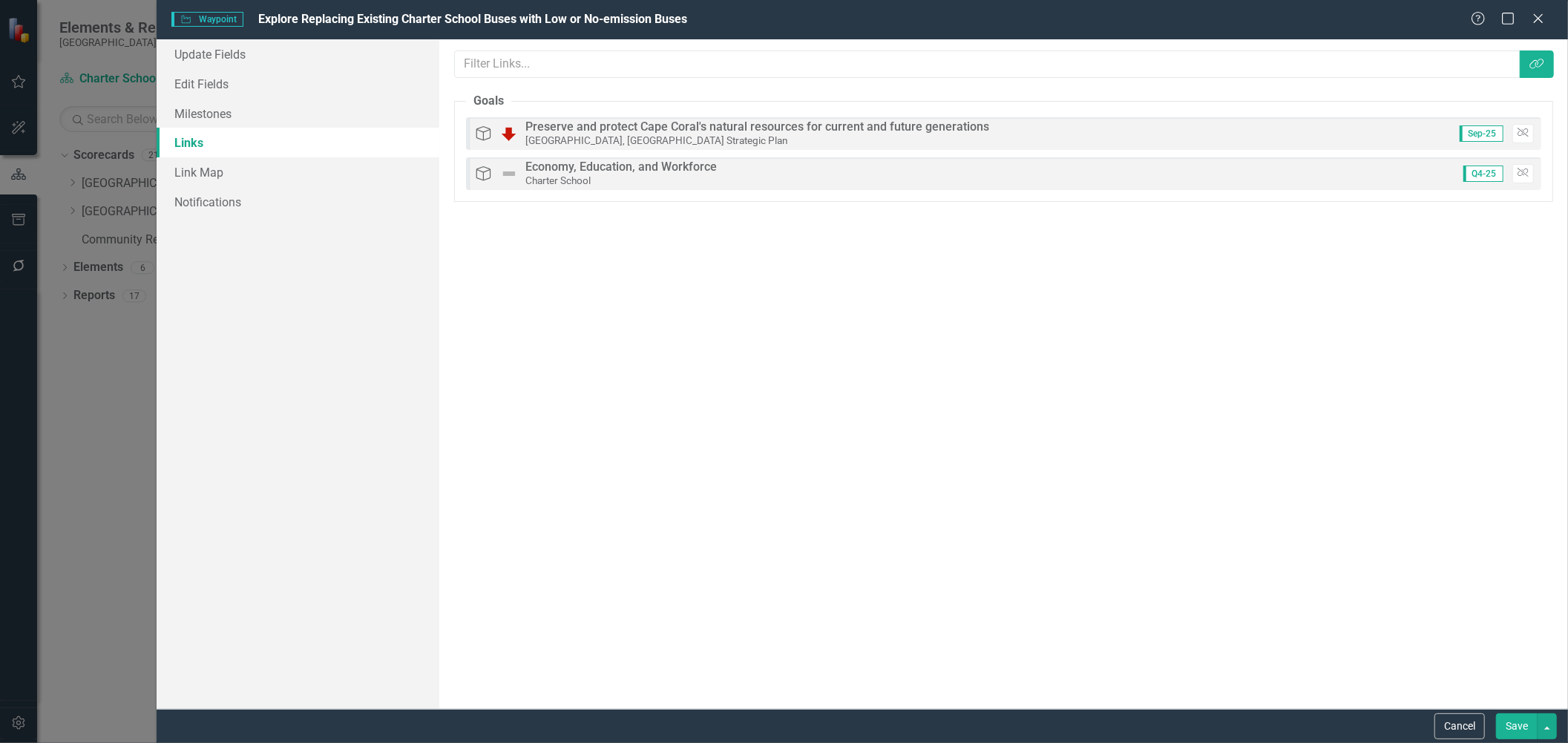
click at [1509, 727] on button "Save" at bounding box center [1517, 726] width 42 height 26
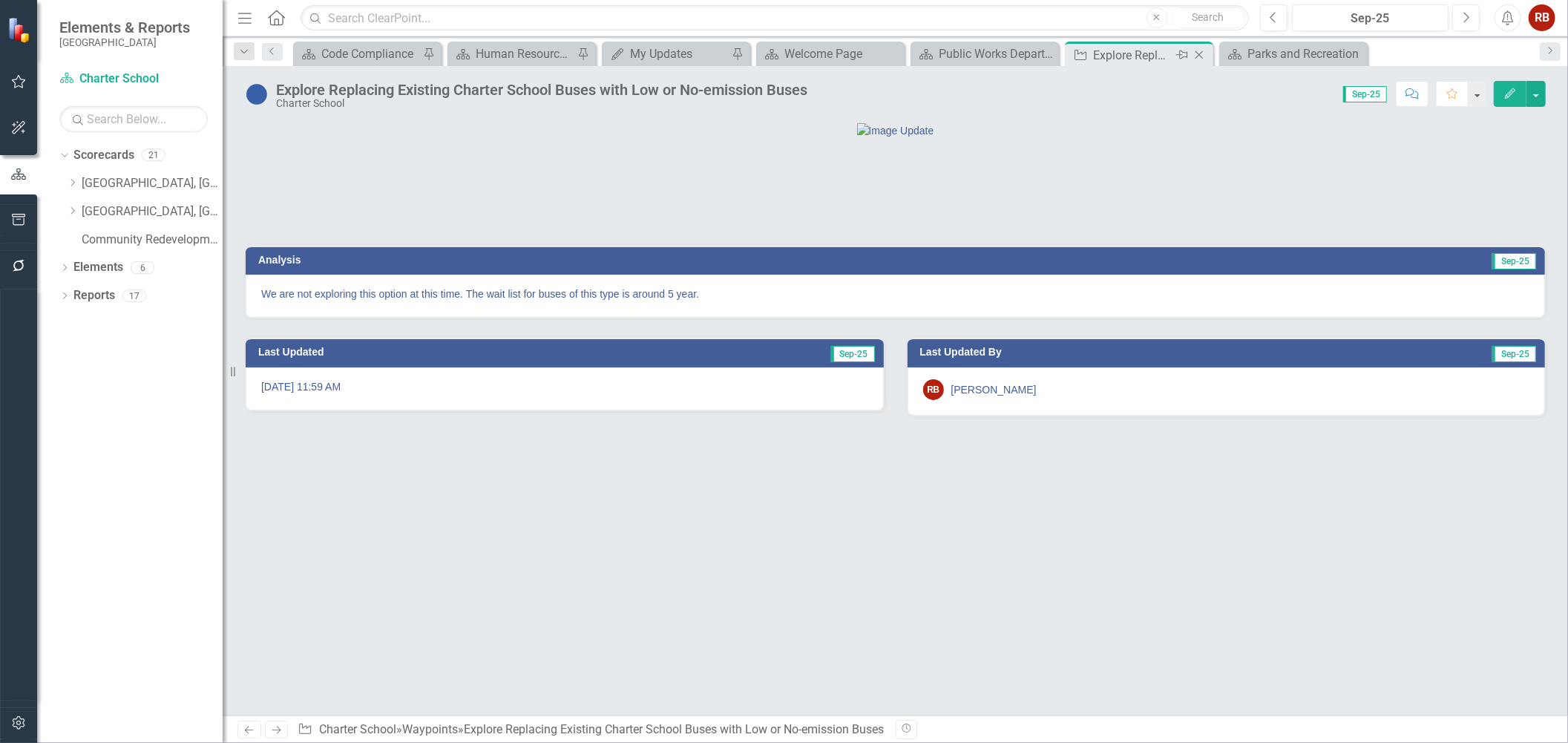
click at [1199, 53] on icon at bounding box center [1199, 54] width 8 height 8
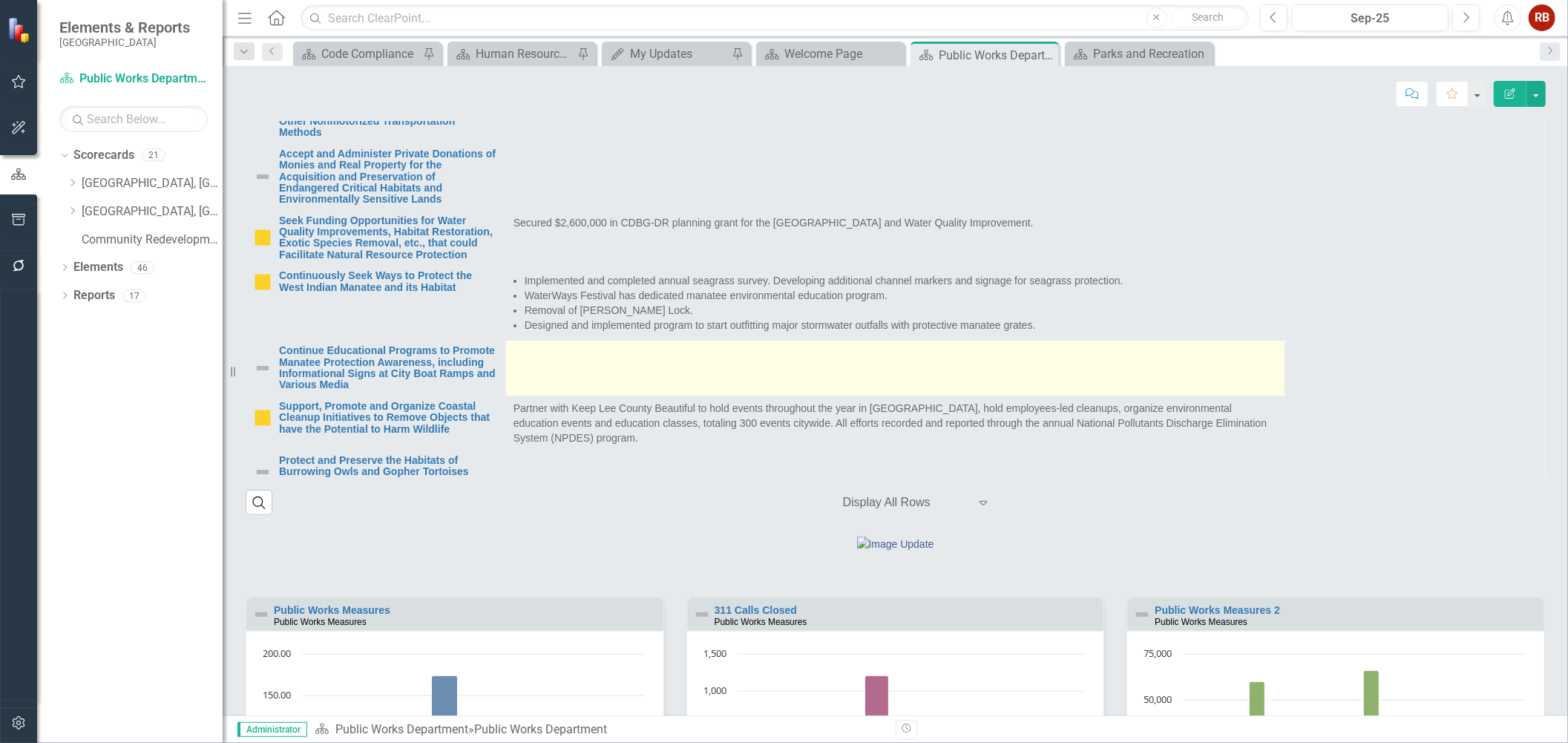
scroll to position [3963, 0]
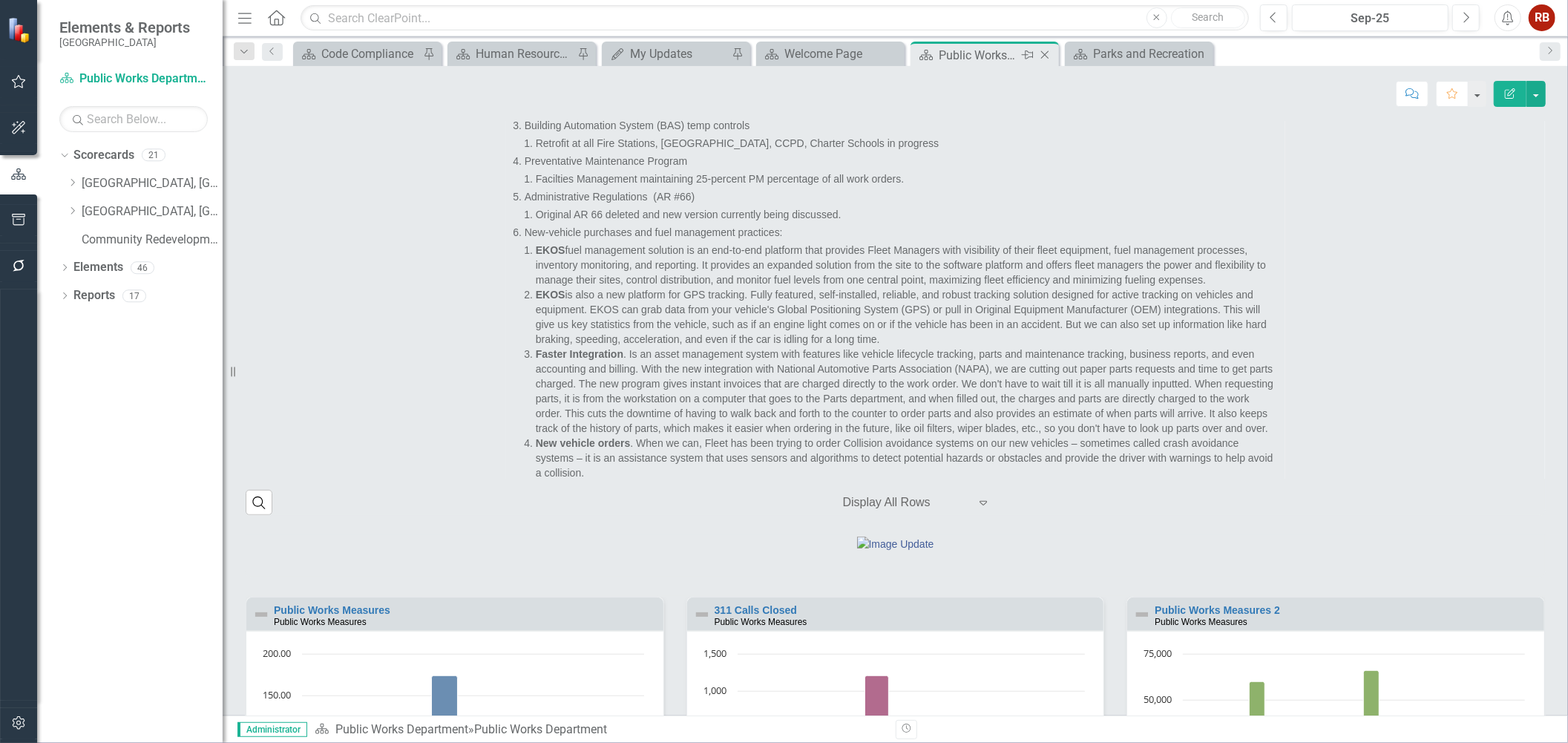
click at [1045, 47] on div "Close" at bounding box center [1046, 55] width 18 height 18
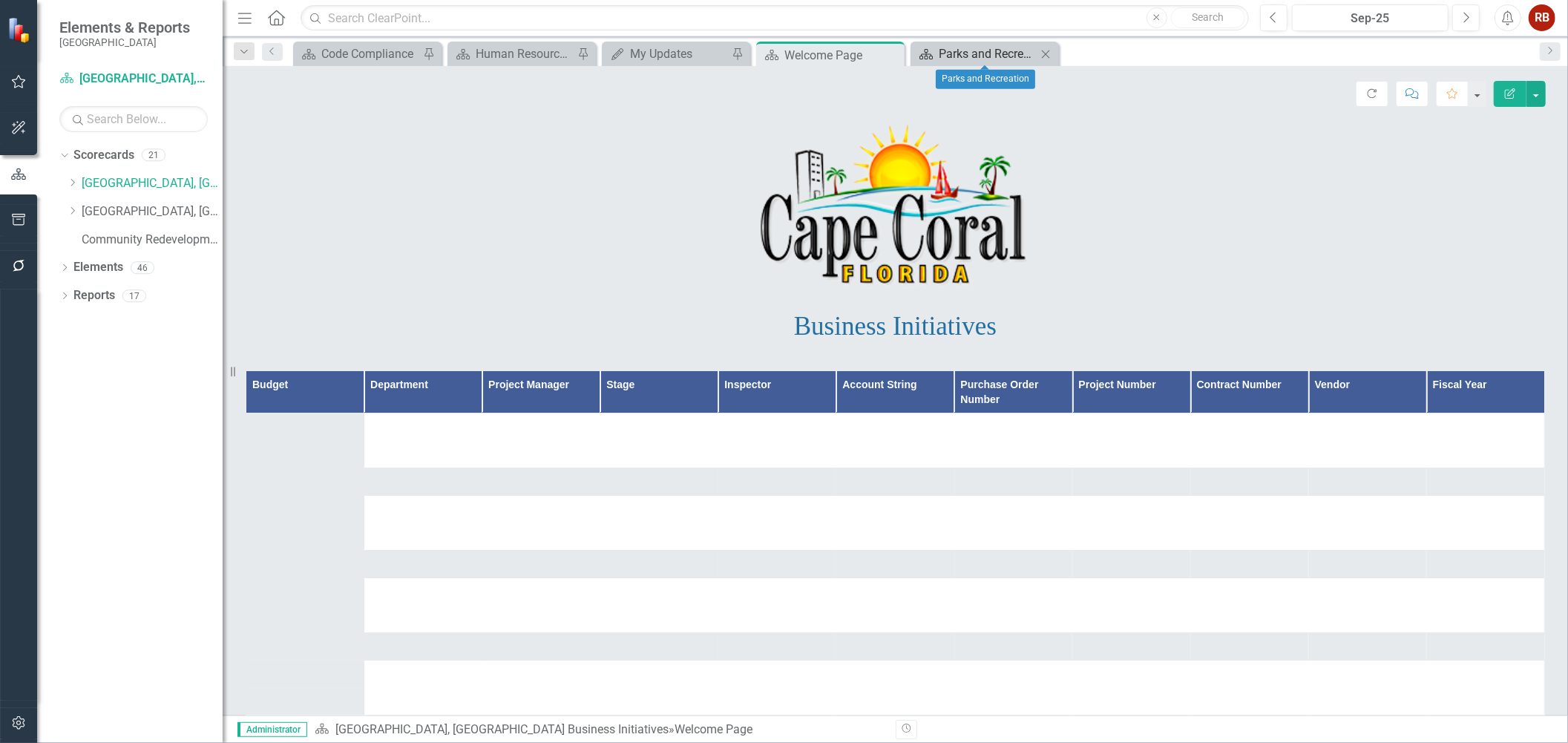
click at [984, 47] on div "Parks and Recreation" at bounding box center [988, 53] width 98 height 18
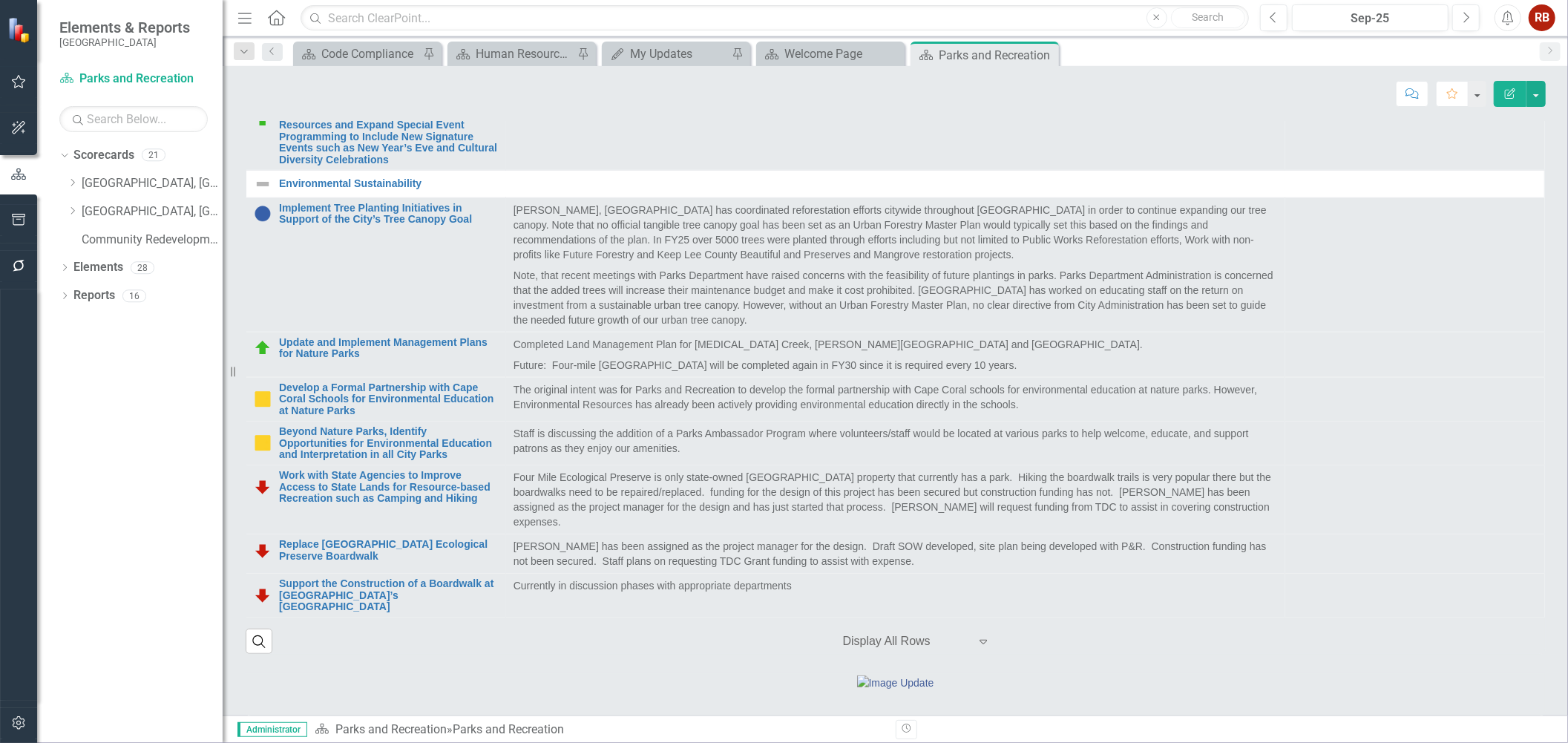
scroll to position [742, 0]
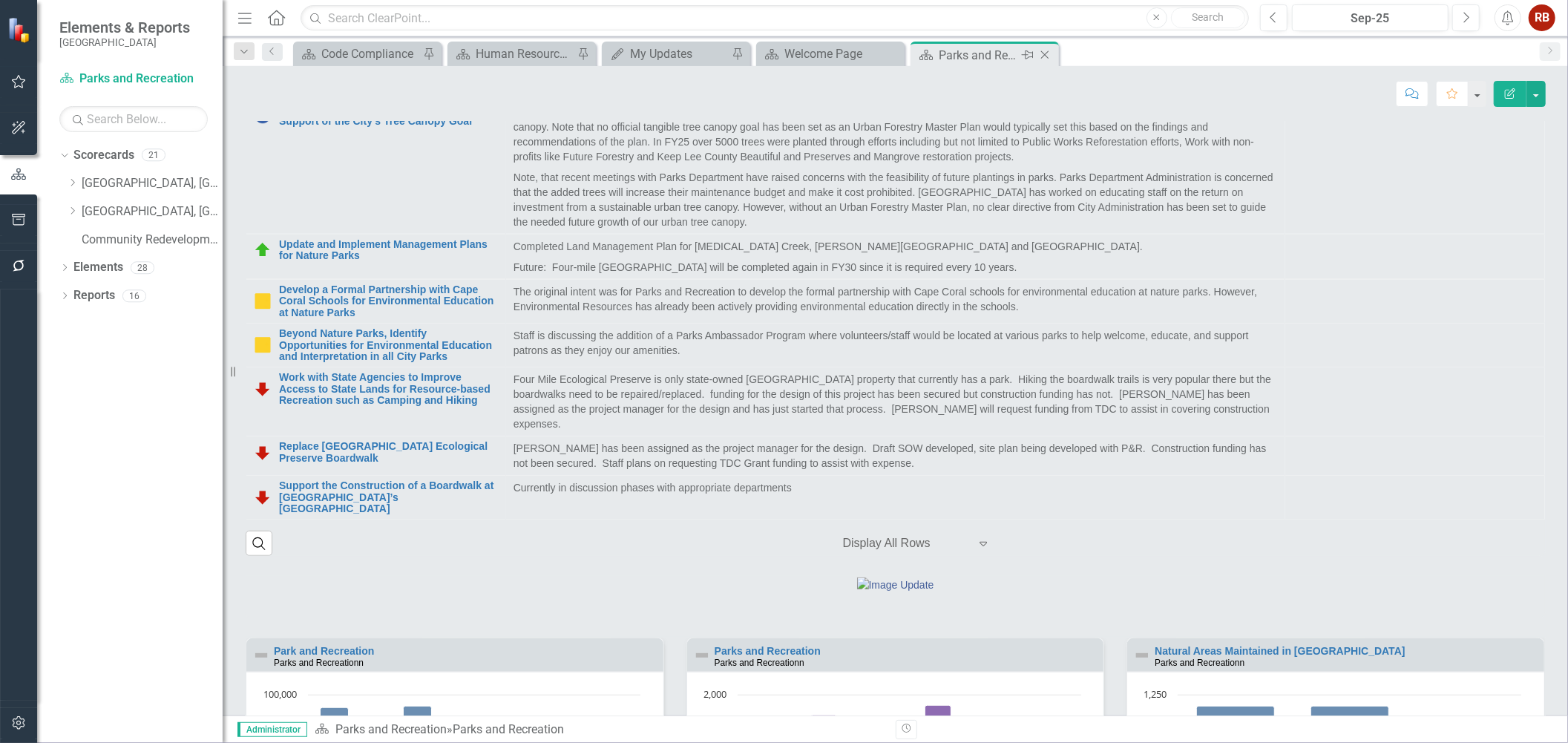
click at [1045, 53] on icon "Close" at bounding box center [1045, 54] width 15 height 12
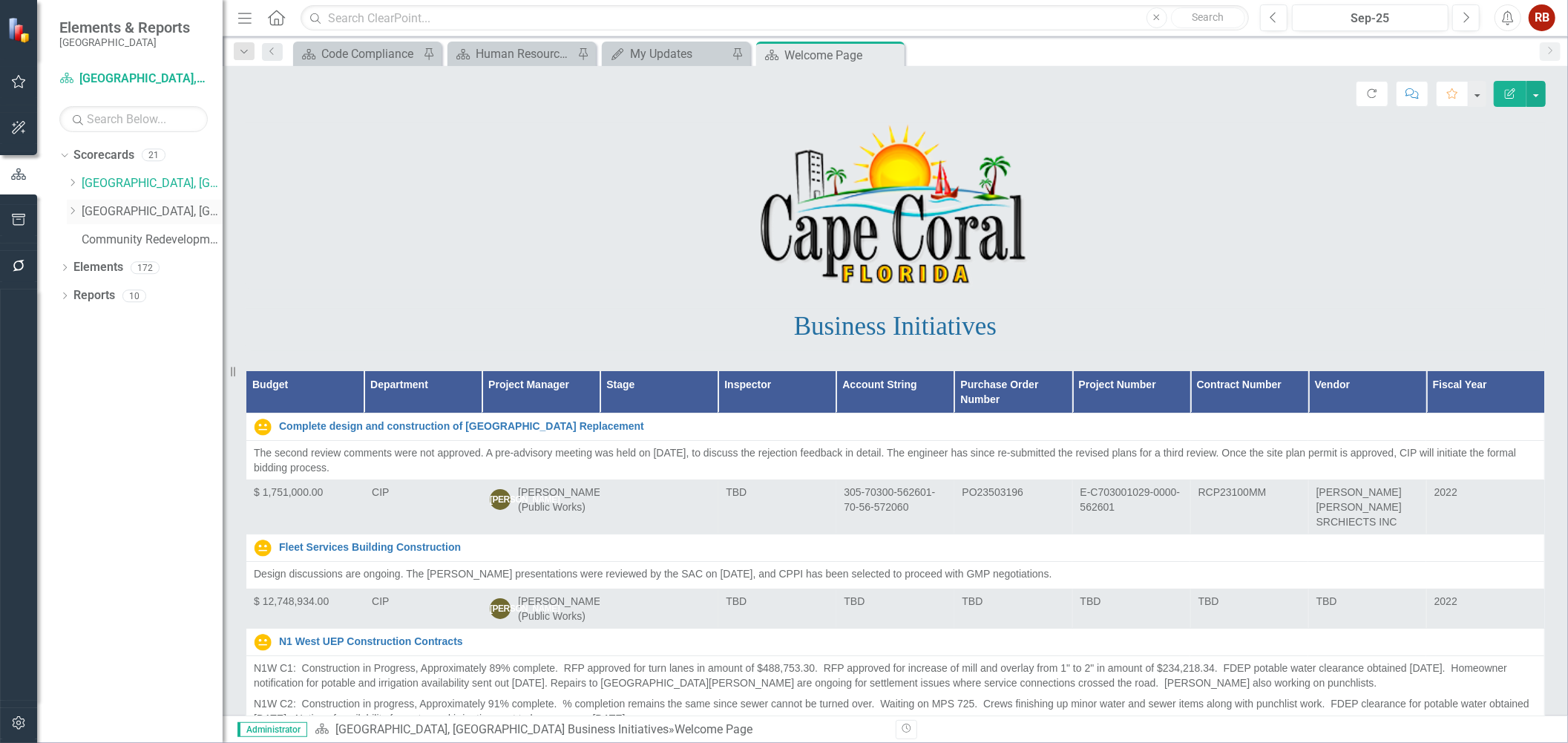
click at [104, 207] on link "[GEOGRAPHIC_DATA], [GEOGRAPHIC_DATA] Strategic Plan" at bounding box center [152, 211] width 141 height 17
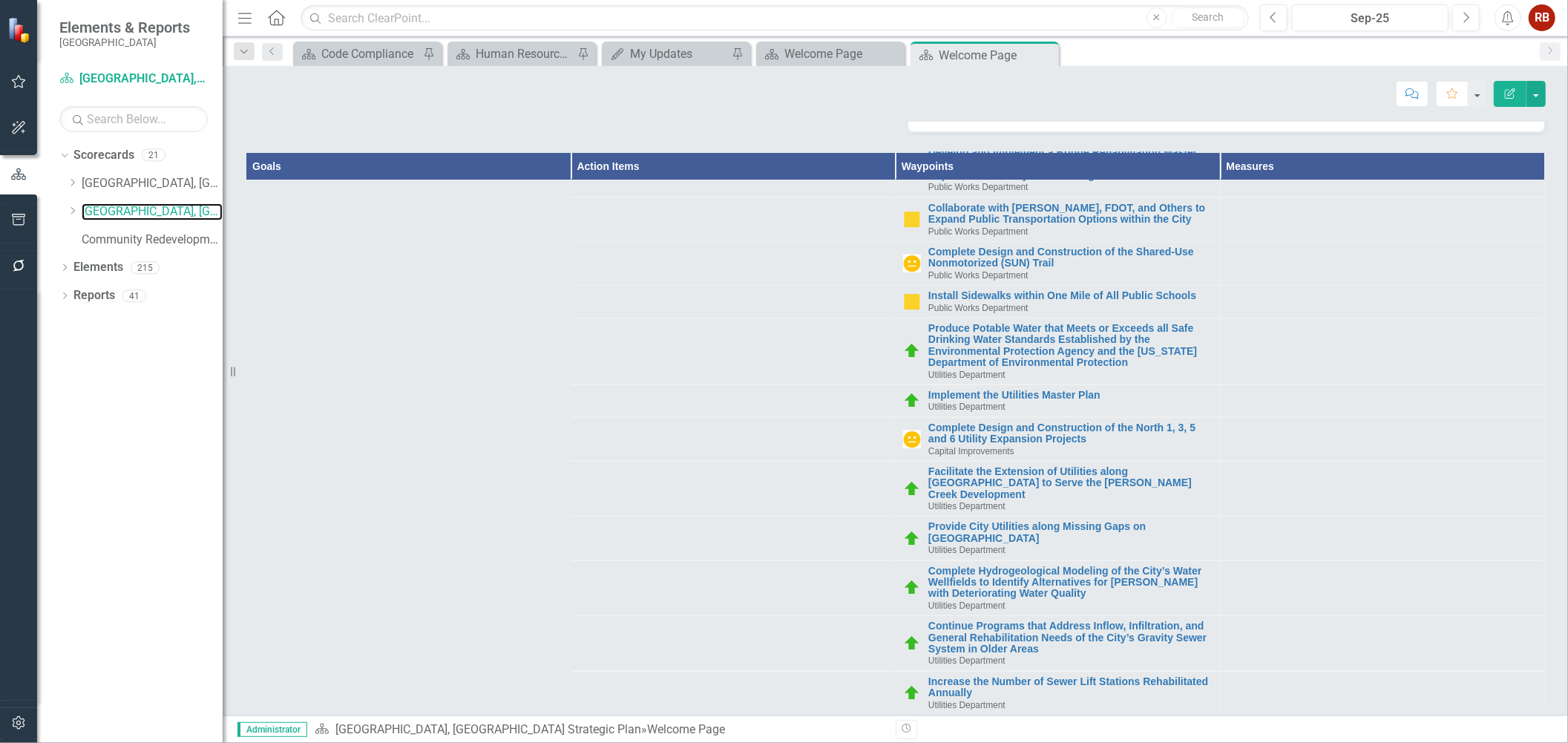
scroll to position [6430, 0]
